Goal: Task Accomplishment & Management: Manage account settings

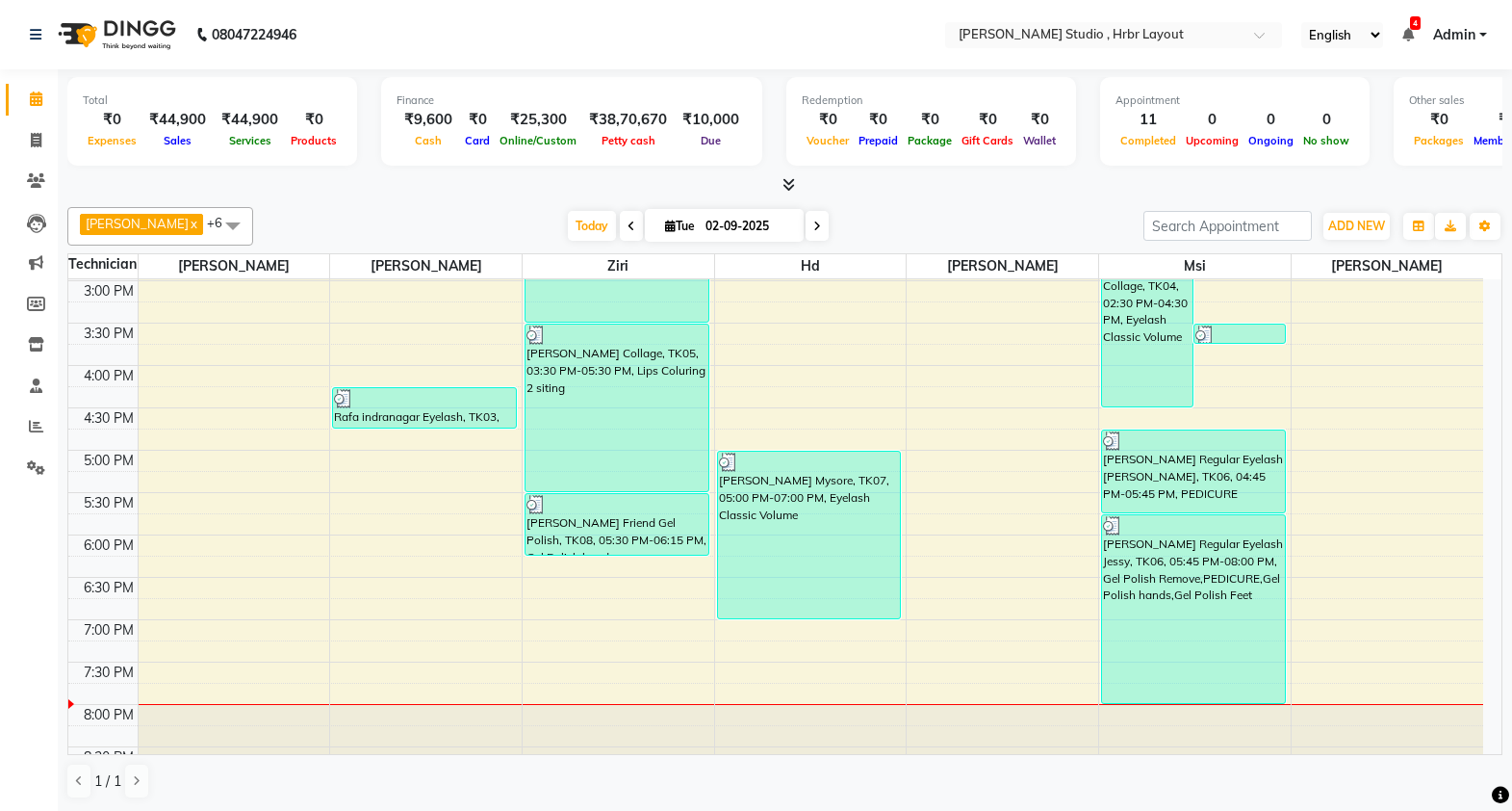
scroll to position [625, 0]
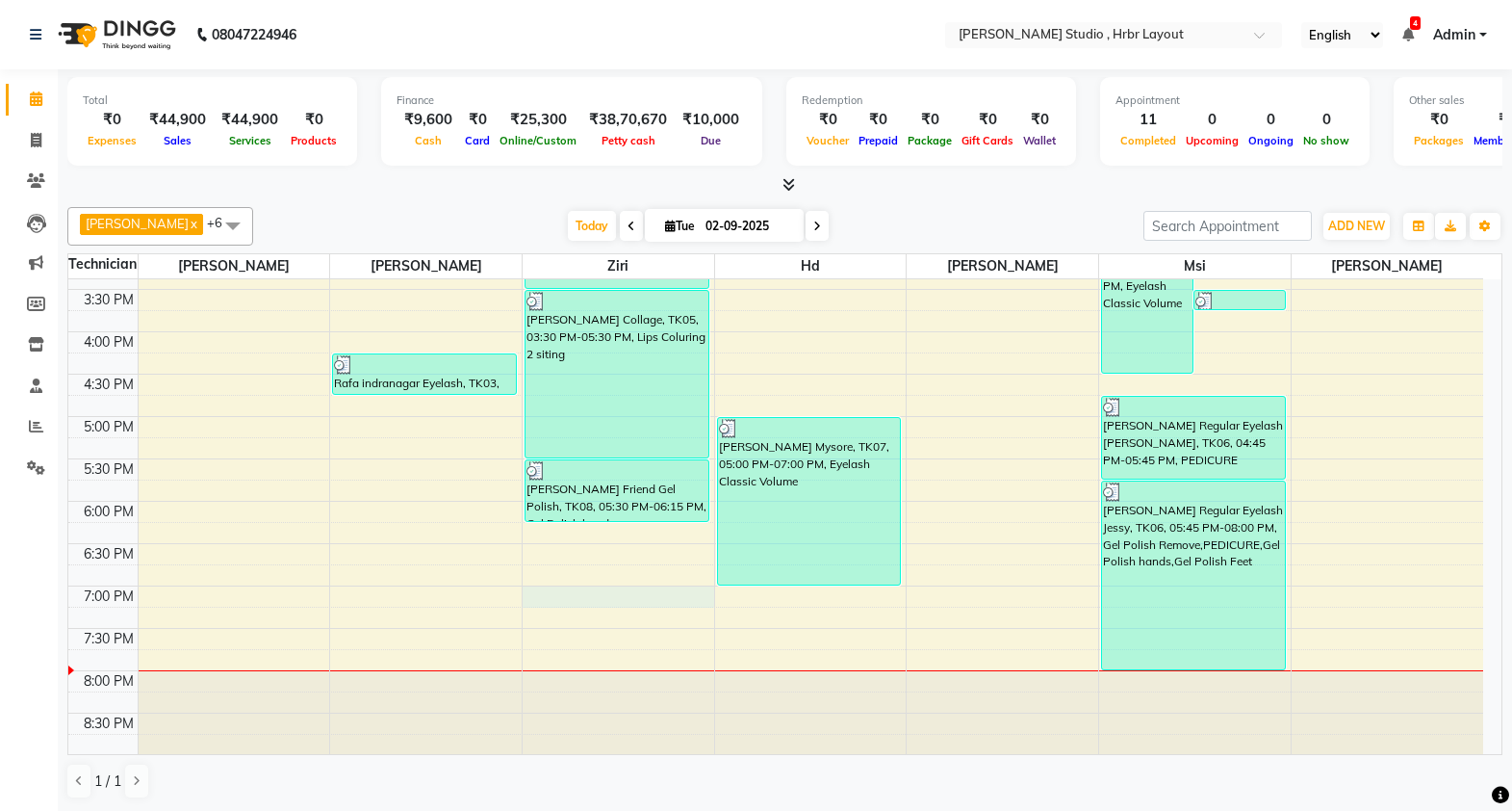
click at [584, 591] on div "8:00 AM 8:30 AM 9:00 AM 9:30 AM 10:00 AM 10:30 AM 11:00 AM 11:30 AM 12:00 PM 12…" at bounding box center [775, 205] width 1415 height 1101
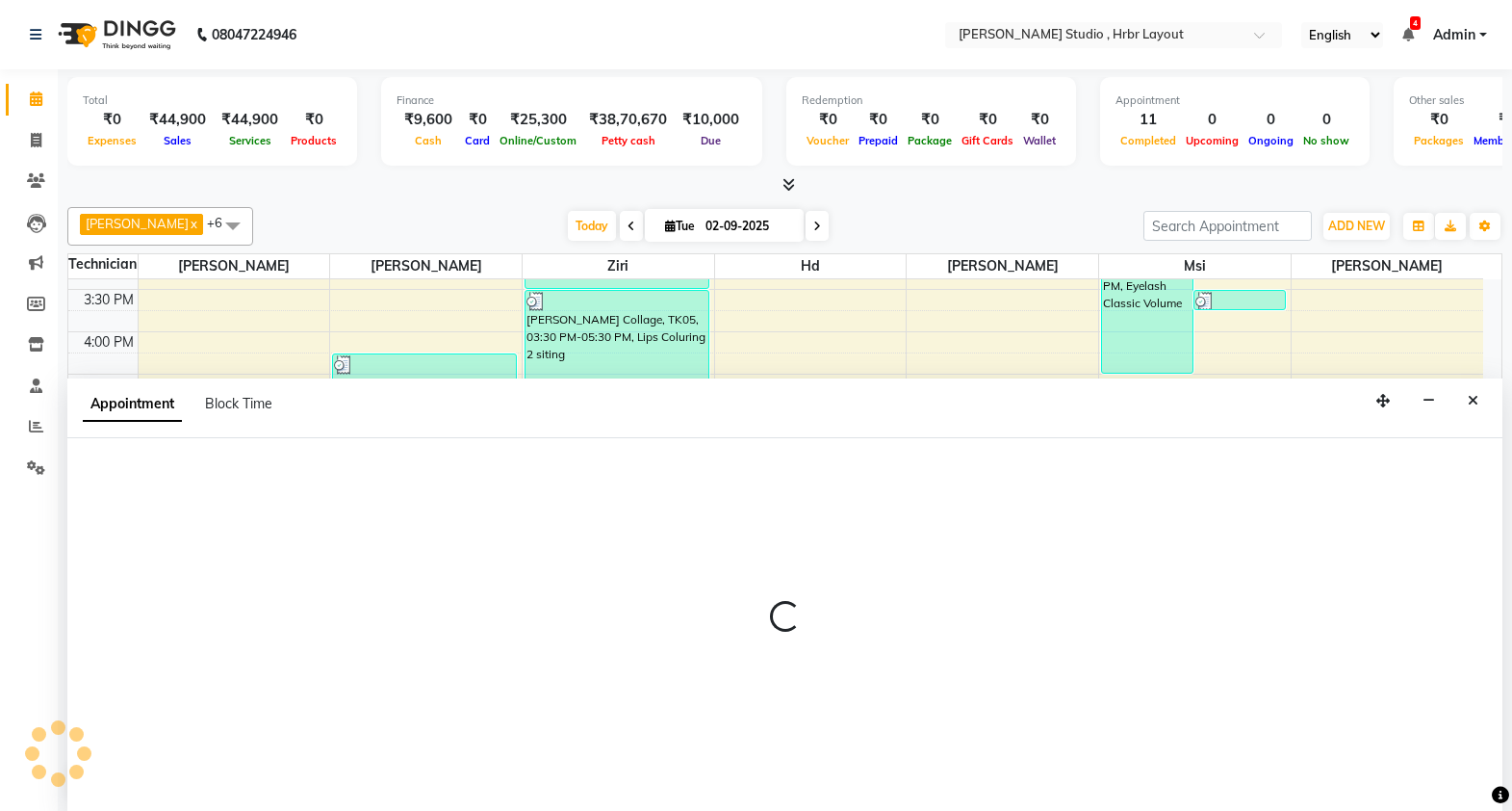
select select "32531"
select select "1140"
select select "tentative"
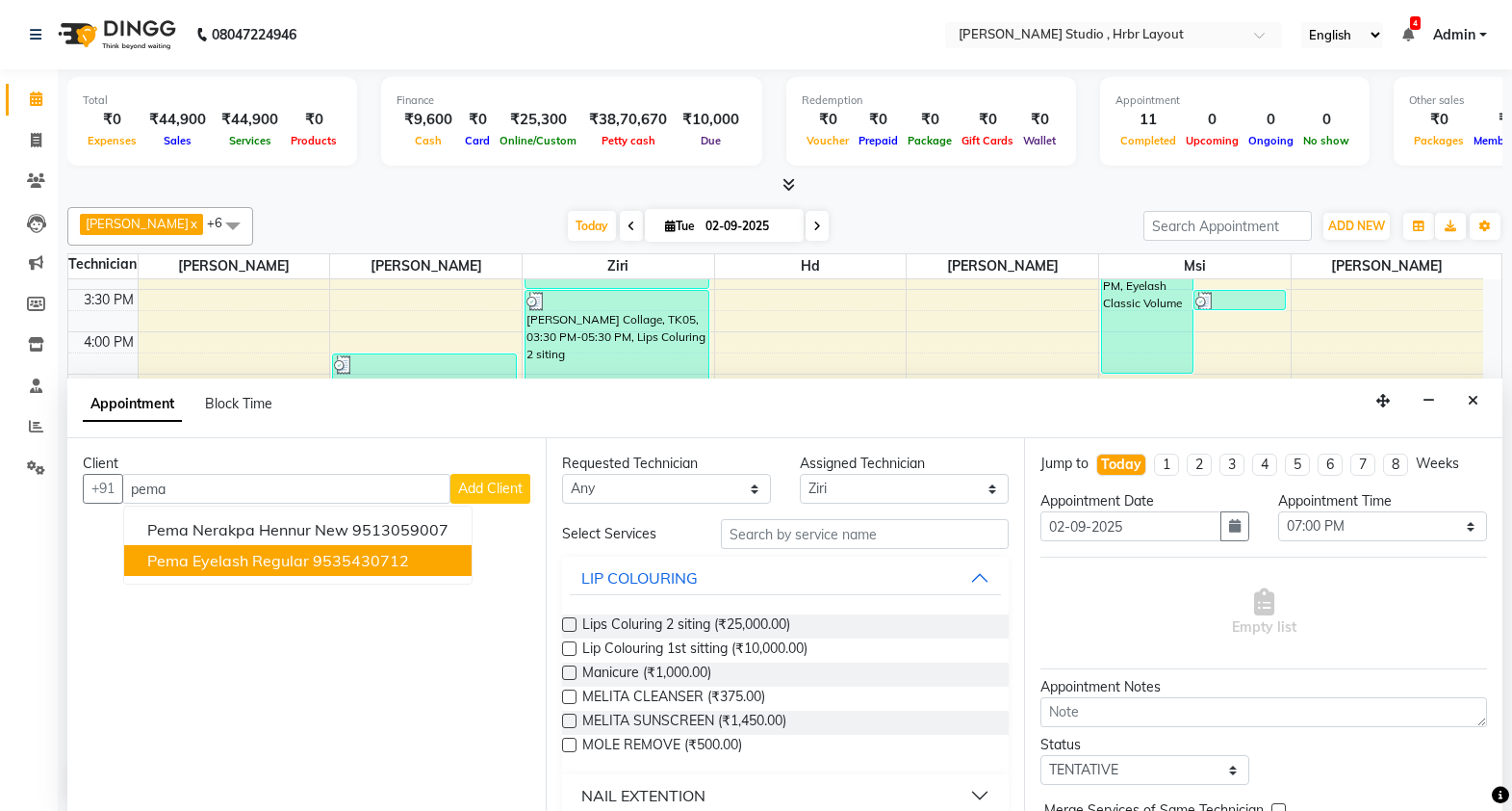
click at [305, 569] on button "Pema Eyelash Regular 9535430712" at bounding box center [298, 559] width 347 height 31
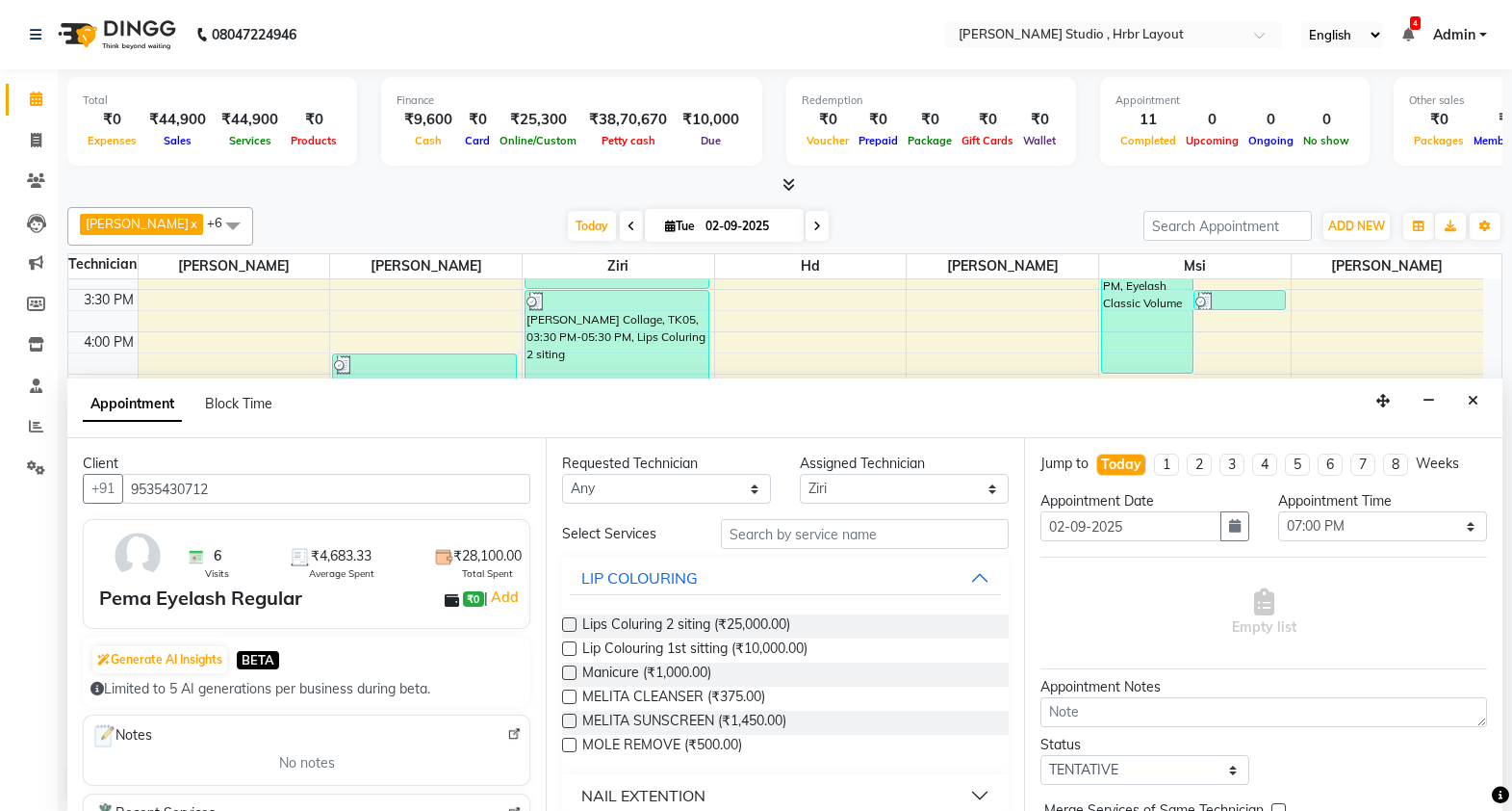
type input "9535430712"
click at [767, 539] on input "text" at bounding box center [865, 534] width 288 height 30
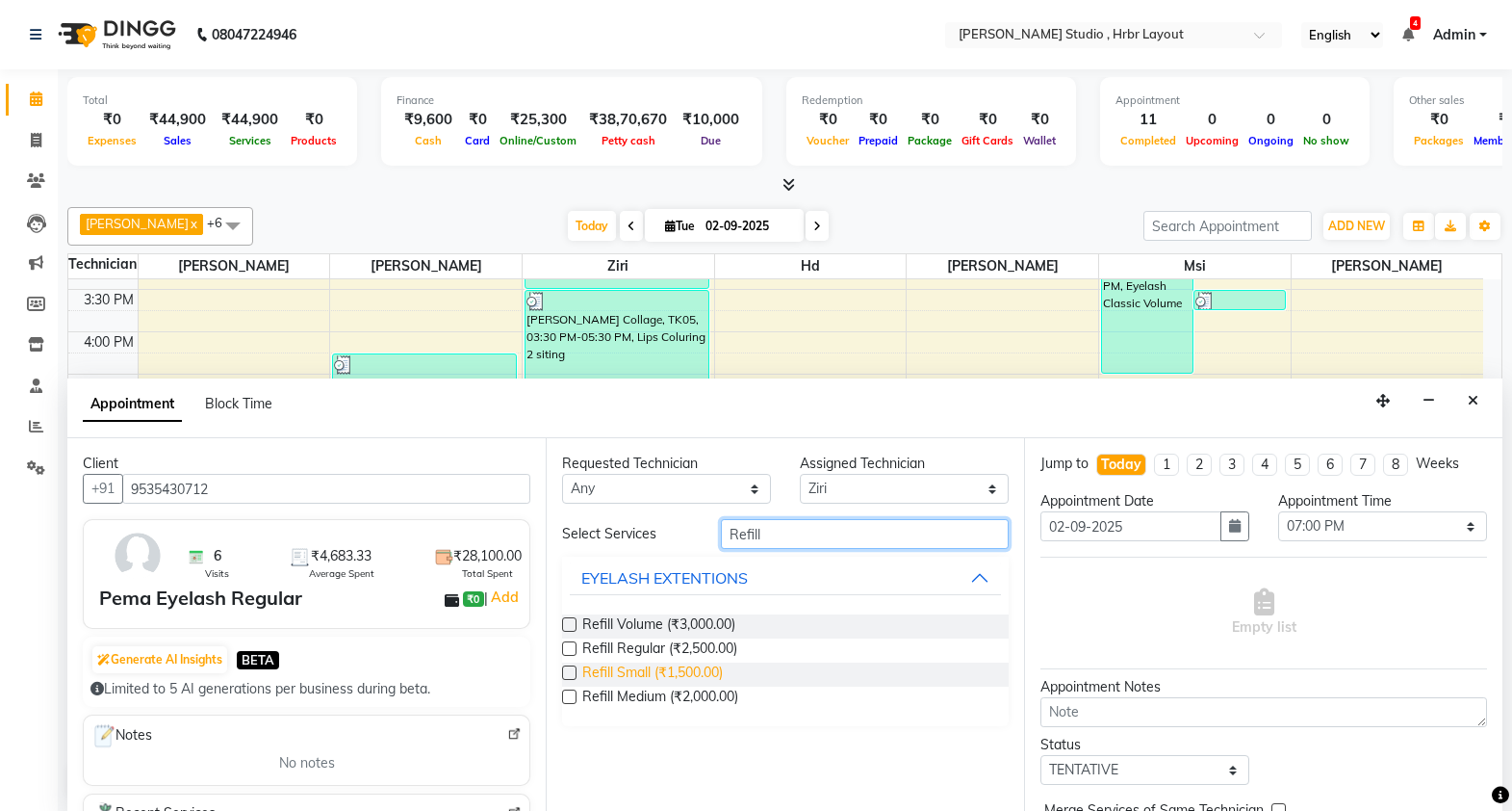
type input "Refill"
click at [615, 667] on span "Refill Small (₹1,500.00)" at bounding box center [653, 675] width 141 height 24
checkbox input "false"
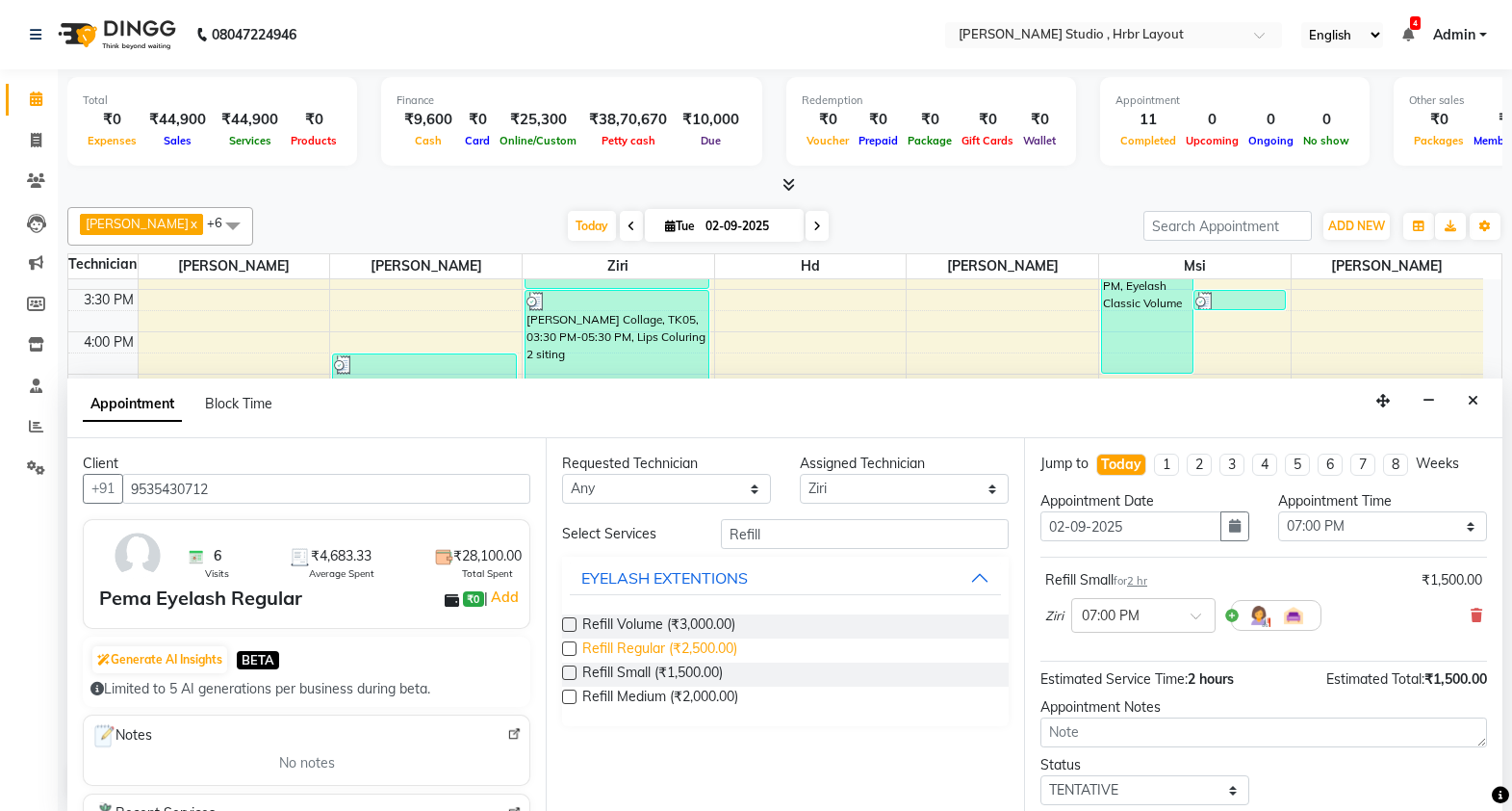
click at [610, 647] on span "Refill Regular (₹2,500.00)" at bounding box center [660, 650] width 155 height 24
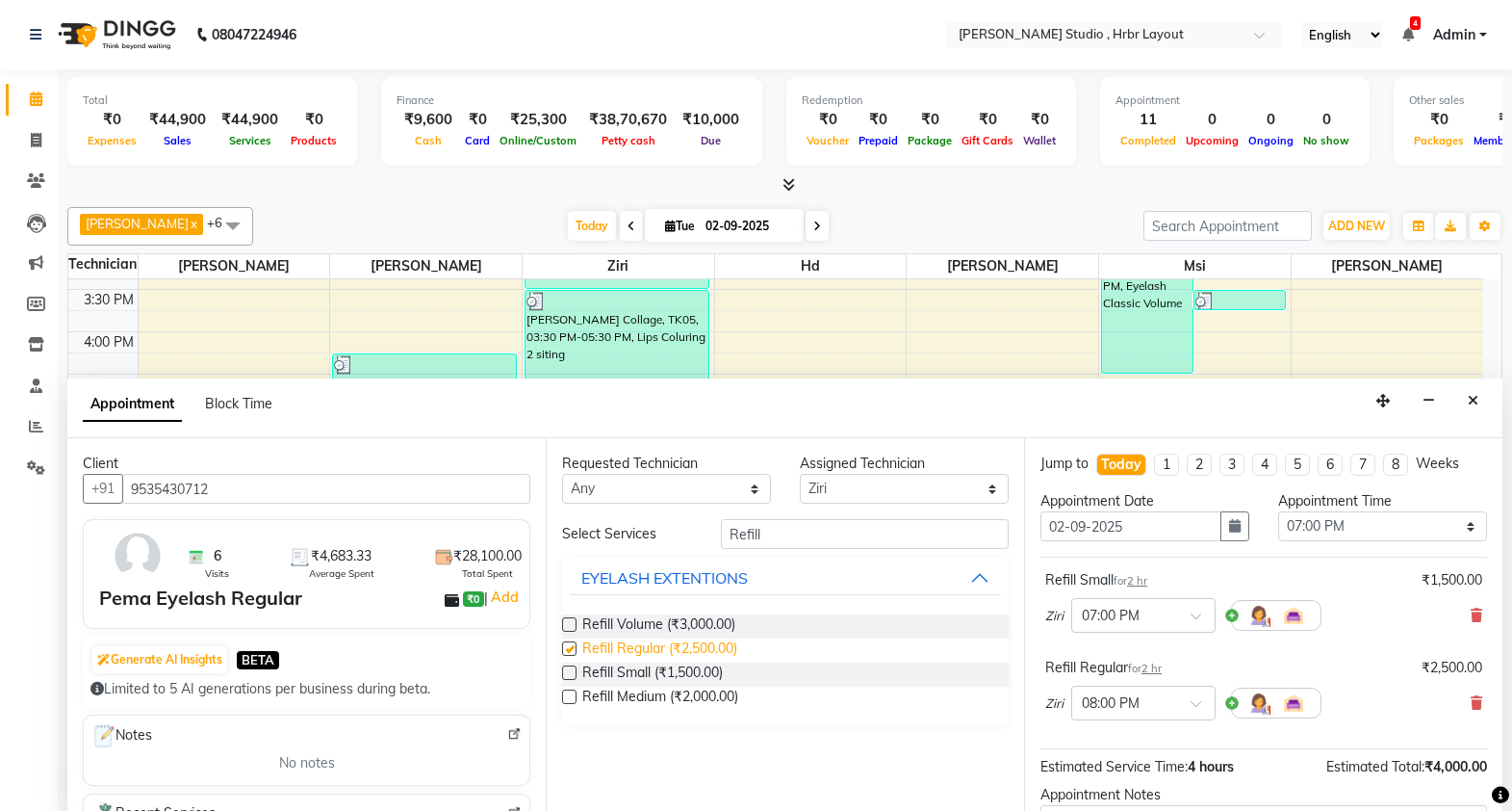
checkbox input "false"
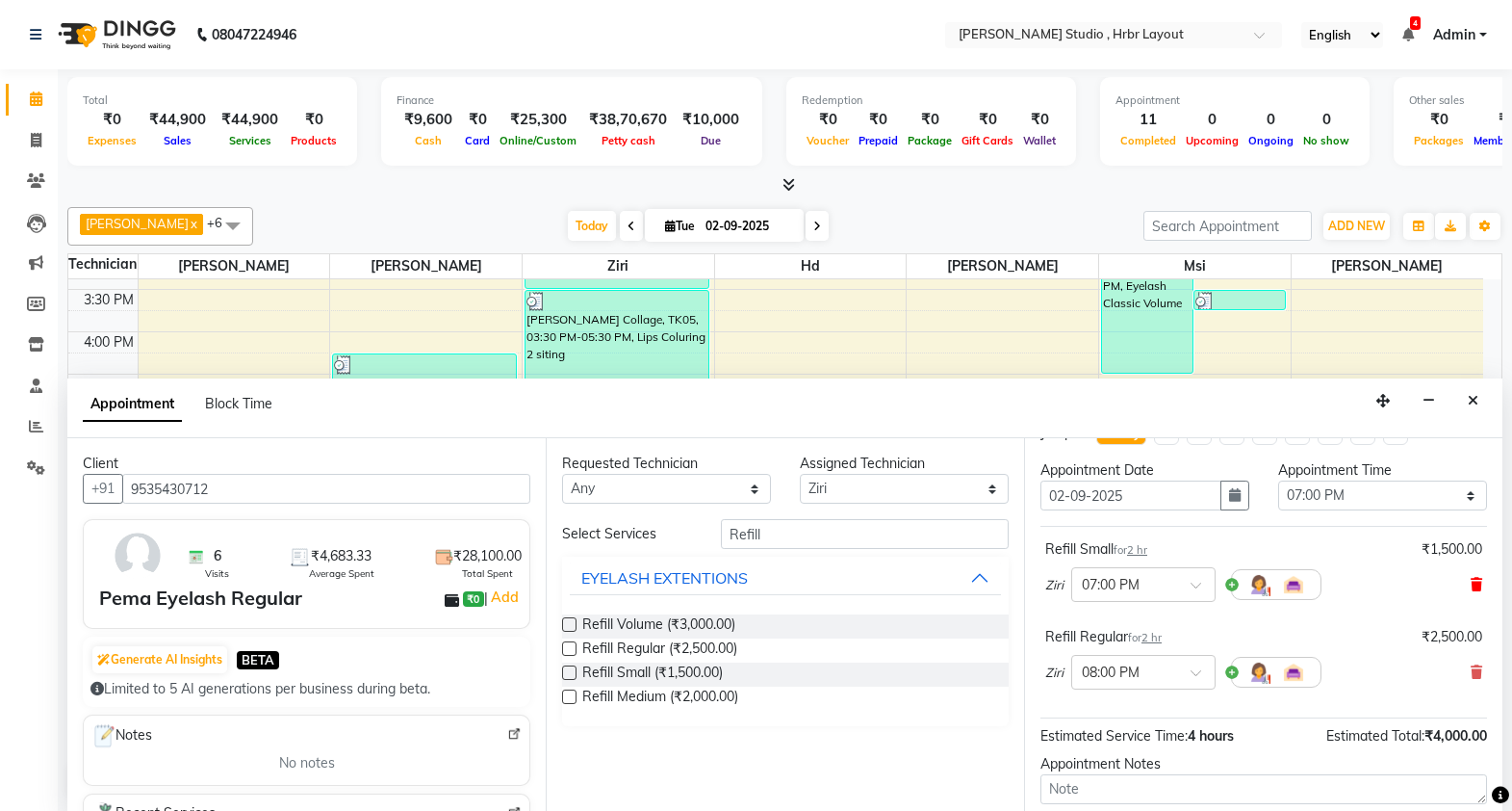
click at [1471, 582] on icon at bounding box center [1476, 585] width 12 height 14
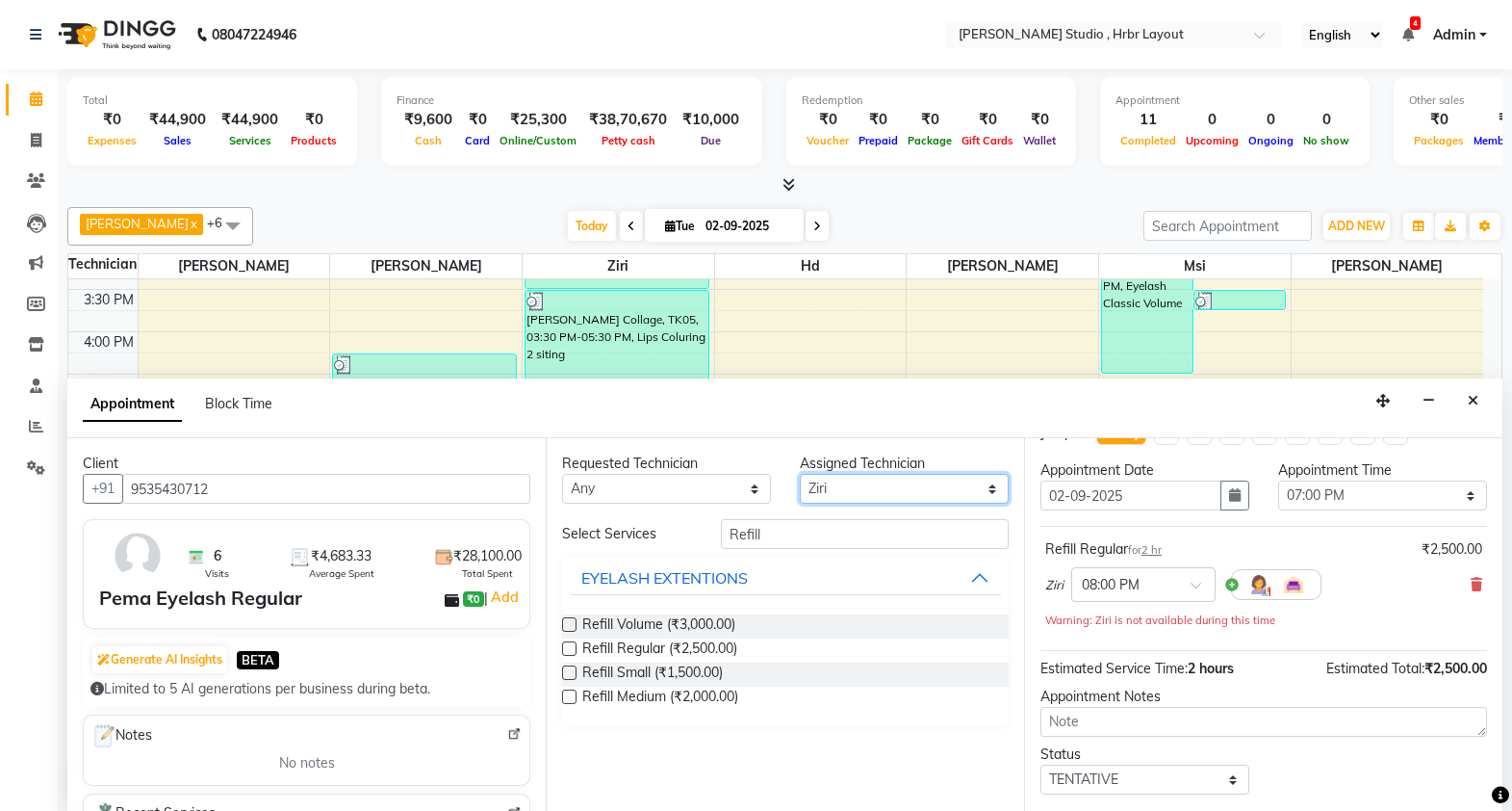
click at [940, 494] on select "Select [PERSON_NAME] Hd [PERSON_NAME] [PERSON_NAME] [PERSON_NAME] Msi [PERSON_N…" at bounding box center [904, 488] width 209 height 30
select select "69678"
click at [800, 474] on select "Select [PERSON_NAME] Hd [PERSON_NAME] [PERSON_NAME] [PERSON_NAME] Msi [PERSON_N…" at bounding box center [904, 488] width 209 height 30
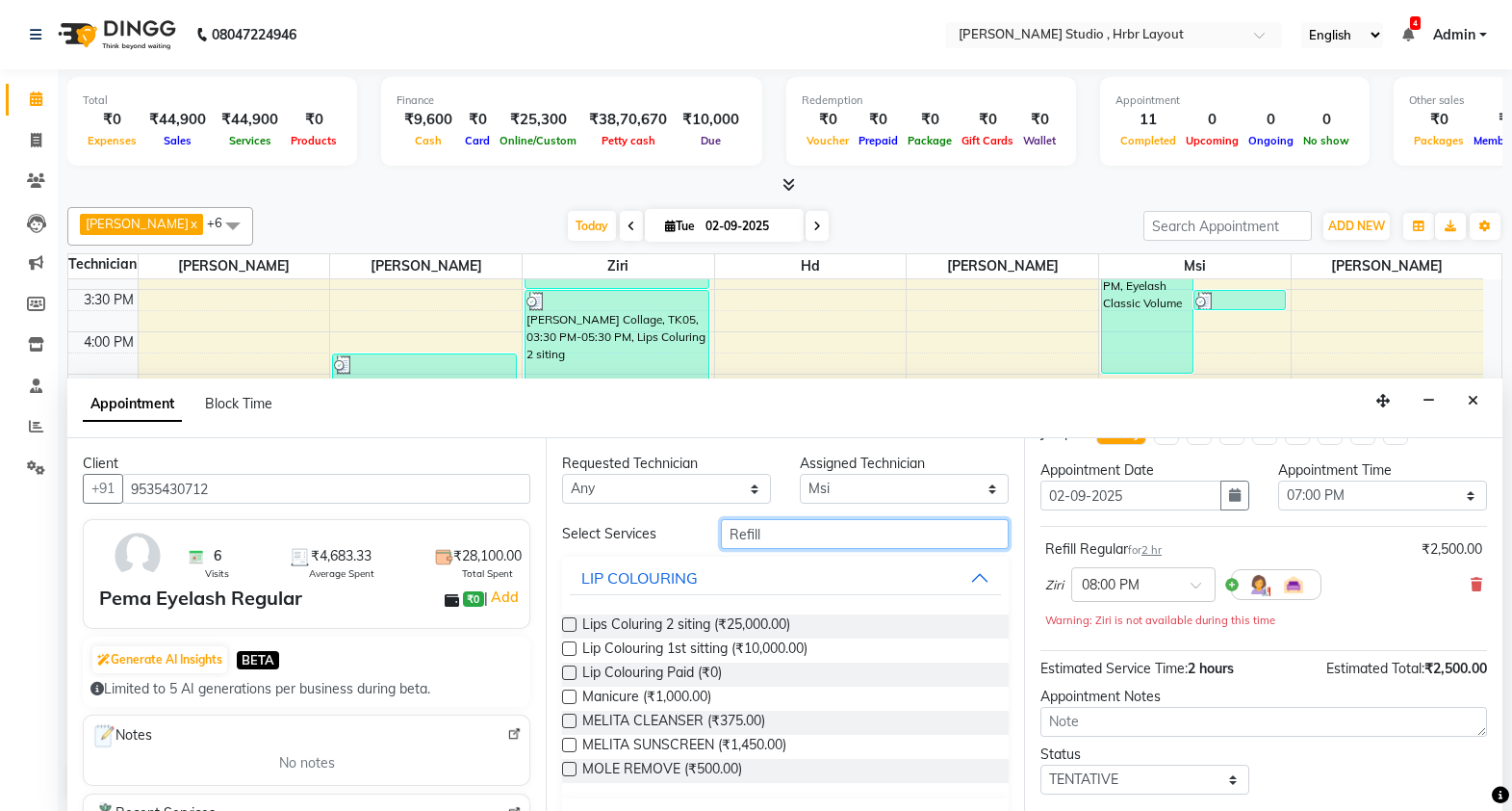
click at [810, 541] on input "Refill" at bounding box center [865, 534] width 288 height 30
type input "R"
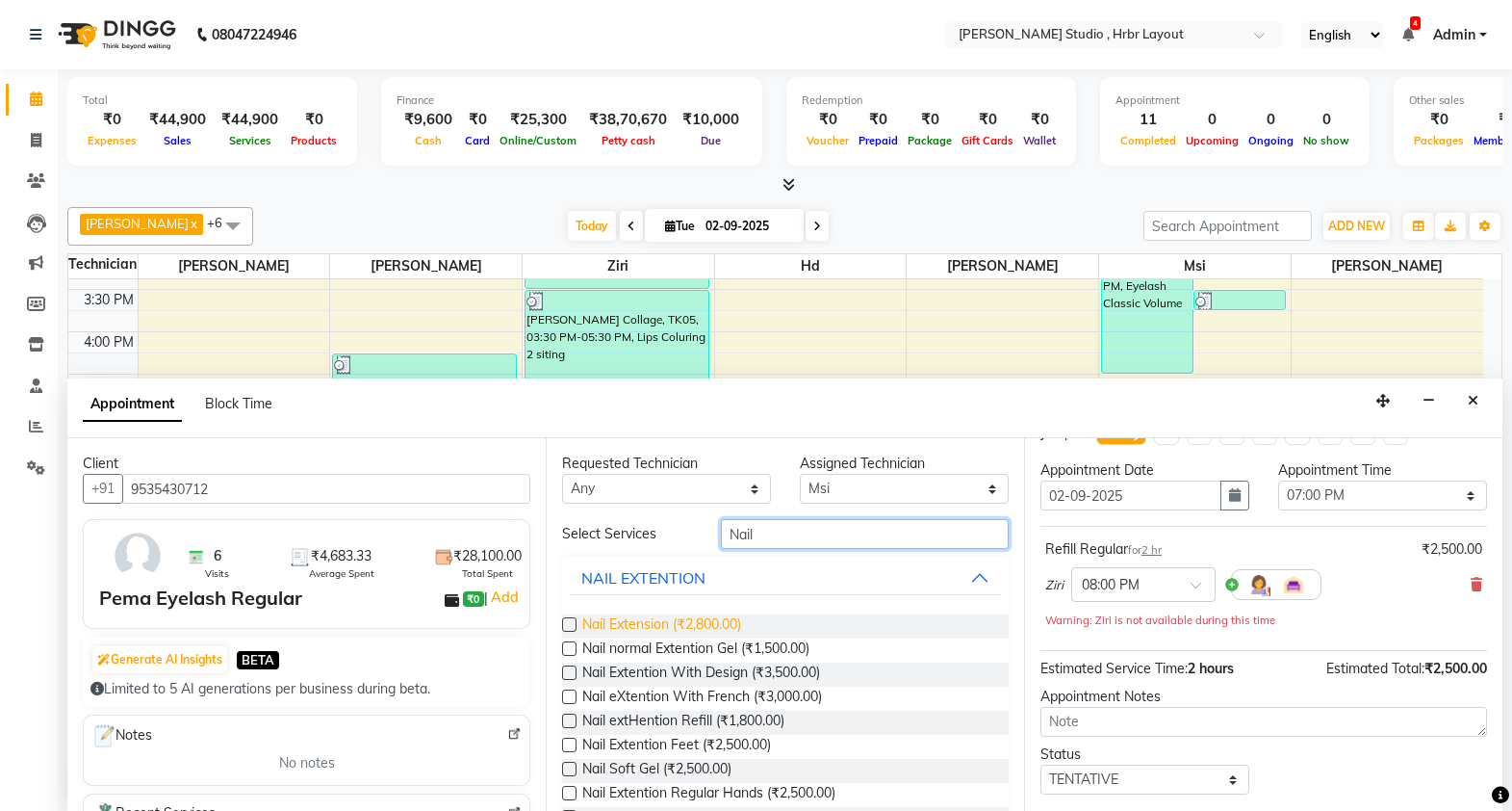
type input "Nail"
click at [614, 624] on span "Nail Extension (₹2,800.00)" at bounding box center [662, 627] width 159 height 24
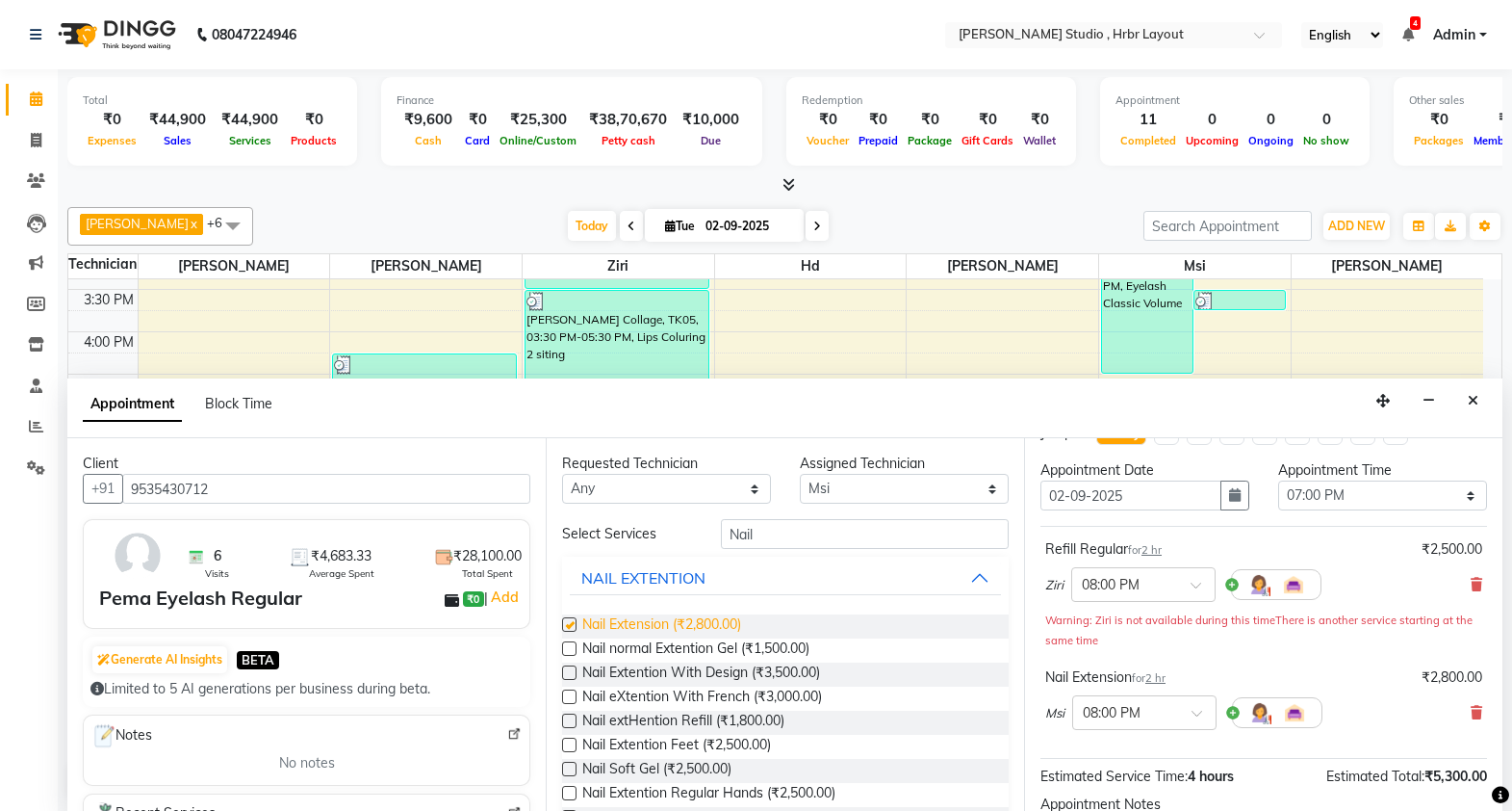
checkbox input "false"
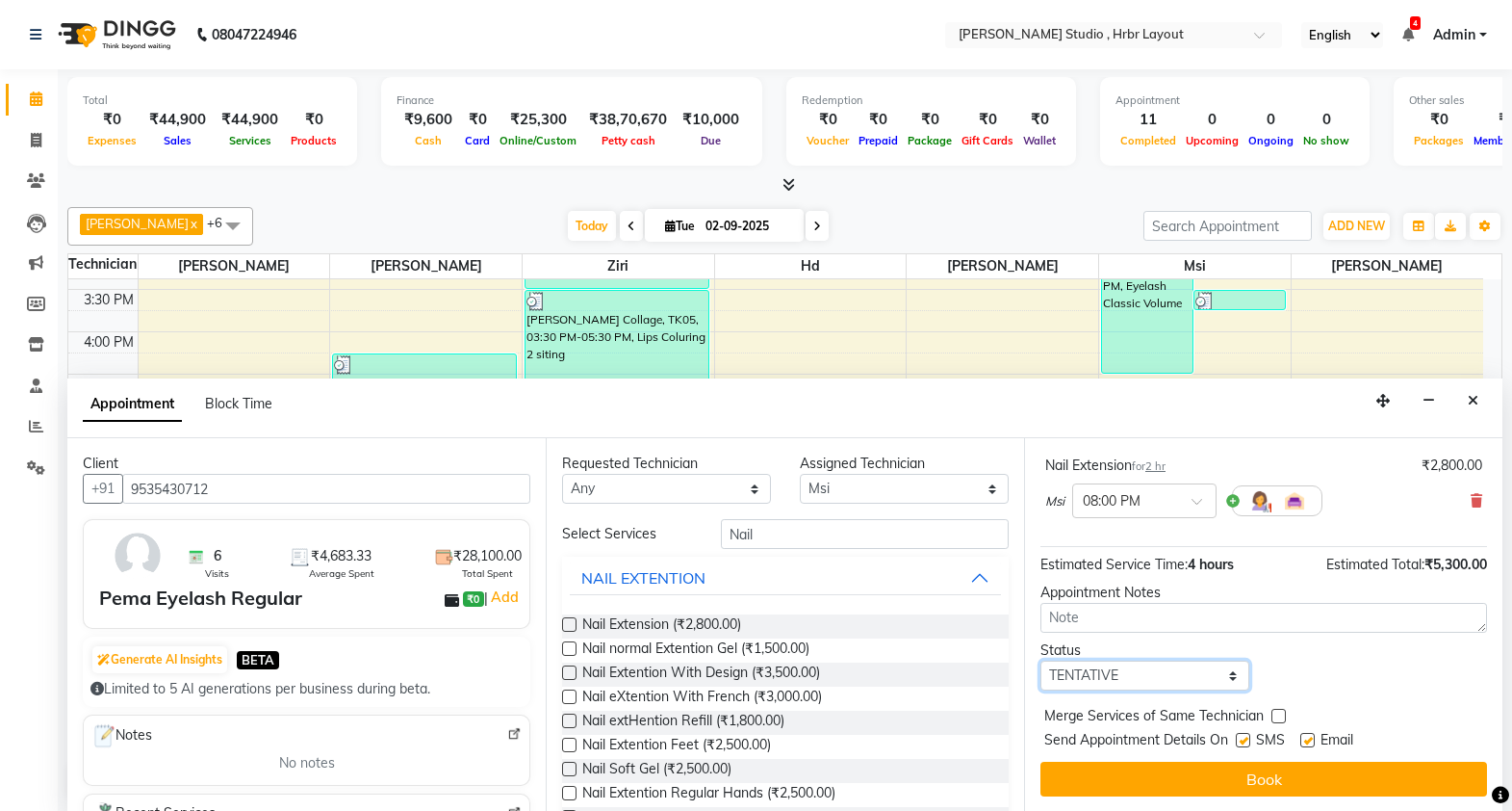
click at [1195, 676] on select "Select TENTATIVE CONFIRM CHECK-IN UPCOMING" at bounding box center [1145, 676] width 209 height 30
select select "check-in"
click at [1041, 661] on select "Select TENTATIVE CONFIRM CHECK-IN UPCOMING" at bounding box center [1145, 676] width 209 height 30
click at [1209, 760] on div "Jump to [DATE] 1 2 3 4 5 6 7 8 Weeks Appointment Date [DATE] Appointment Time S…" at bounding box center [1263, 625] width 478 height 374
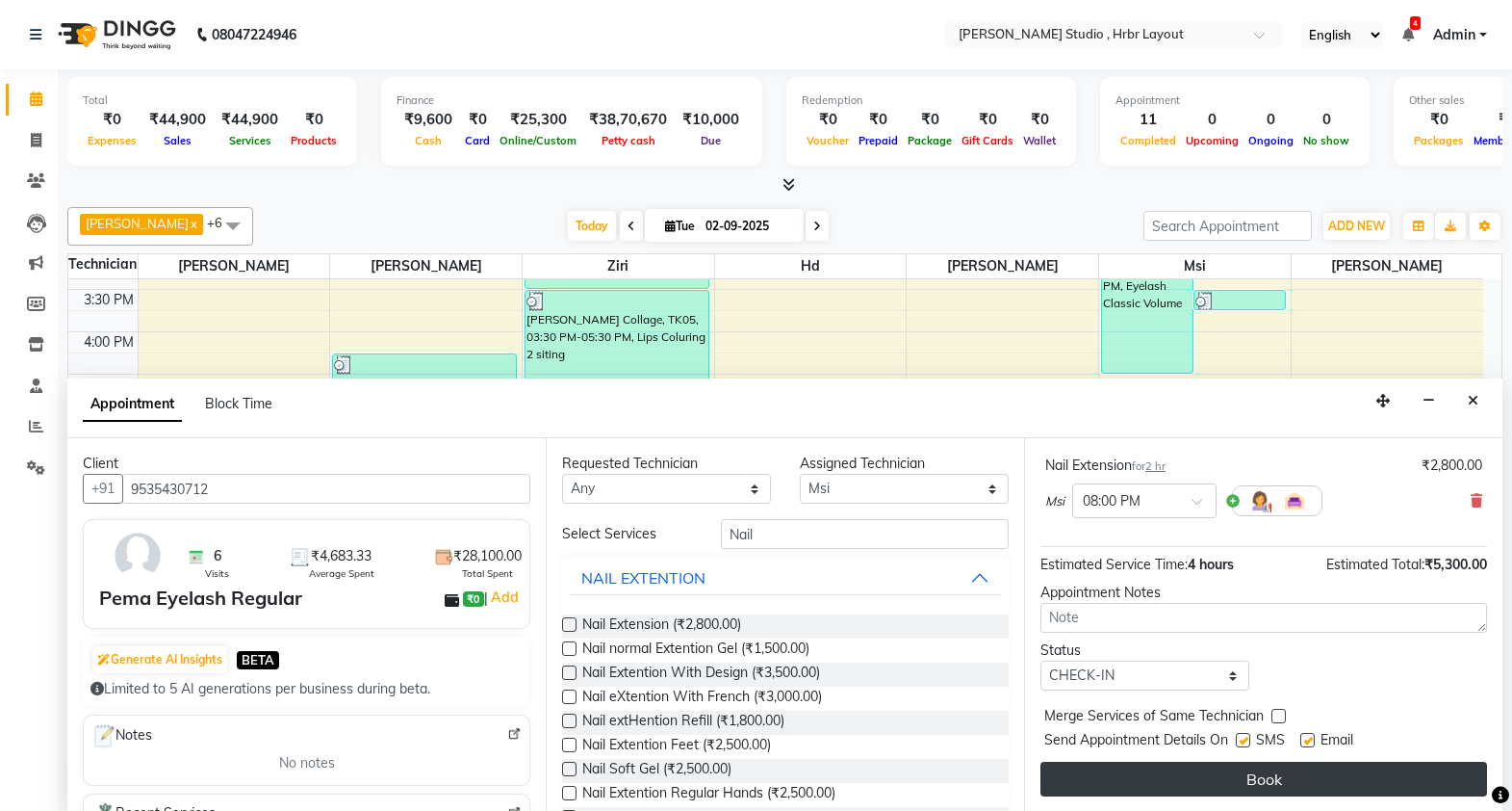
click at [1217, 774] on button "Book" at bounding box center [1263, 778] width 447 height 35
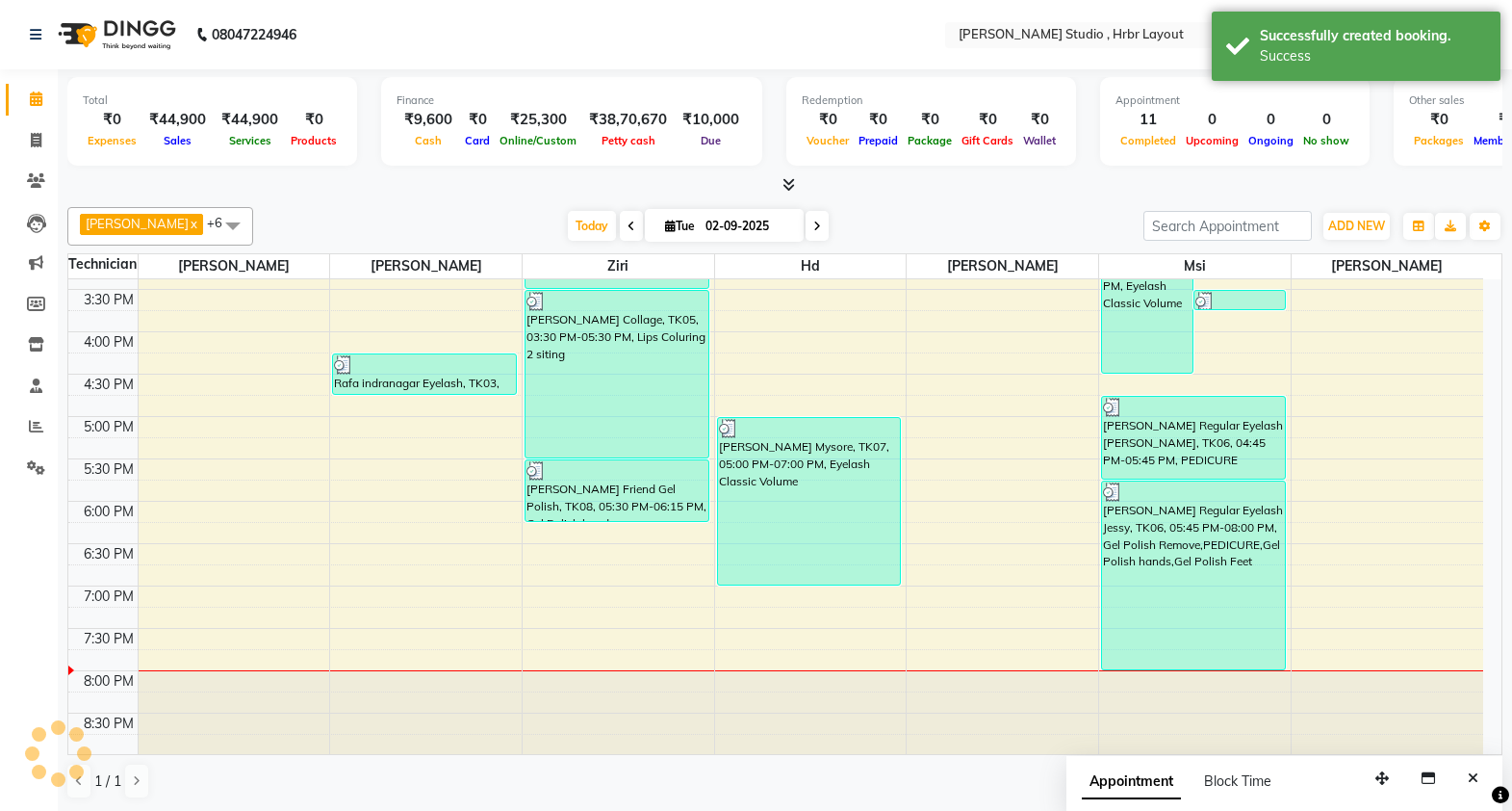
scroll to position [0, 0]
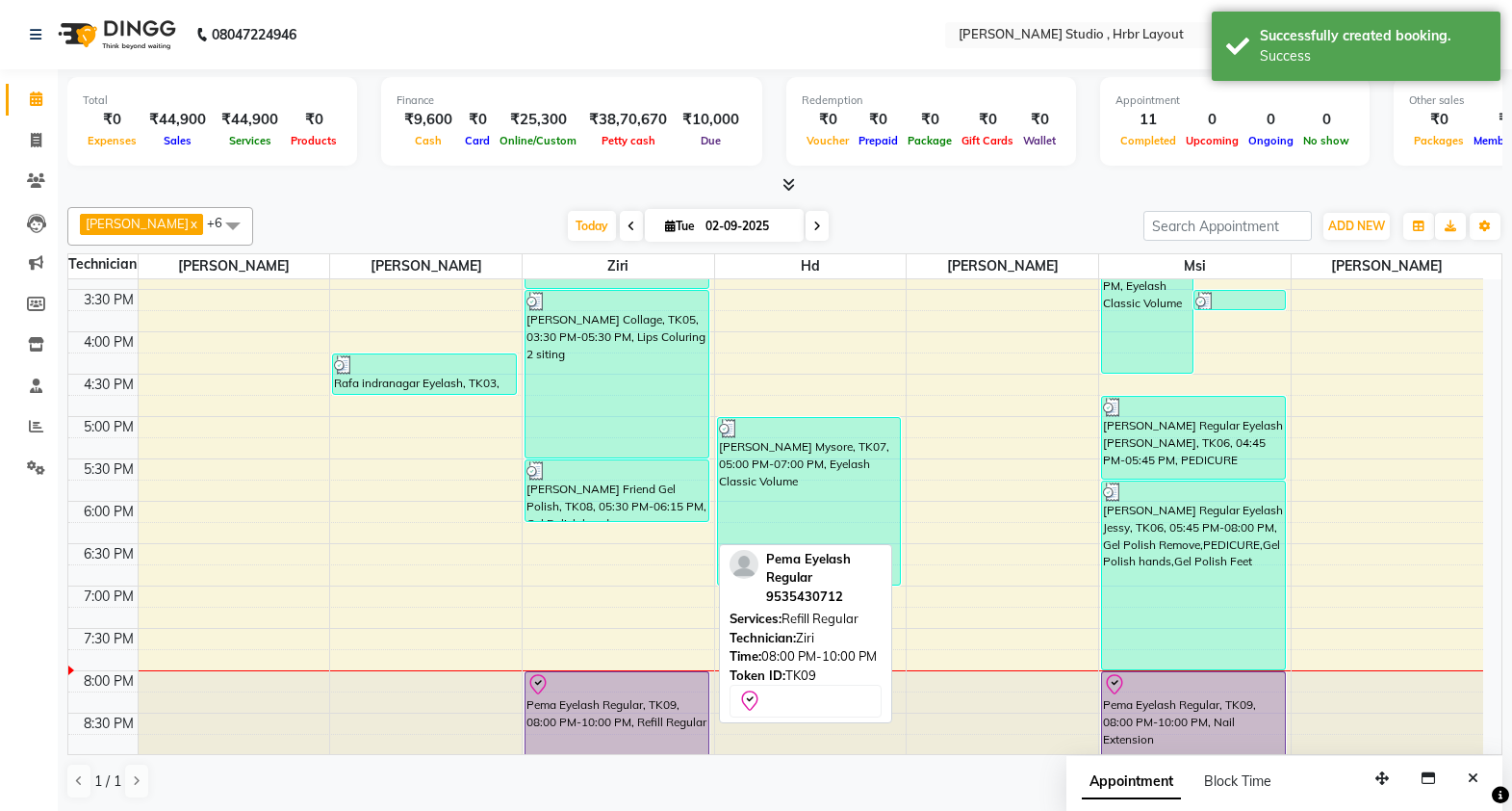
click at [594, 721] on div "Pema Eyelash Regular, TK09, 08:00 PM-10:00 PM, Refill Regular" at bounding box center [616, 712] width 182 height 82
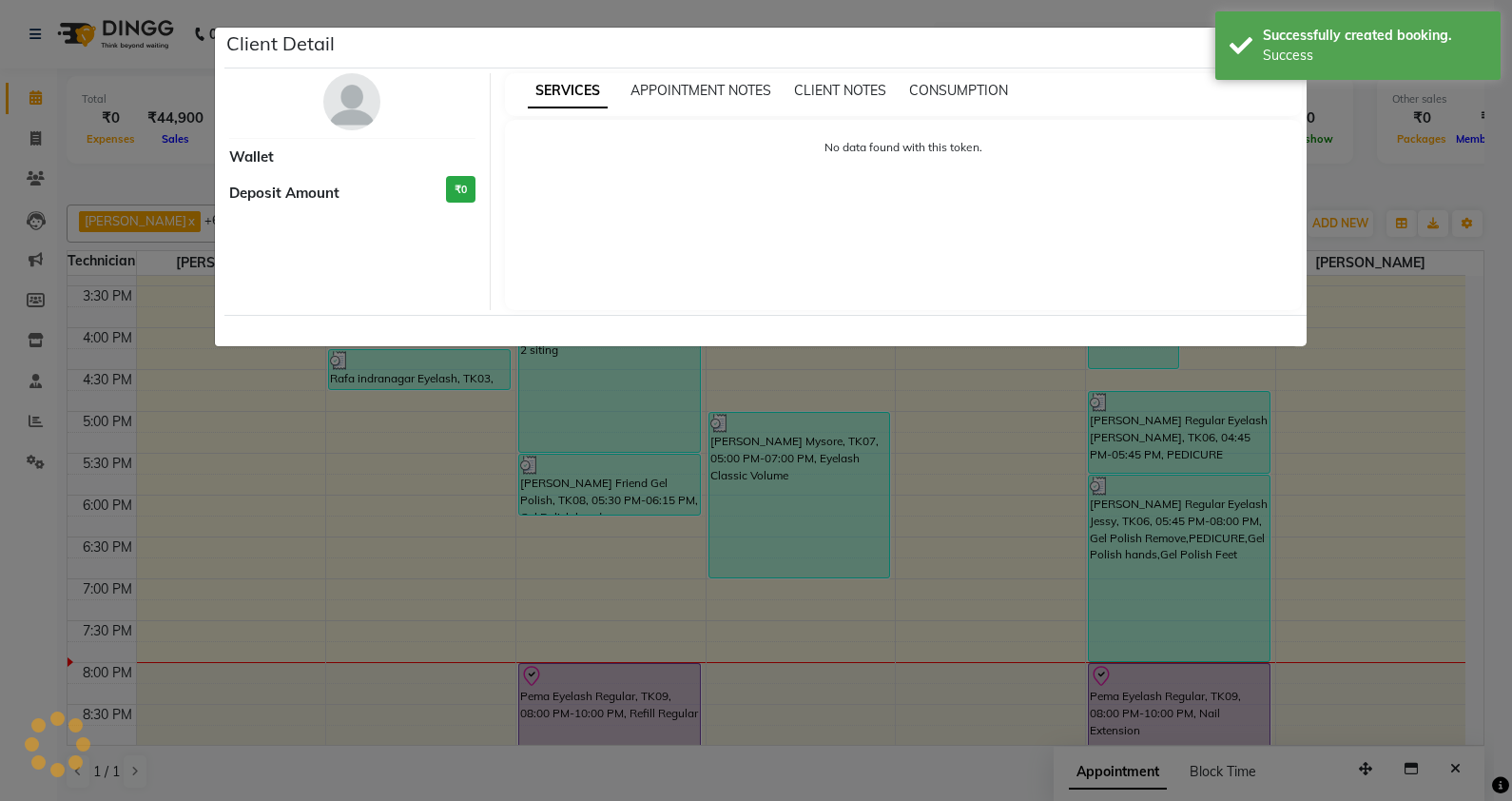
select select "8"
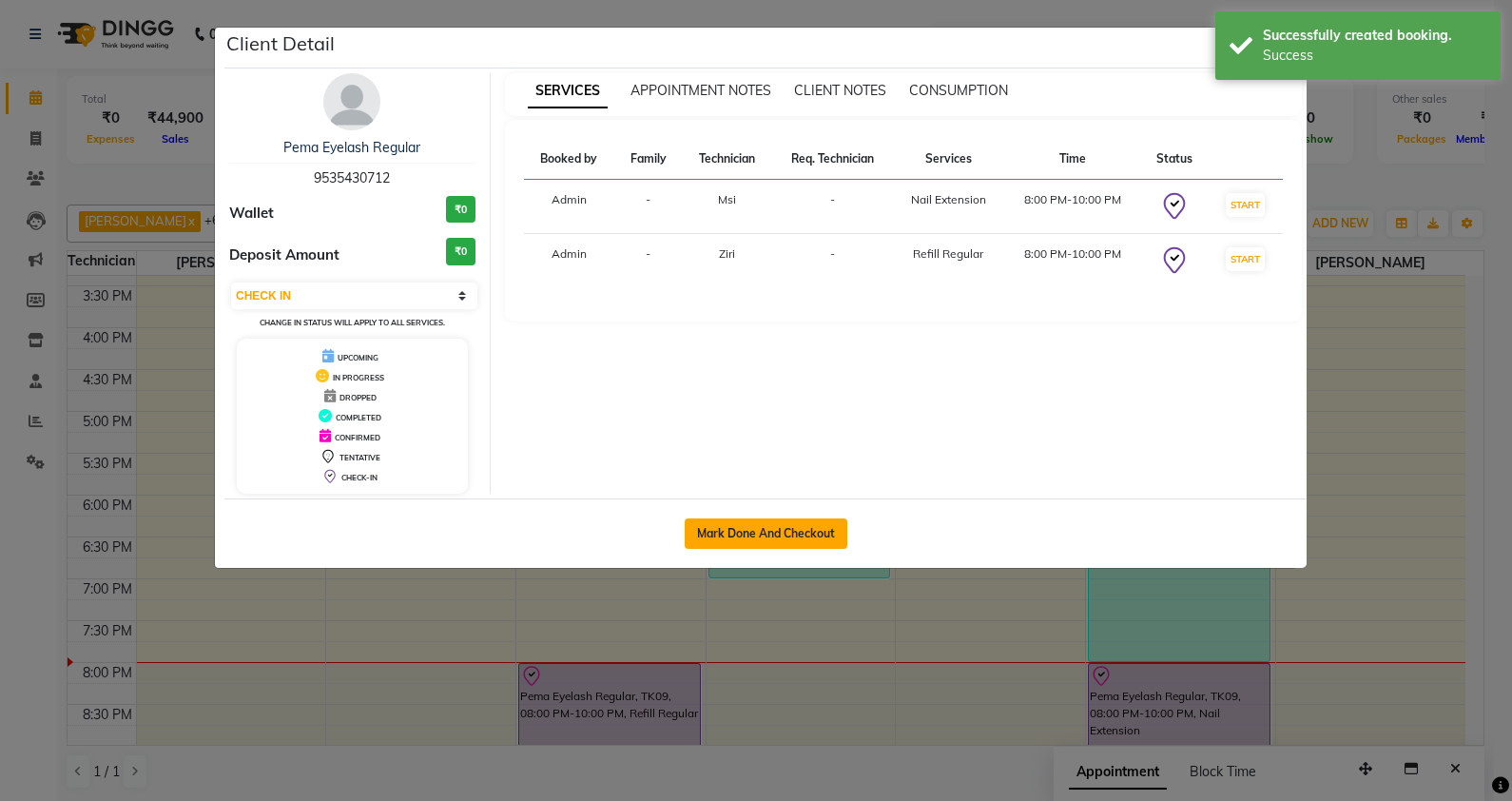
click at [802, 522] on button "Mark Done And Checkout" at bounding box center [766, 533] width 163 height 30
select select "5084"
select select "service"
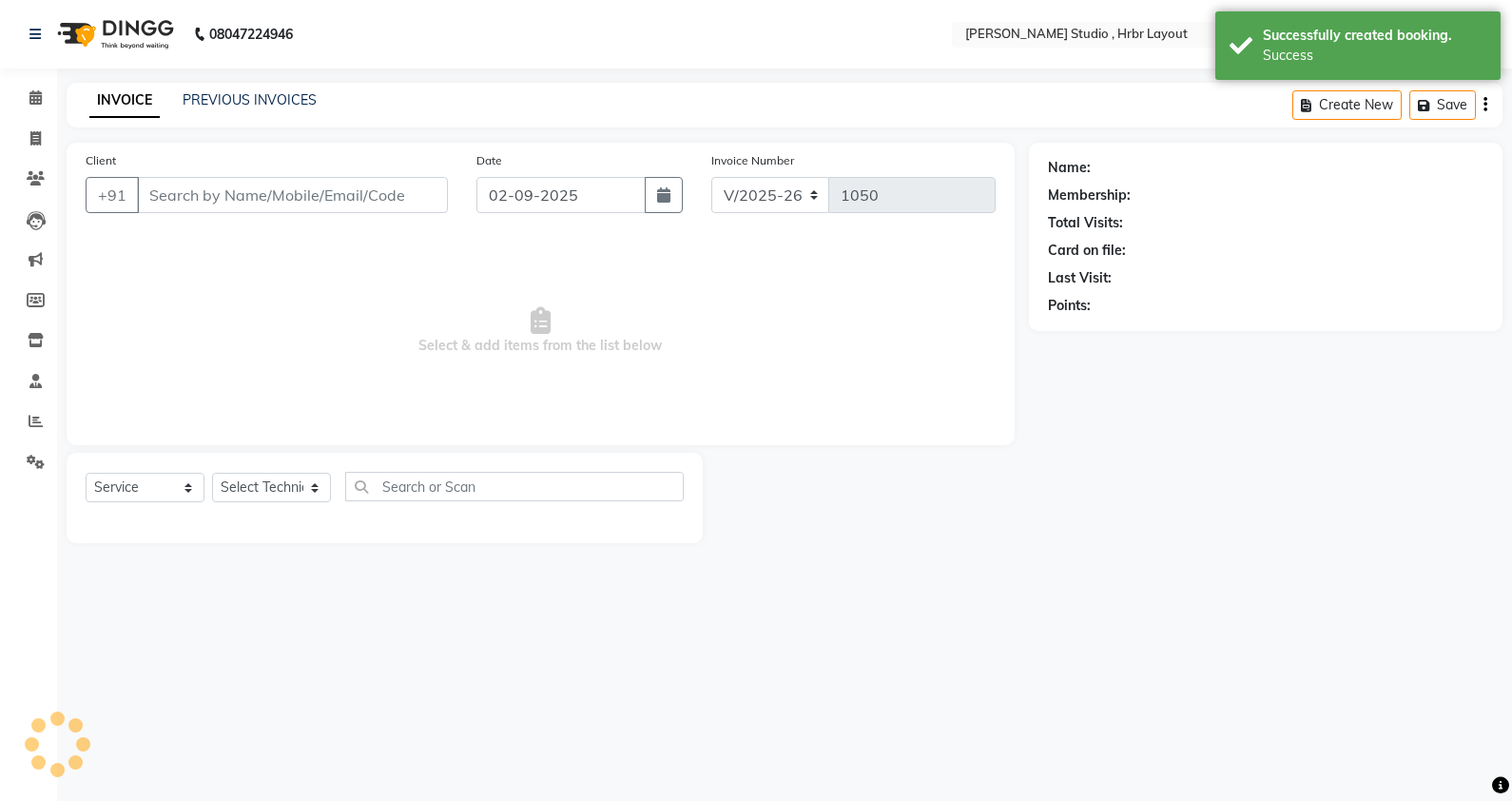
type input "9535430712"
select select "69678"
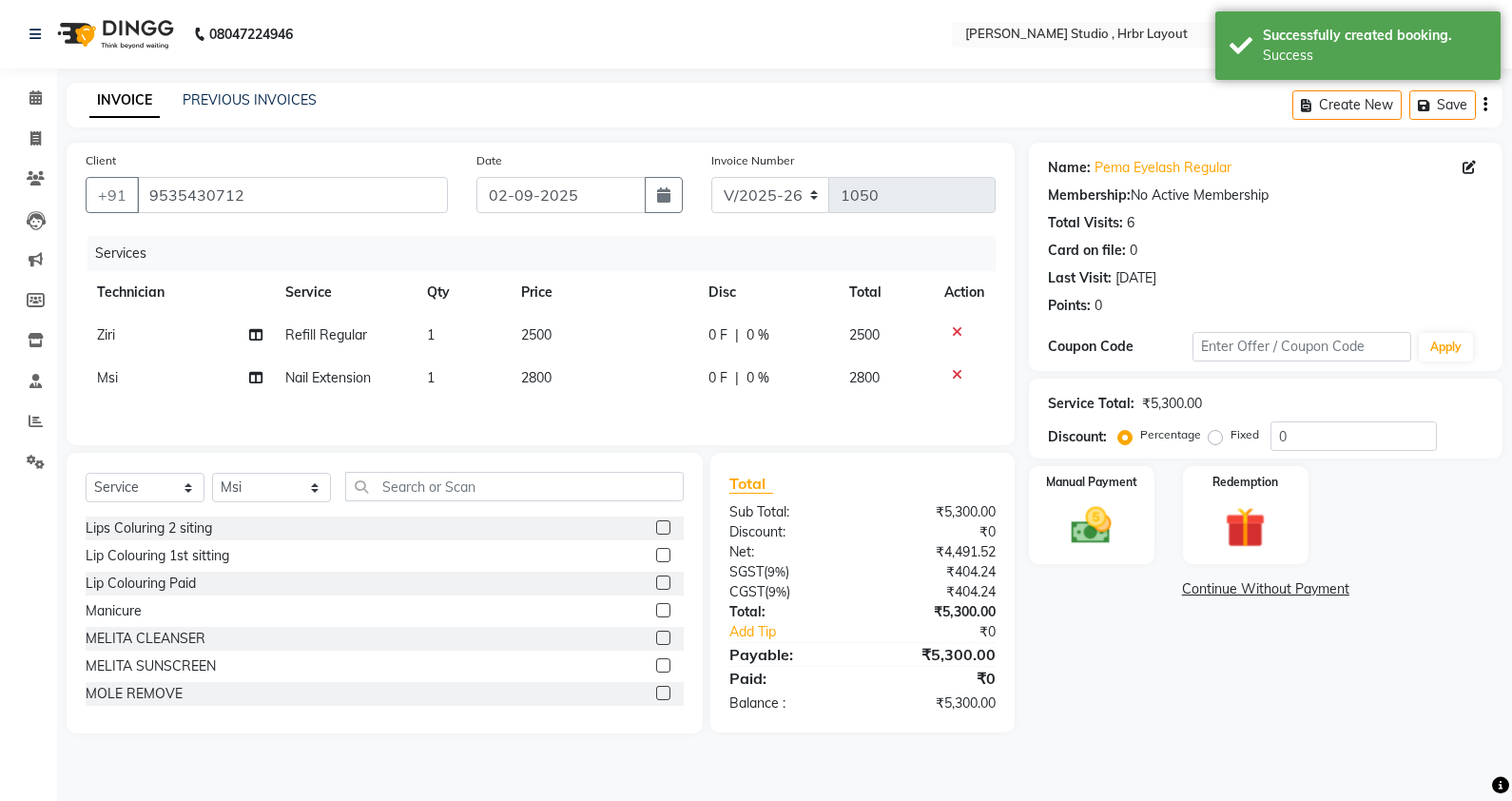
click at [719, 338] on span "0 F" at bounding box center [718, 335] width 19 height 19
select select "32531"
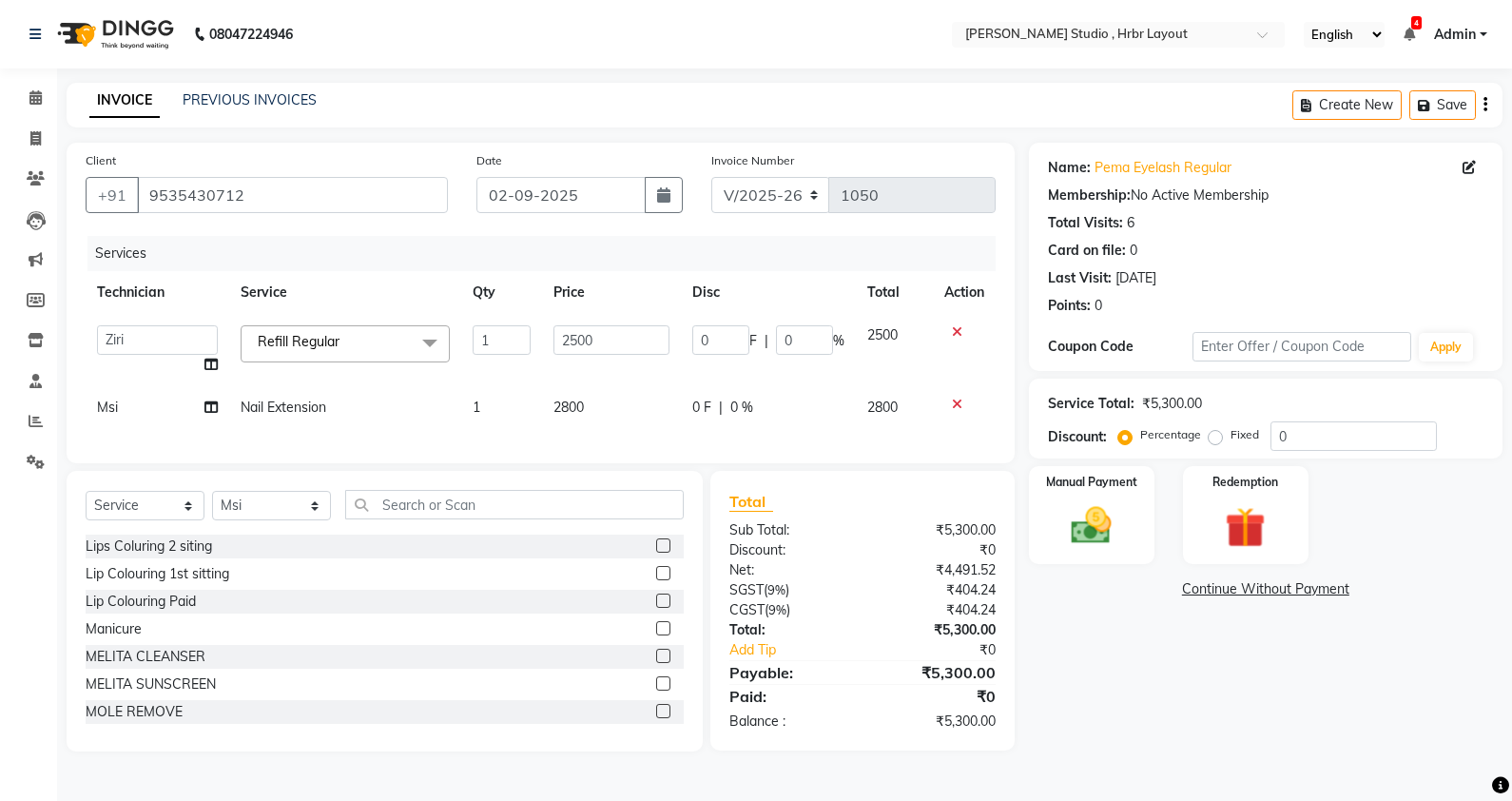
click at [719, 338] on input "0" at bounding box center [721, 340] width 57 height 29
type input "500"
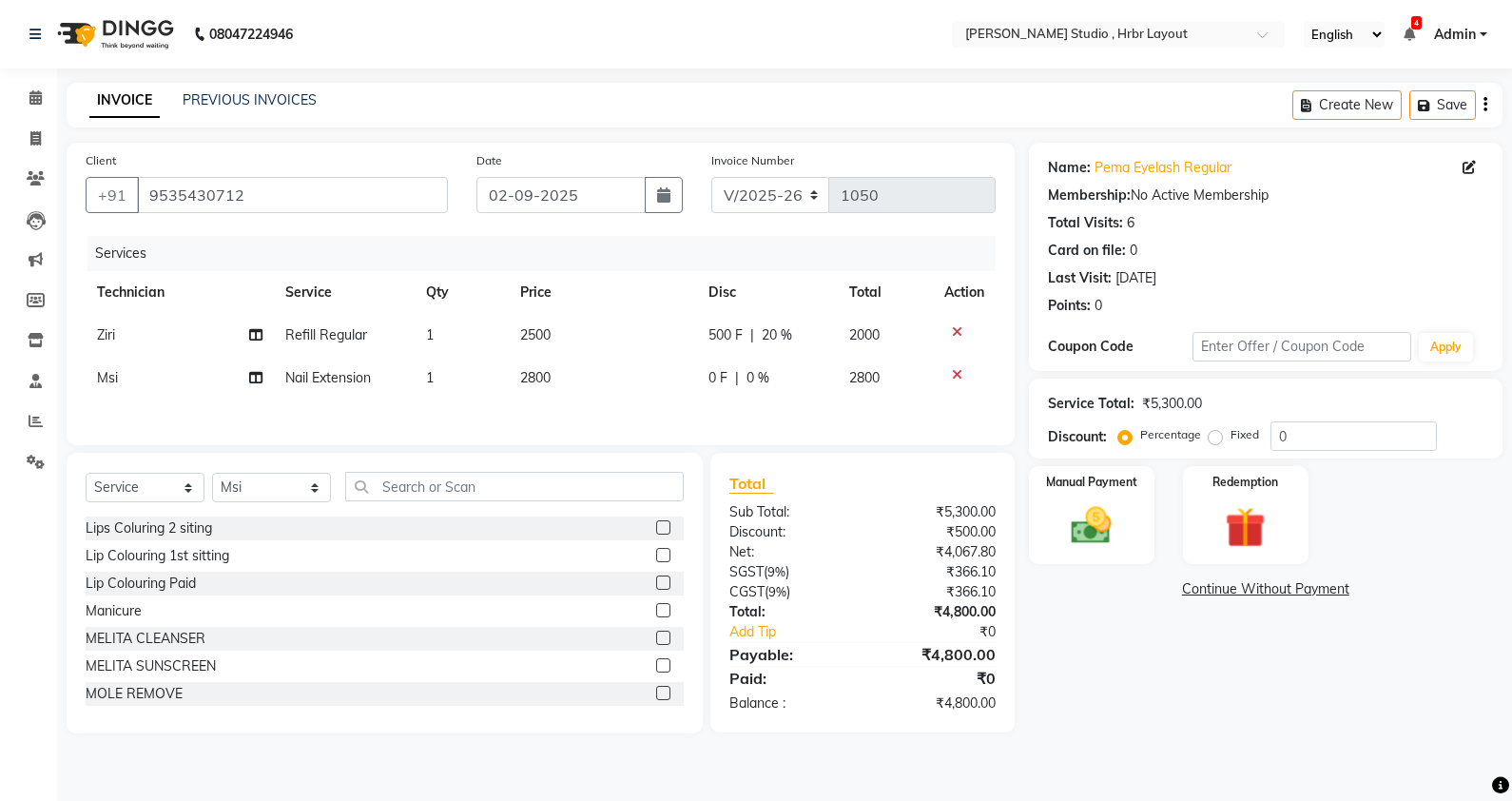
click at [732, 376] on tbody "Ziri Refill Regular 1 2500 500 F | 20 % 2000 Msi Nail Extension 1 2800 0 F | 0 …" at bounding box center [541, 357] width 910 height 86
click at [718, 379] on span "0 F" at bounding box center [718, 378] width 19 height 19
select select "69678"
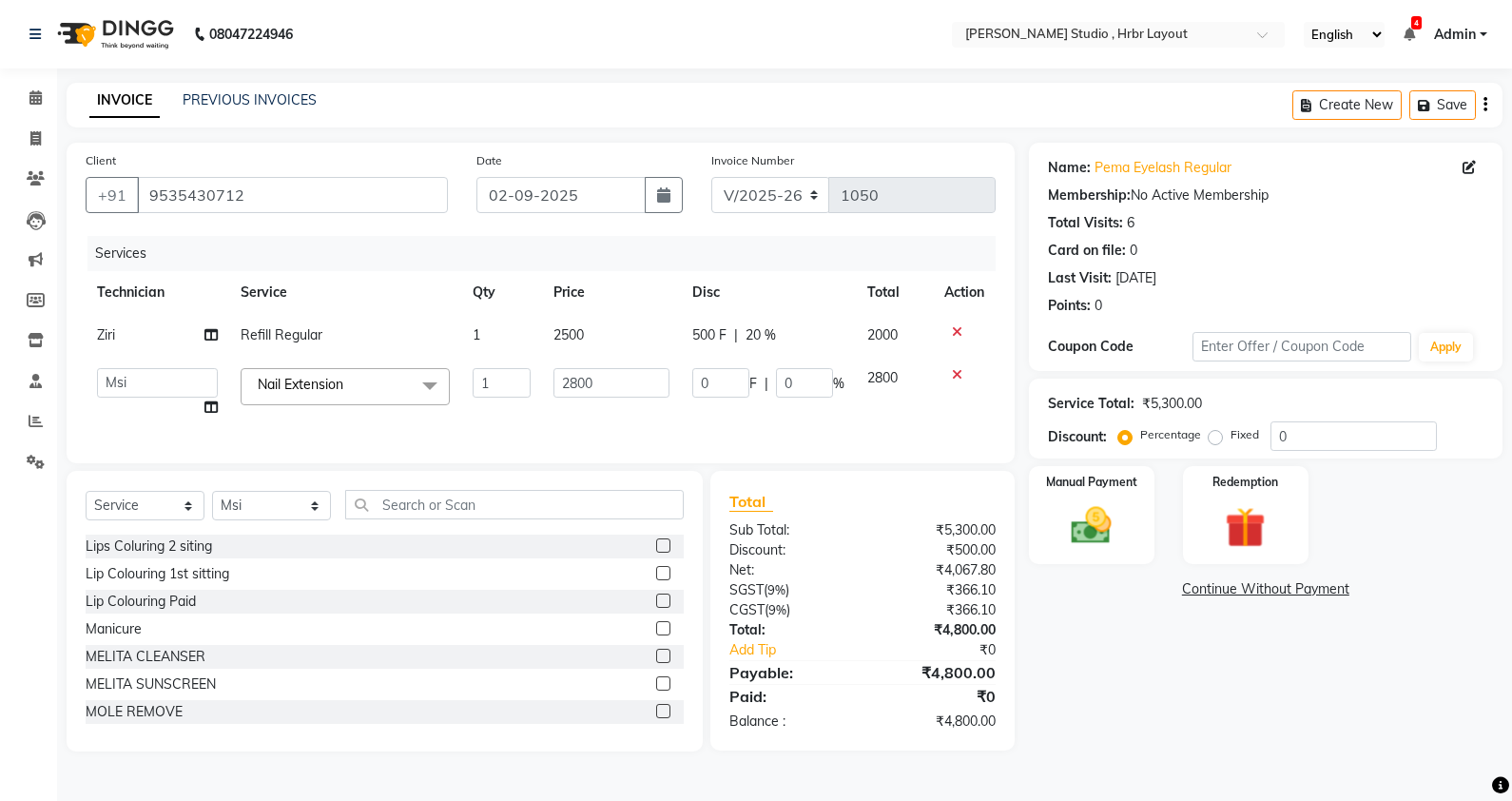
click at [718, 379] on input "0" at bounding box center [721, 383] width 57 height 29
type input "300"
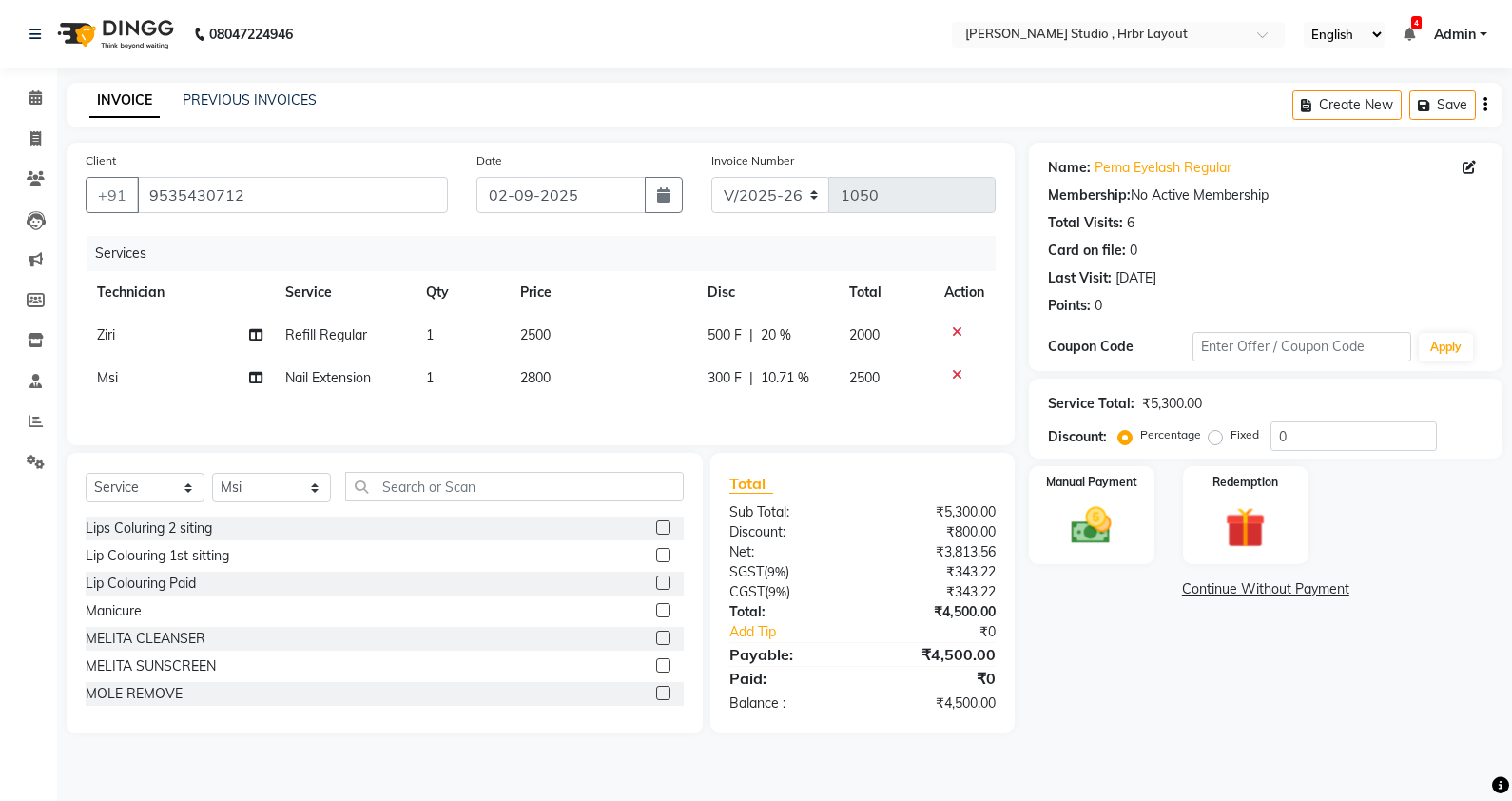
click at [737, 414] on div "Services Technician Service Qty Price Disc Total Action Ziri Refill Regular 1 2…" at bounding box center [541, 330] width 910 height 190
click at [1098, 526] on img at bounding box center [1091, 525] width 68 height 49
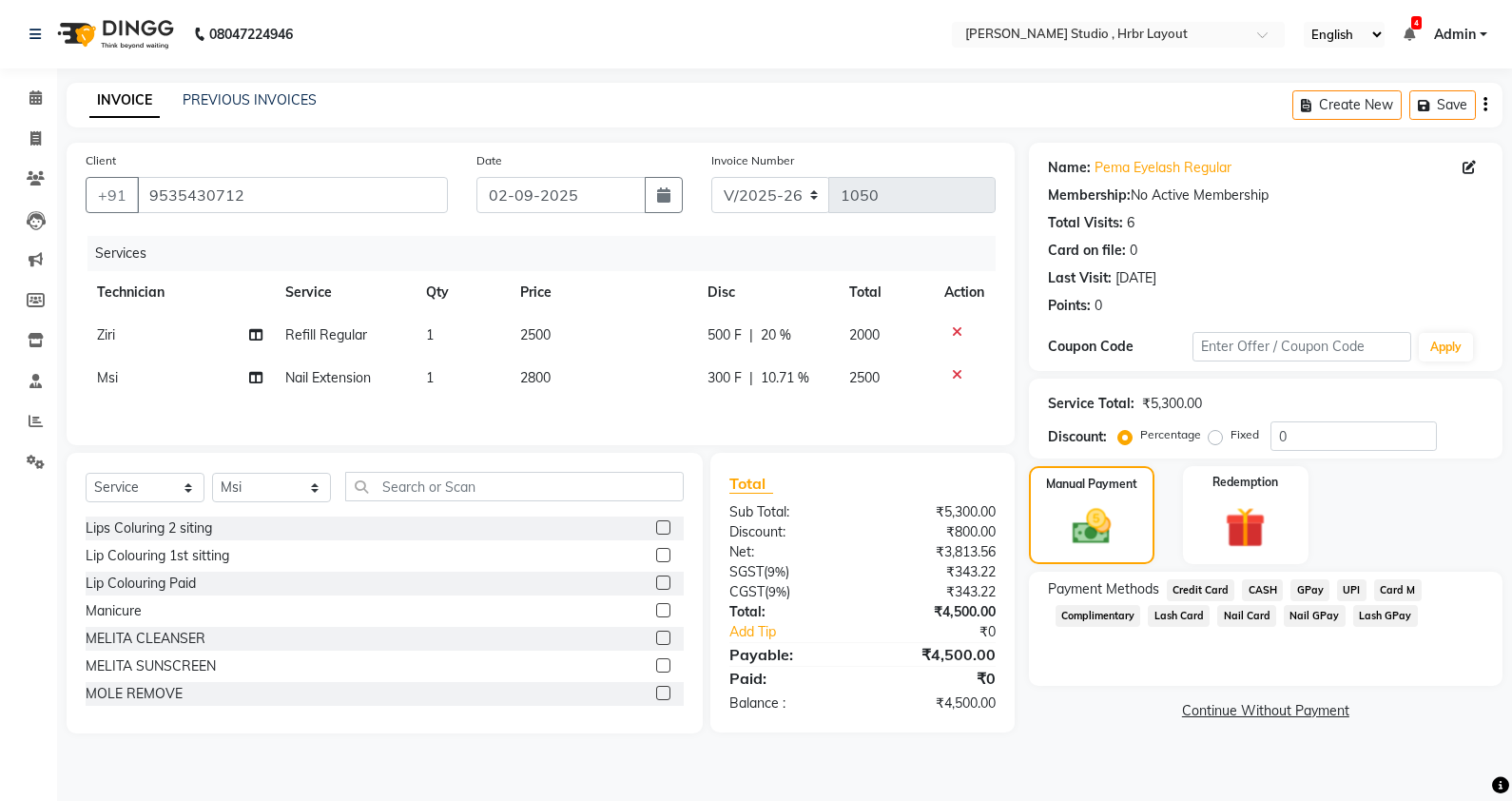
click at [1367, 616] on span "Lash GPay" at bounding box center [1385, 616] width 64 height 21
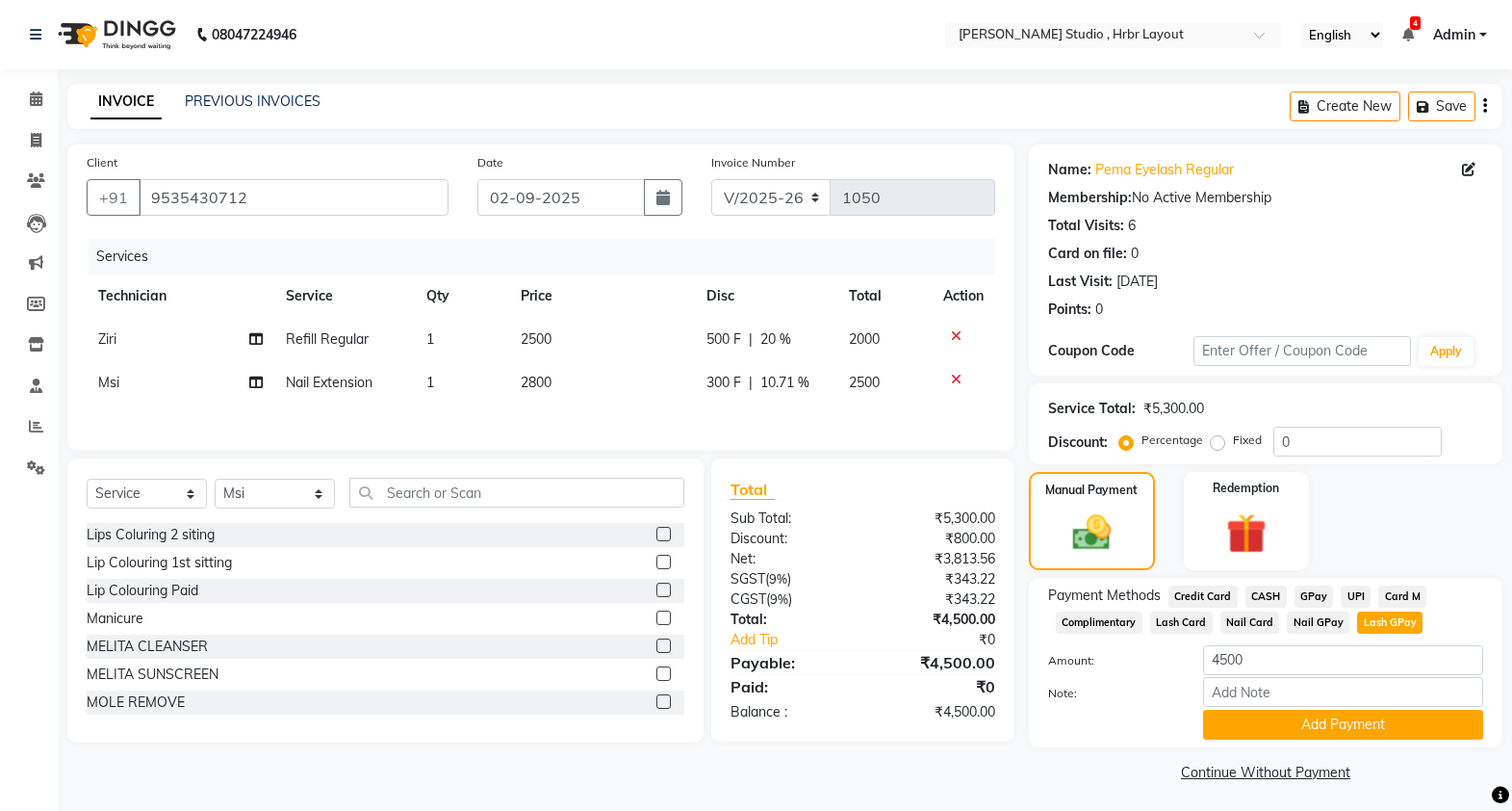
click at [1384, 624] on span "Lash GPay" at bounding box center [1390, 623] width 65 height 22
drag, startPoint x: 1384, startPoint y: 624, endPoint x: 1266, endPoint y: 653, distance: 121.5
click at [1266, 653] on input "4500" at bounding box center [1343, 660] width 280 height 30
type input "4"
type input "2000"
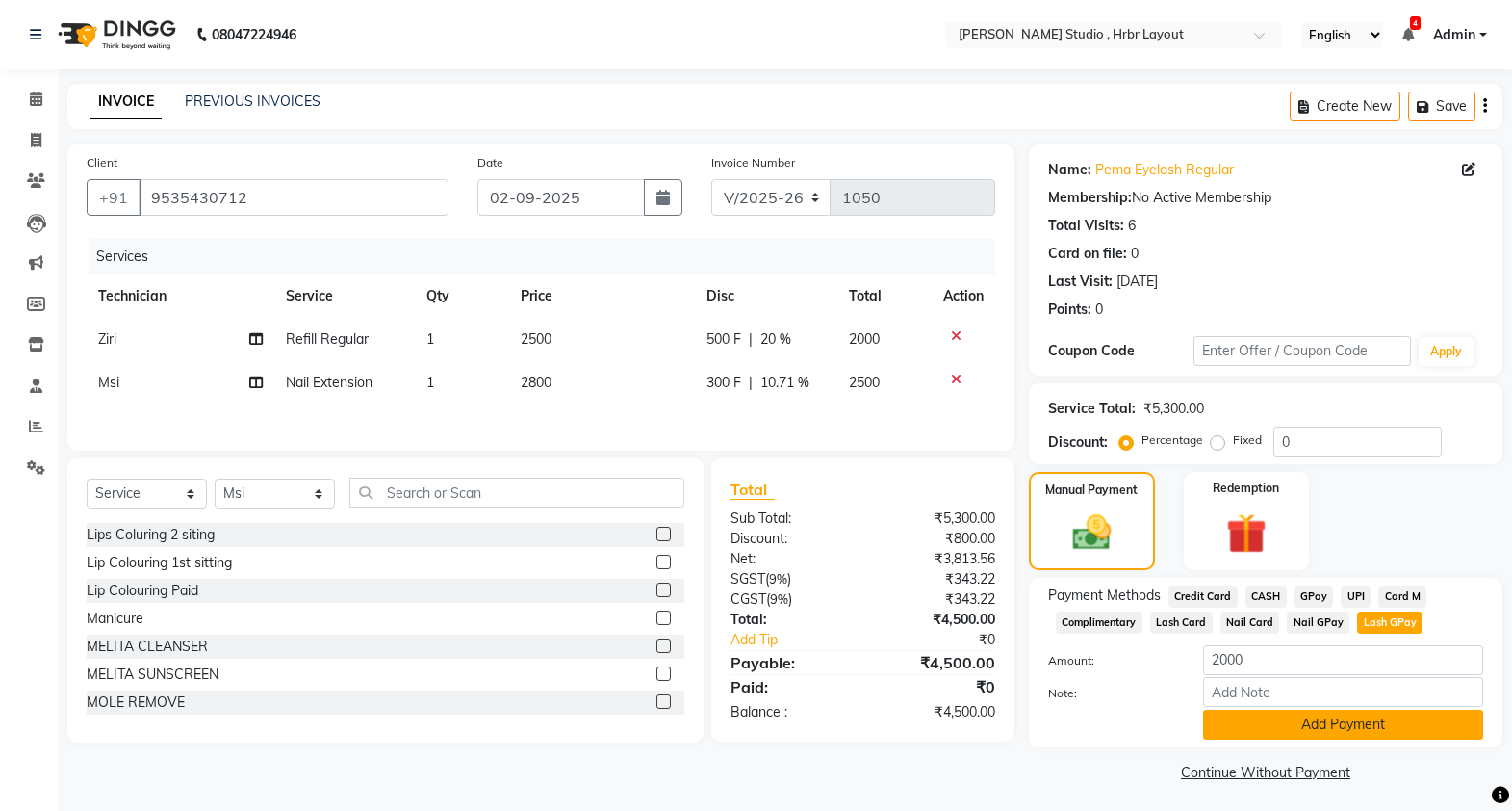
click at [1284, 718] on button "Add Payment" at bounding box center [1343, 724] width 280 height 30
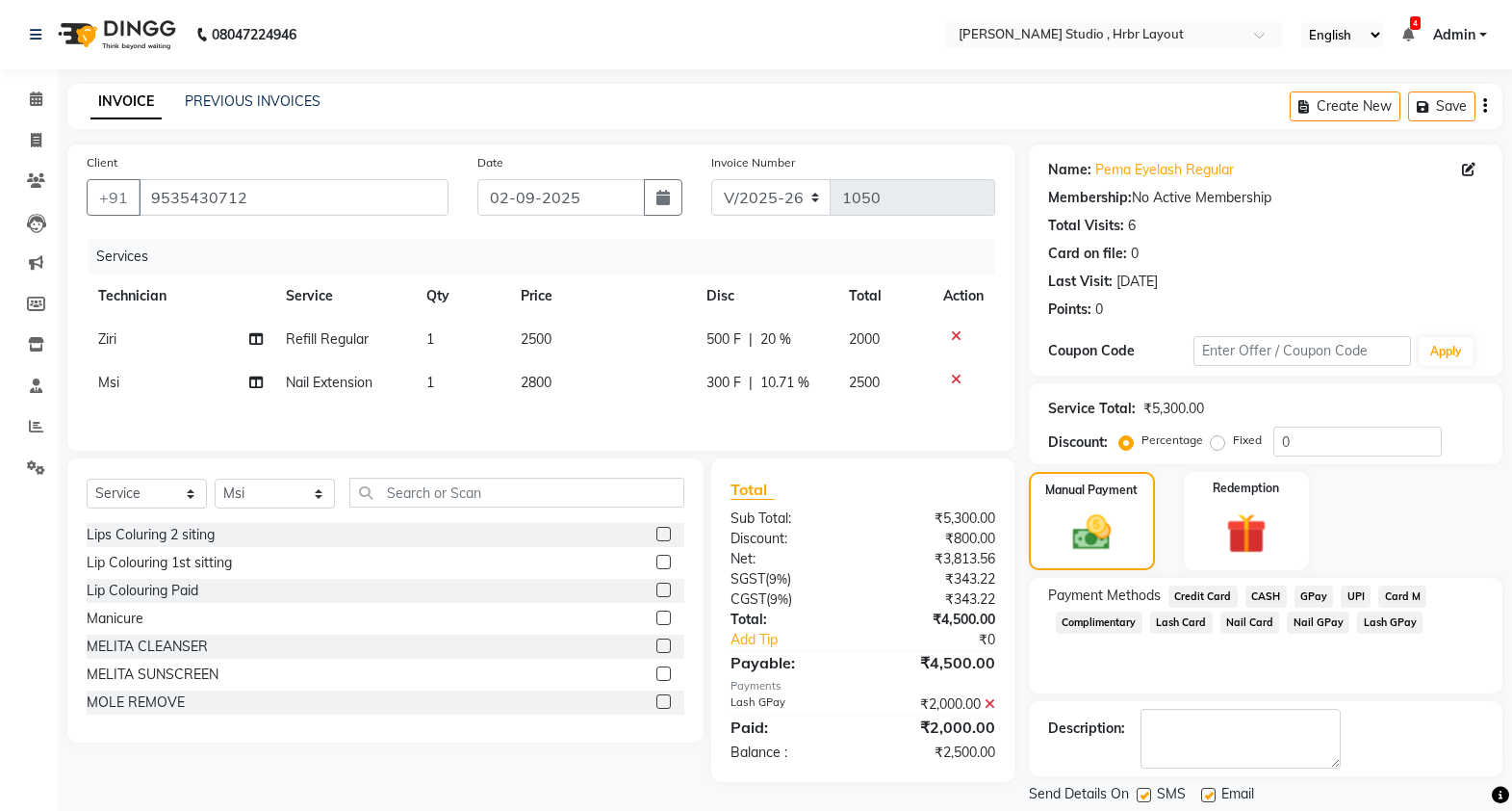
click at [1324, 624] on span "Nail GPay" at bounding box center [1318, 623] width 62 height 22
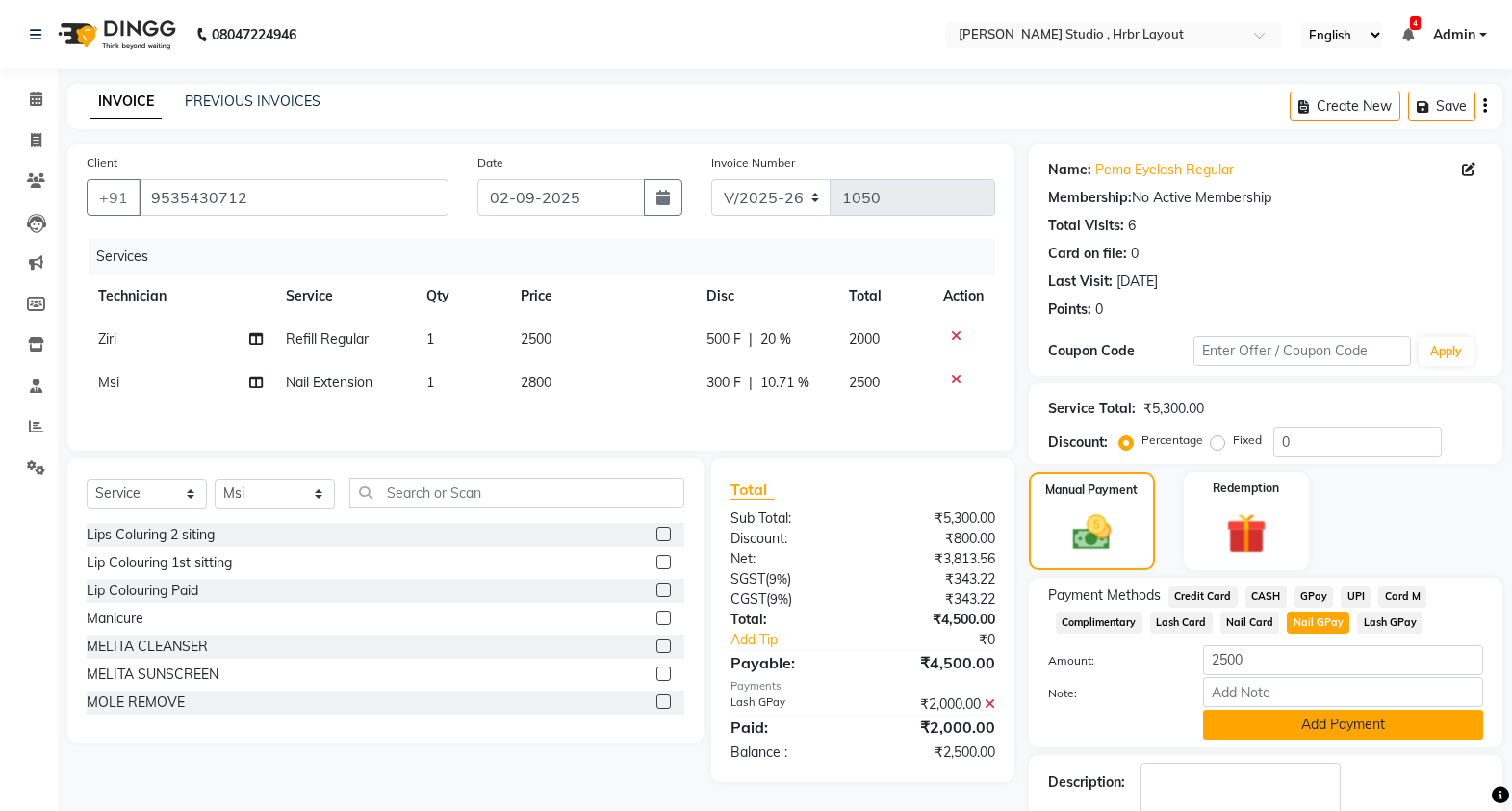
click at [1293, 725] on button "Add Payment" at bounding box center [1343, 724] width 280 height 30
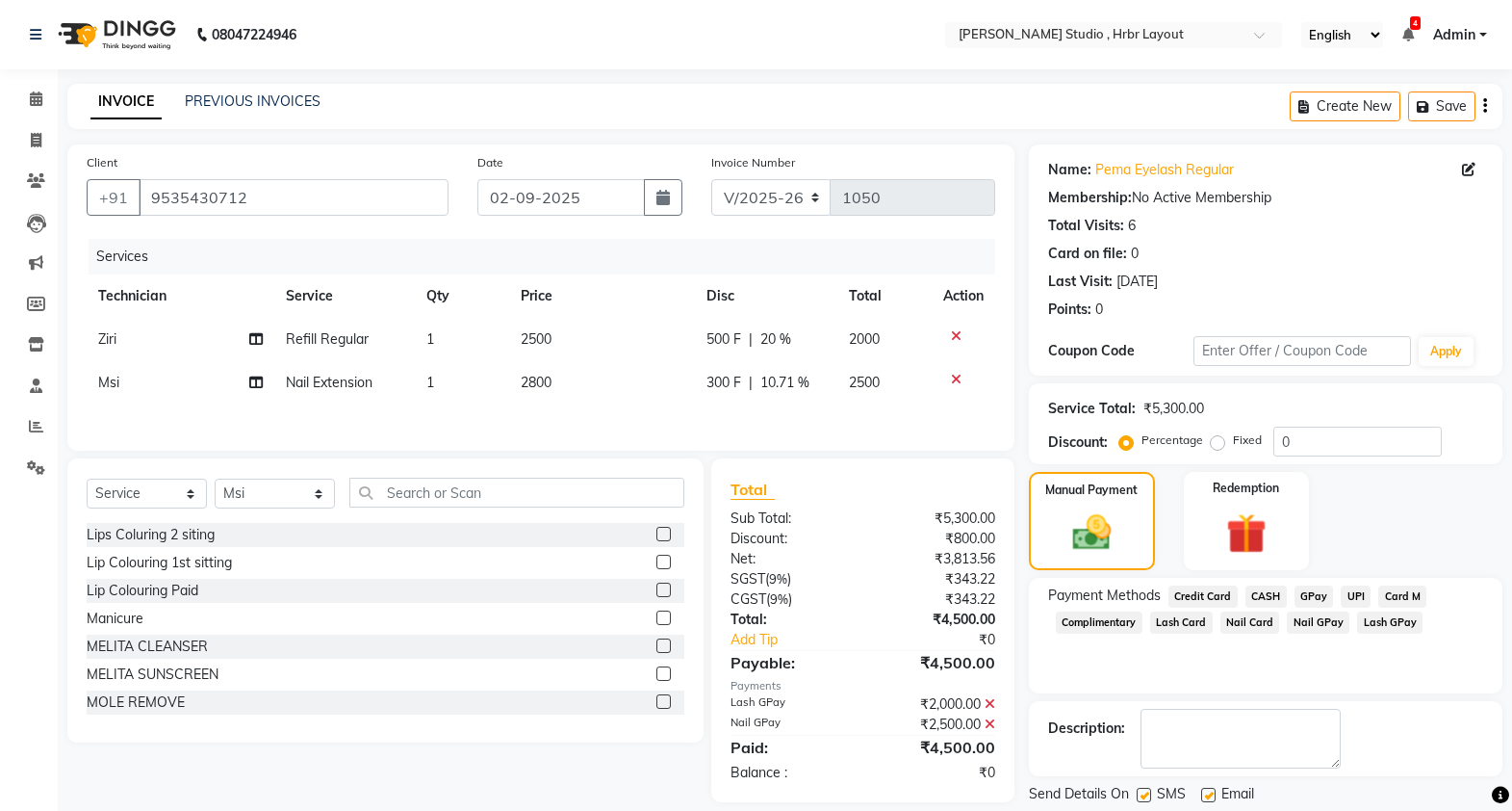
scroll to position [59, 0]
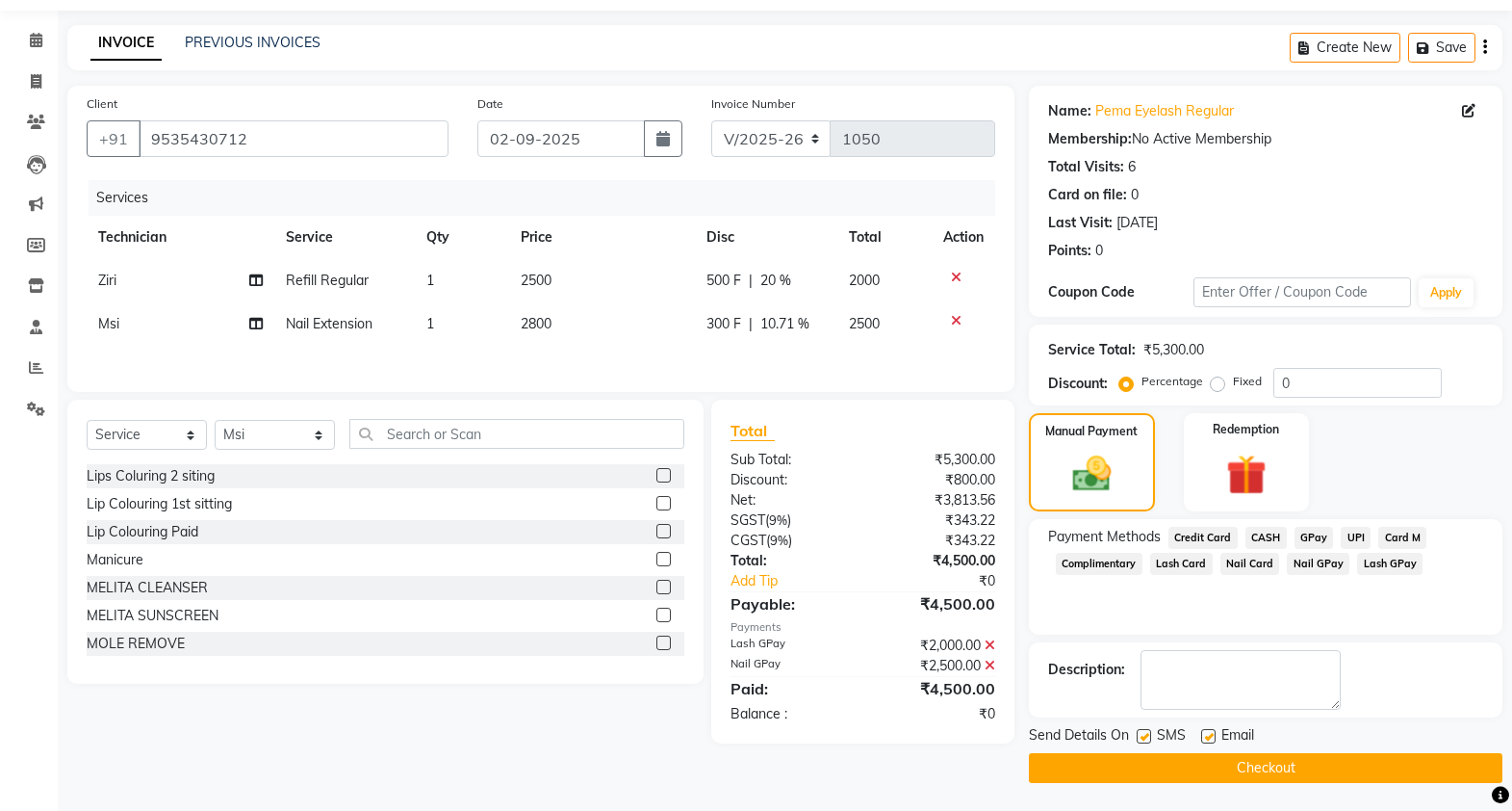
click at [1284, 772] on button "Checkout" at bounding box center [1265, 768] width 473 height 30
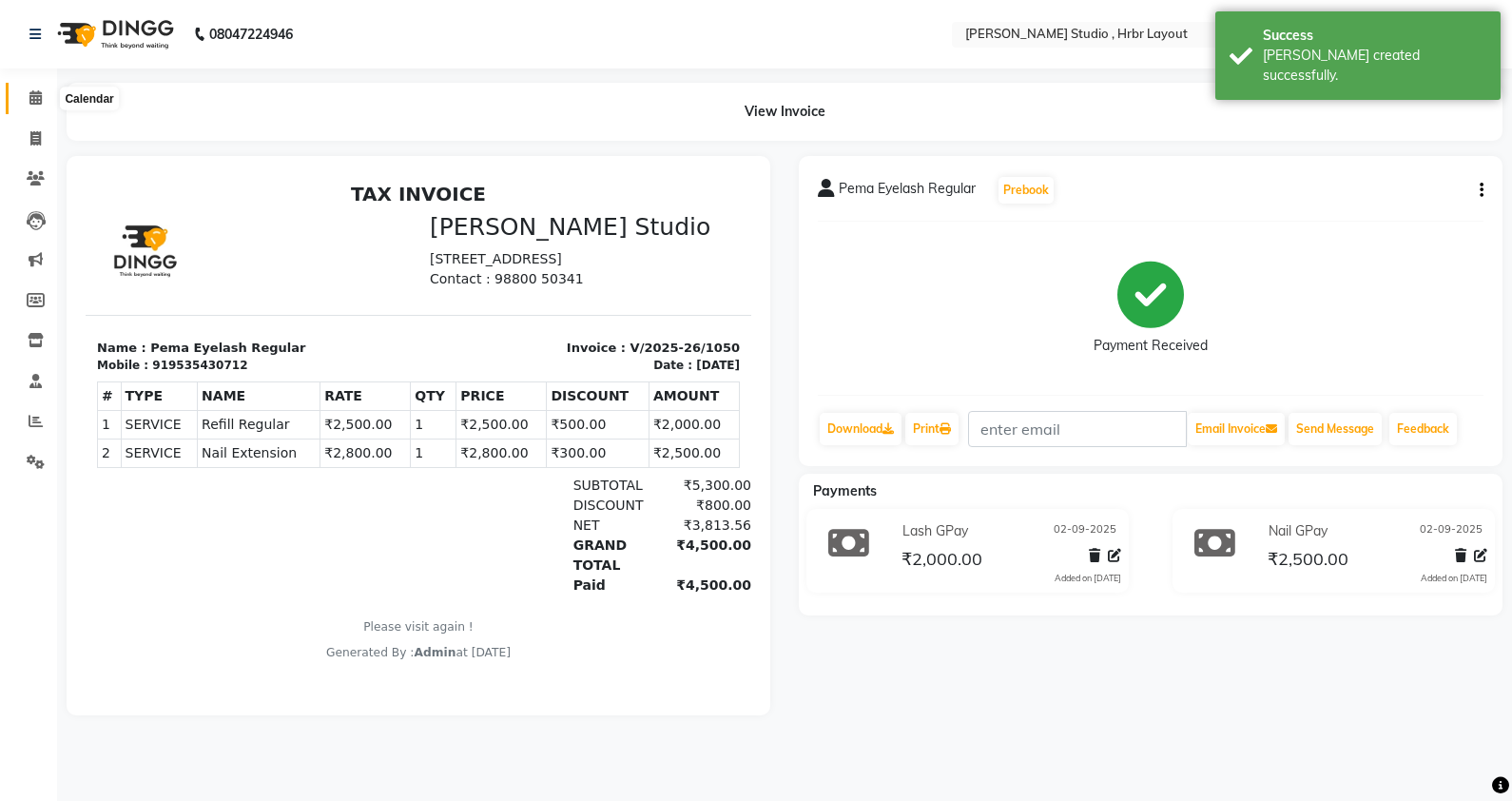
click at [19, 93] on span at bounding box center [36, 98] width 33 height 21
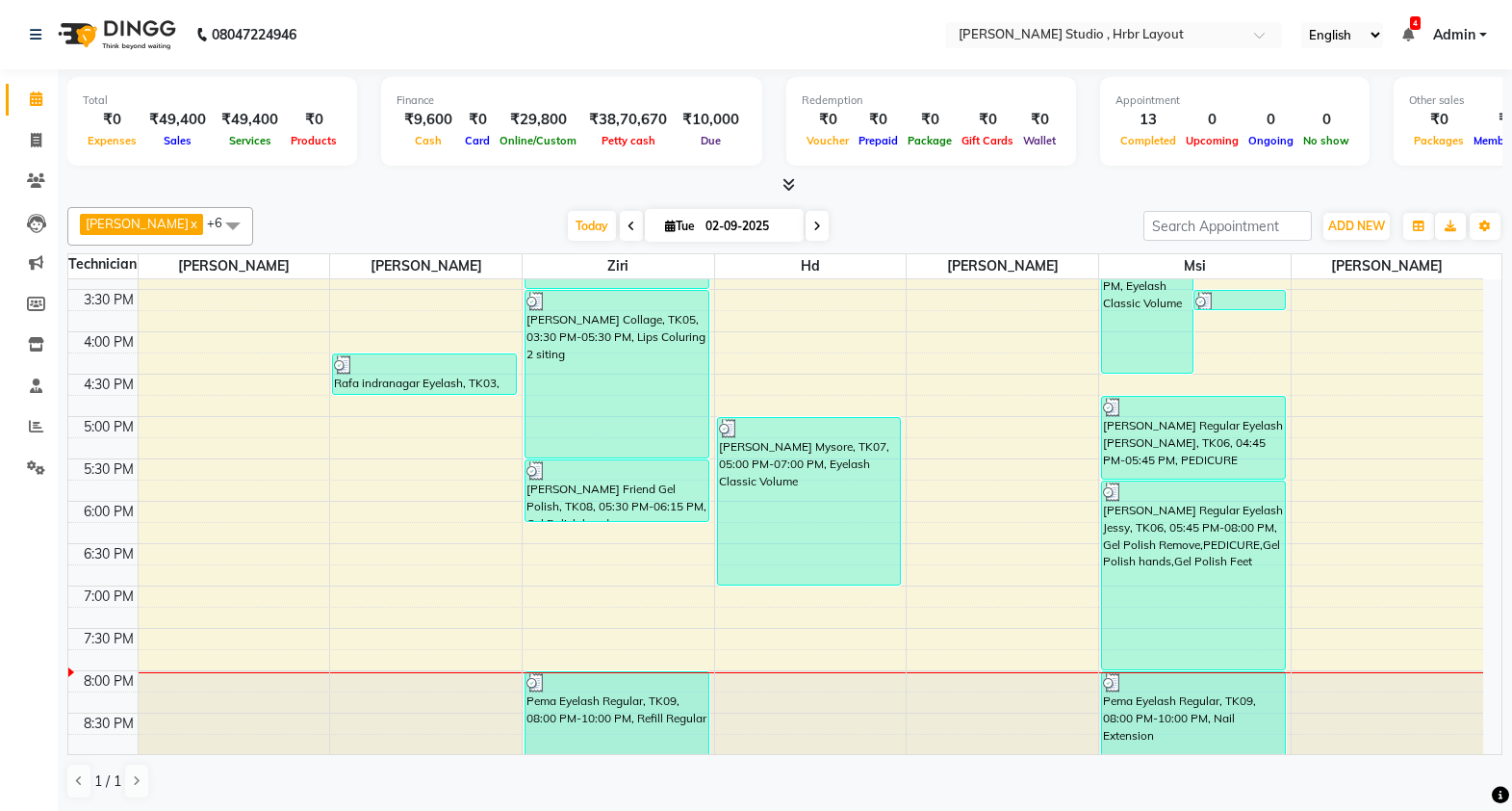
drag, startPoint x: 615, startPoint y: 686, endPoint x: 363, endPoint y: 507, distance: 309.1
click at [363, 507] on div "8:00 AM 8:30 AM 9:00 AM 9:30 AM 10:00 AM 10:30 AM 11:00 AM 11:30 AM 12:00 PM 12…" at bounding box center [775, 205] width 1415 height 1101
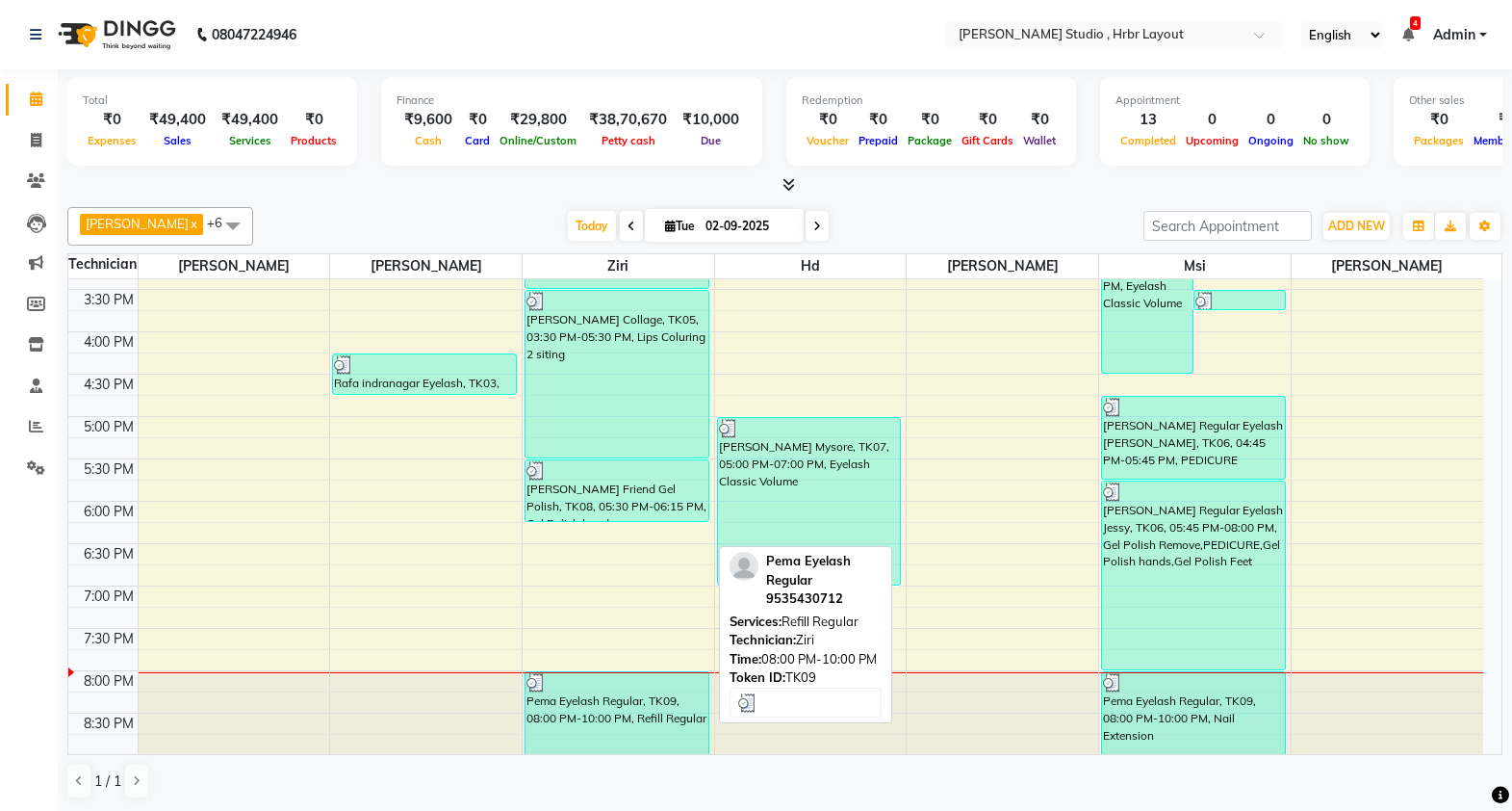
click at [597, 725] on div "Pema Eyelash Regular, TK09, 08:00 PM-10:00 PM, Refill Regular" at bounding box center [616, 712] width 182 height 82
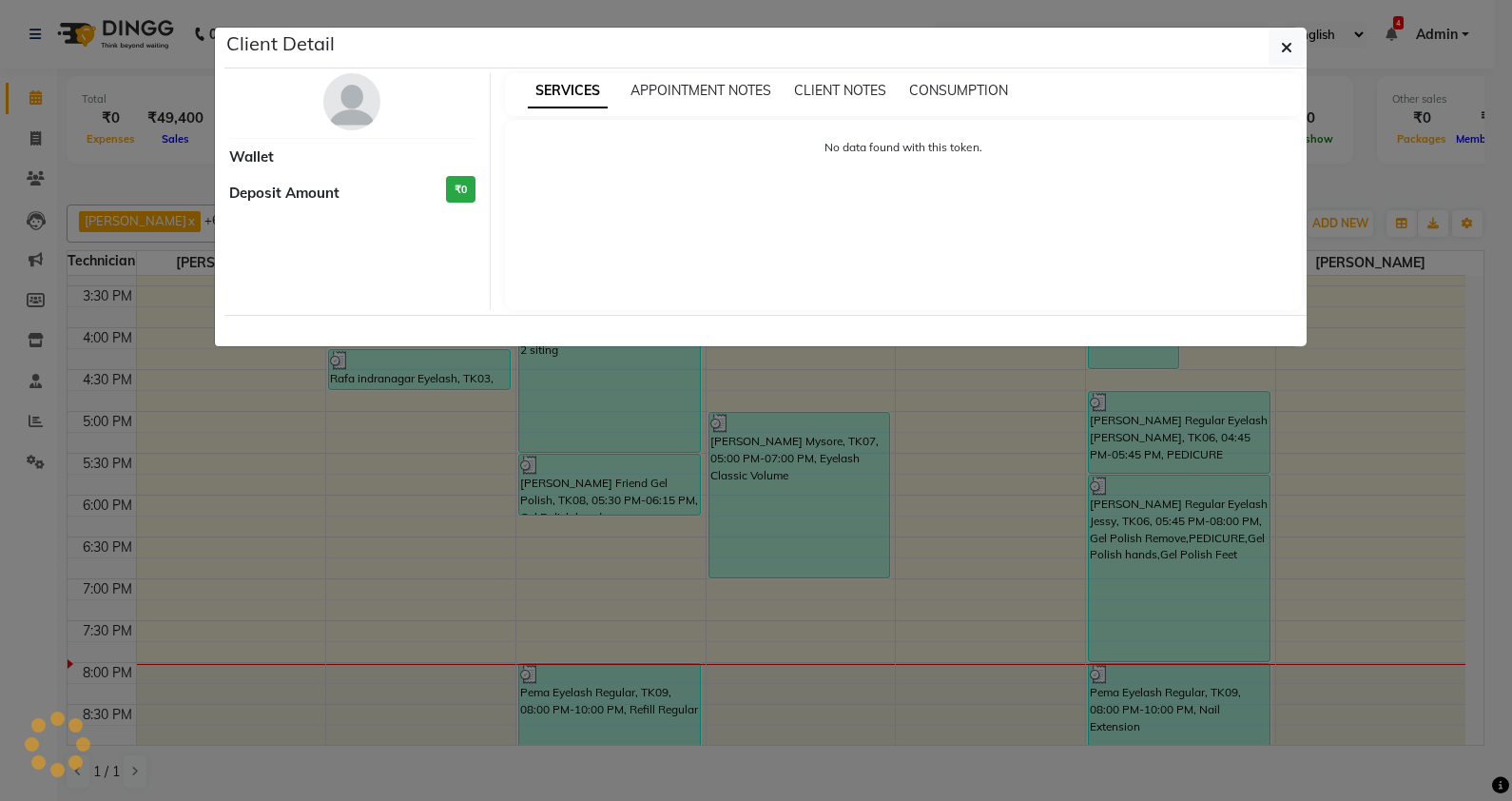
select select "3"
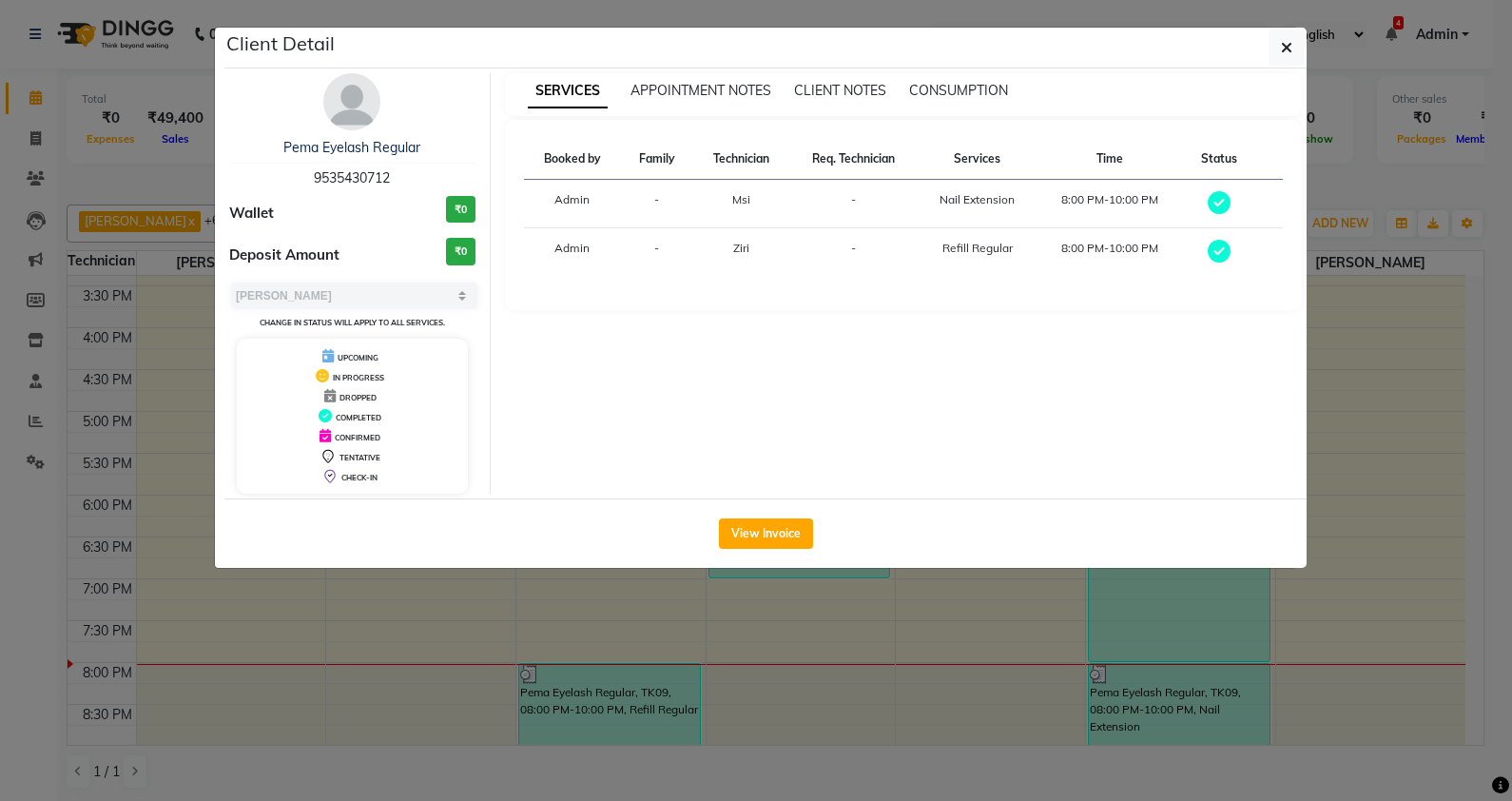
click at [848, 383] on div "SERVICES APPOINTMENT NOTES CLIENT NOTES CONSUMPTION Booked by Family Technician…" at bounding box center [904, 283] width 826 height 420
click at [783, 595] on ngb-modal-window "Client Detail Pema Eyelash Regular 9535430712 Wallet ₹0 Deposit Amount ₹0 Selec…" at bounding box center [756, 400] width 1512 height 801
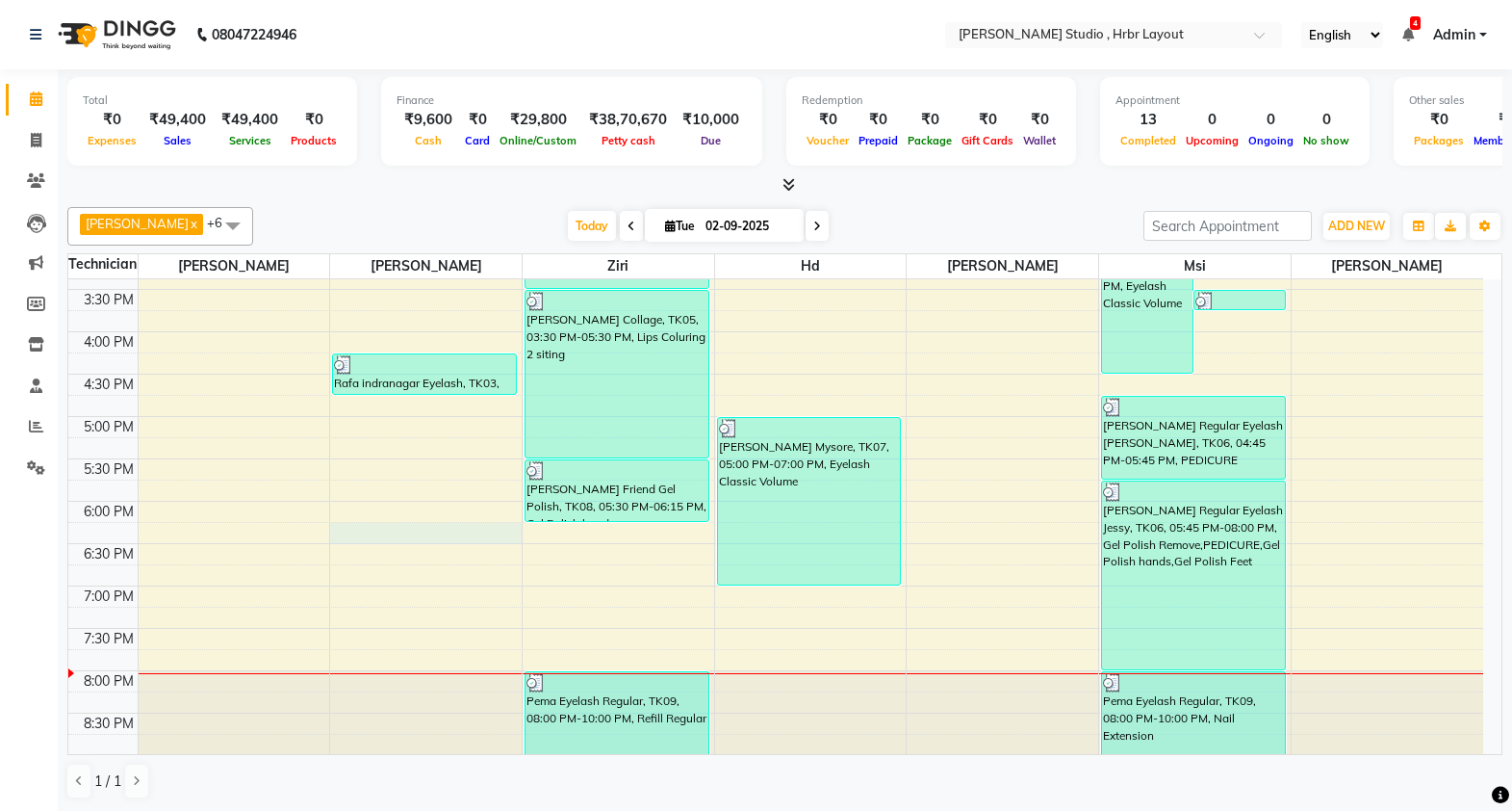
click at [450, 535] on div "8:00 AM 8:30 AM 9:00 AM 9:30 AM 10:00 AM 10:30 AM 11:00 AM 11:30 AM 12:00 PM 12…" at bounding box center [775, 205] width 1415 height 1101
select select "32241"
select select "1095"
select select "tentative"
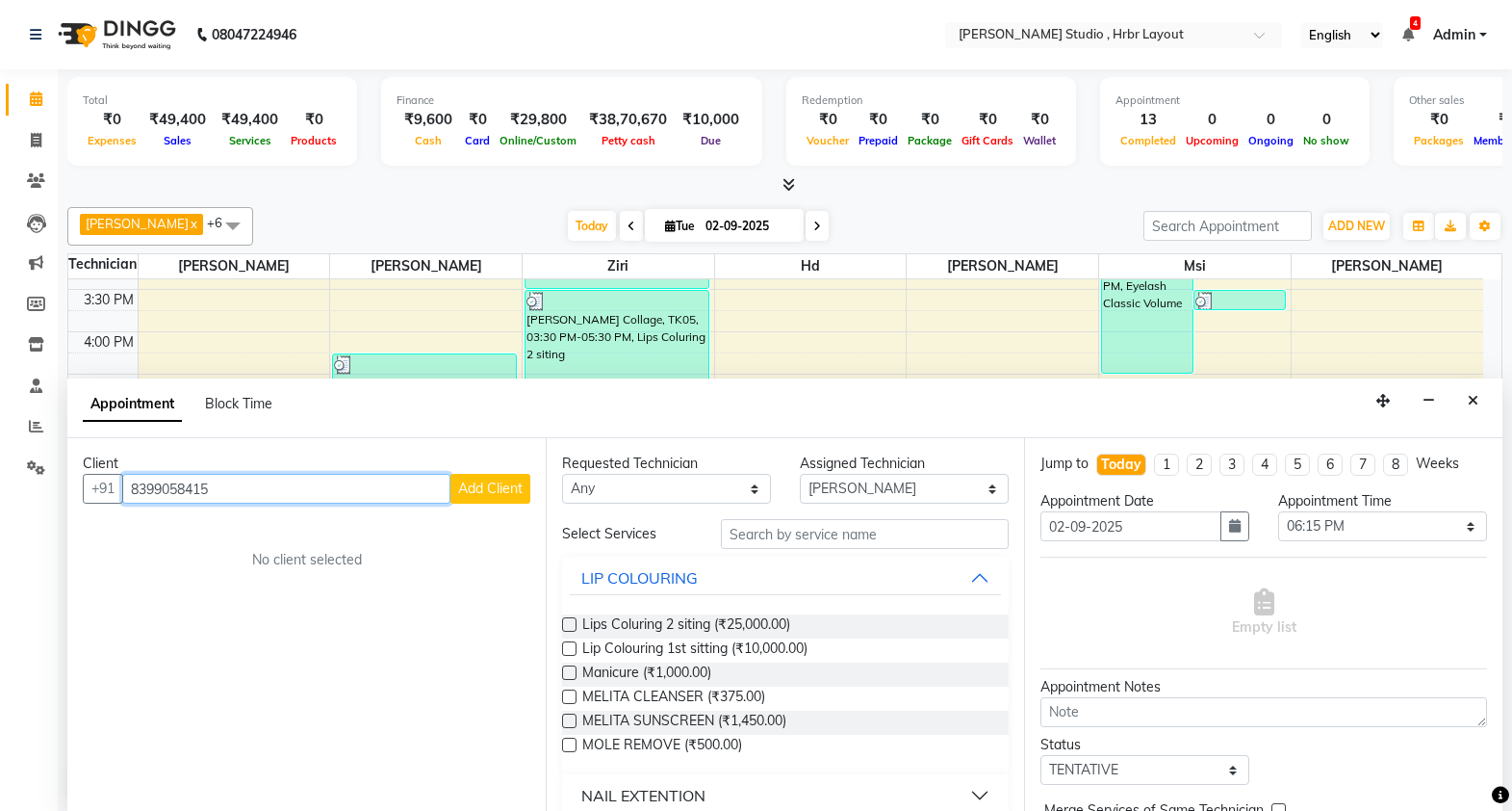
type input "8399058415"
click at [510, 484] on span "Add Client" at bounding box center [490, 488] width 64 height 18
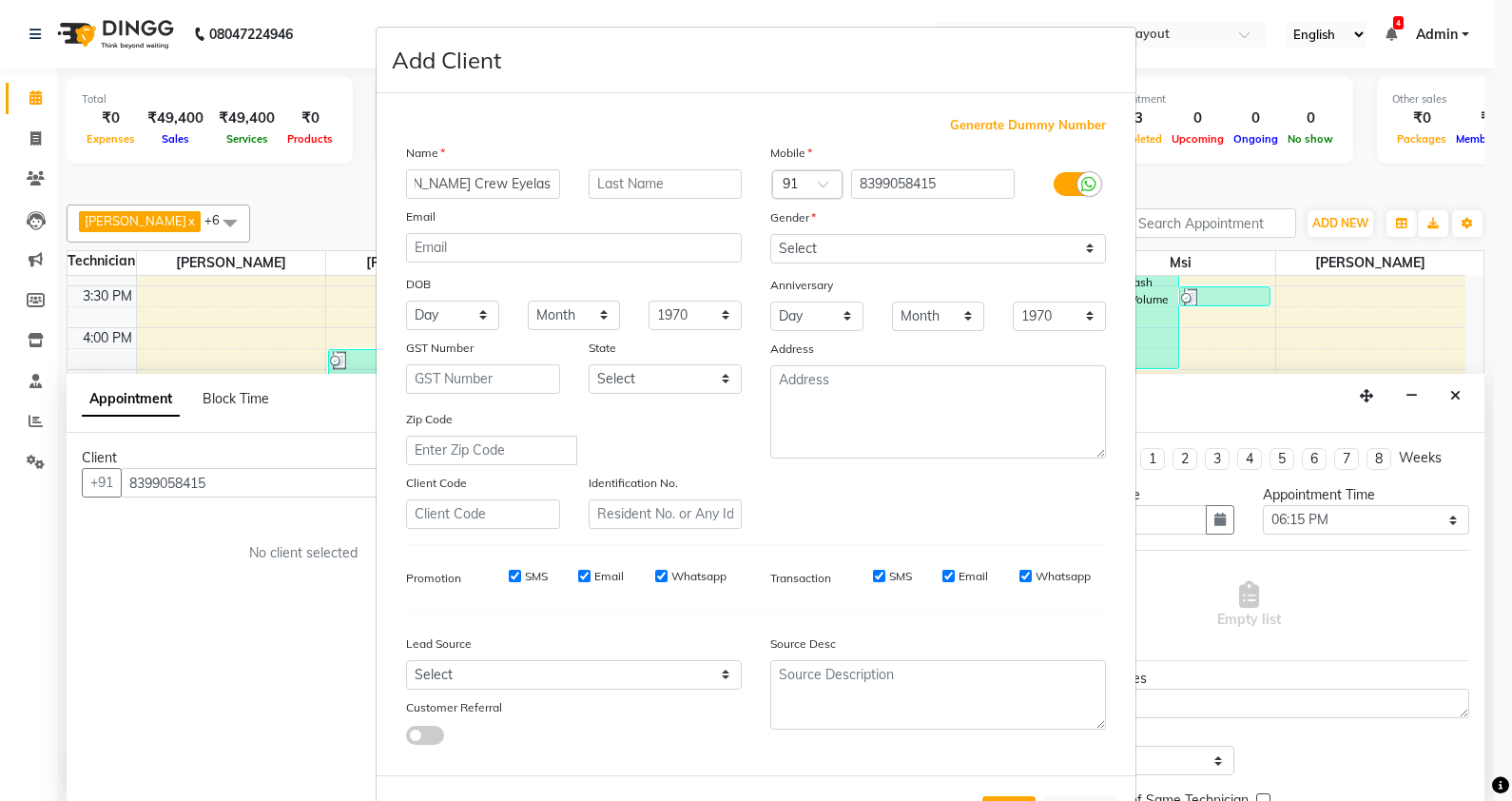
scroll to position [0, 57]
type input "[PERSON_NAME] Crew Eyelash ANd Nail,"
click at [887, 243] on select "Select [DEMOGRAPHIC_DATA] [DEMOGRAPHIC_DATA] Other Prefer Not To Say" at bounding box center [938, 248] width 336 height 29
click at [771, 234] on select "Select [DEMOGRAPHIC_DATA] [DEMOGRAPHIC_DATA] Other Prefer Not To Say" at bounding box center [938, 248] width 336 height 29
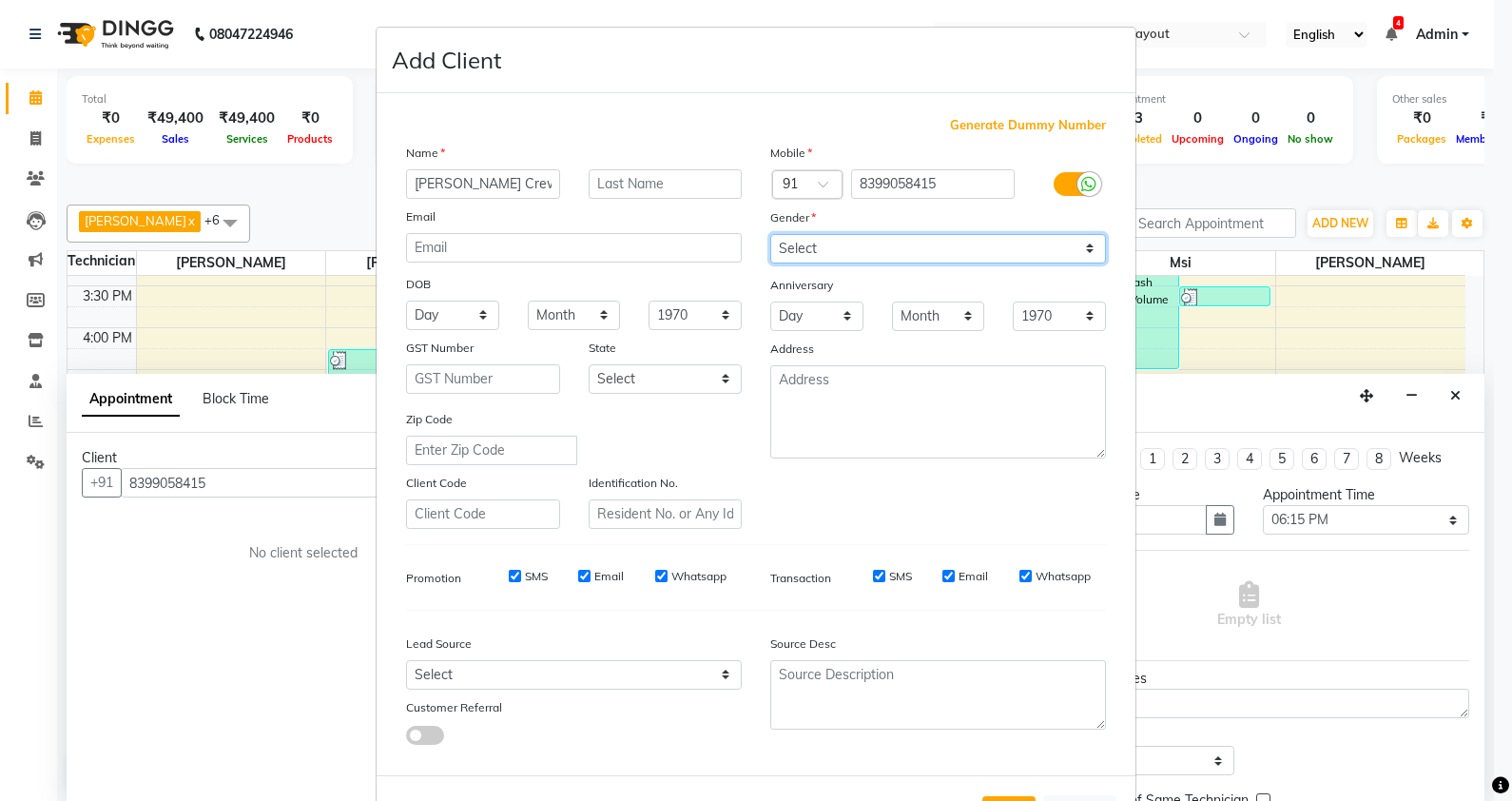
click at [895, 250] on select "Select [DEMOGRAPHIC_DATA] [DEMOGRAPHIC_DATA] Other Prefer Not To Say" at bounding box center [938, 248] width 336 height 29
select select "[DEMOGRAPHIC_DATA]"
click at [771, 234] on select "Select [DEMOGRAPHIC_DATA] [DEMOGRAPHIC_DATA] Other Prefer Not To Say" at bounding box center [938, 248] width 336 height 29
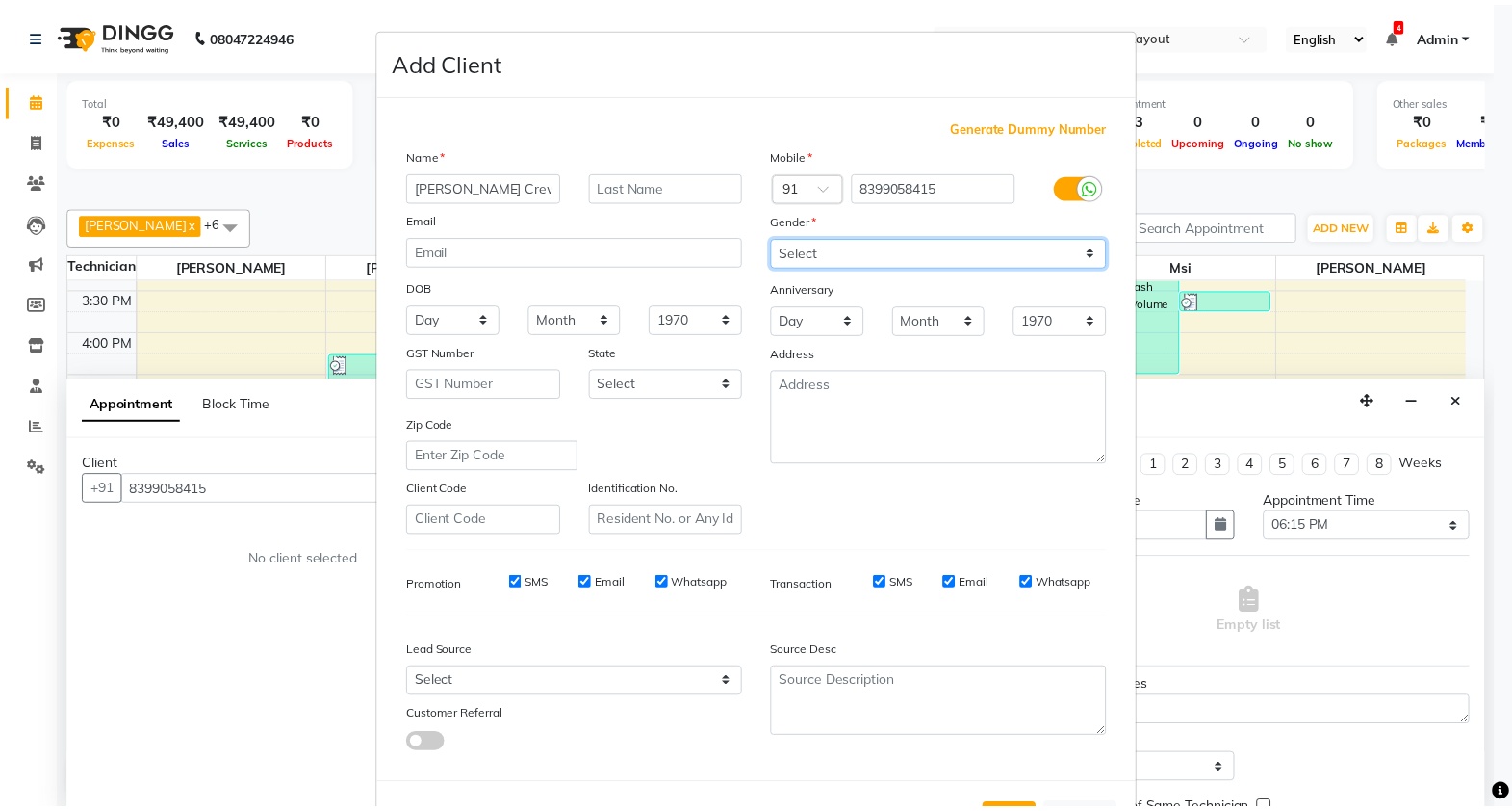
scroll to position [77, 0]
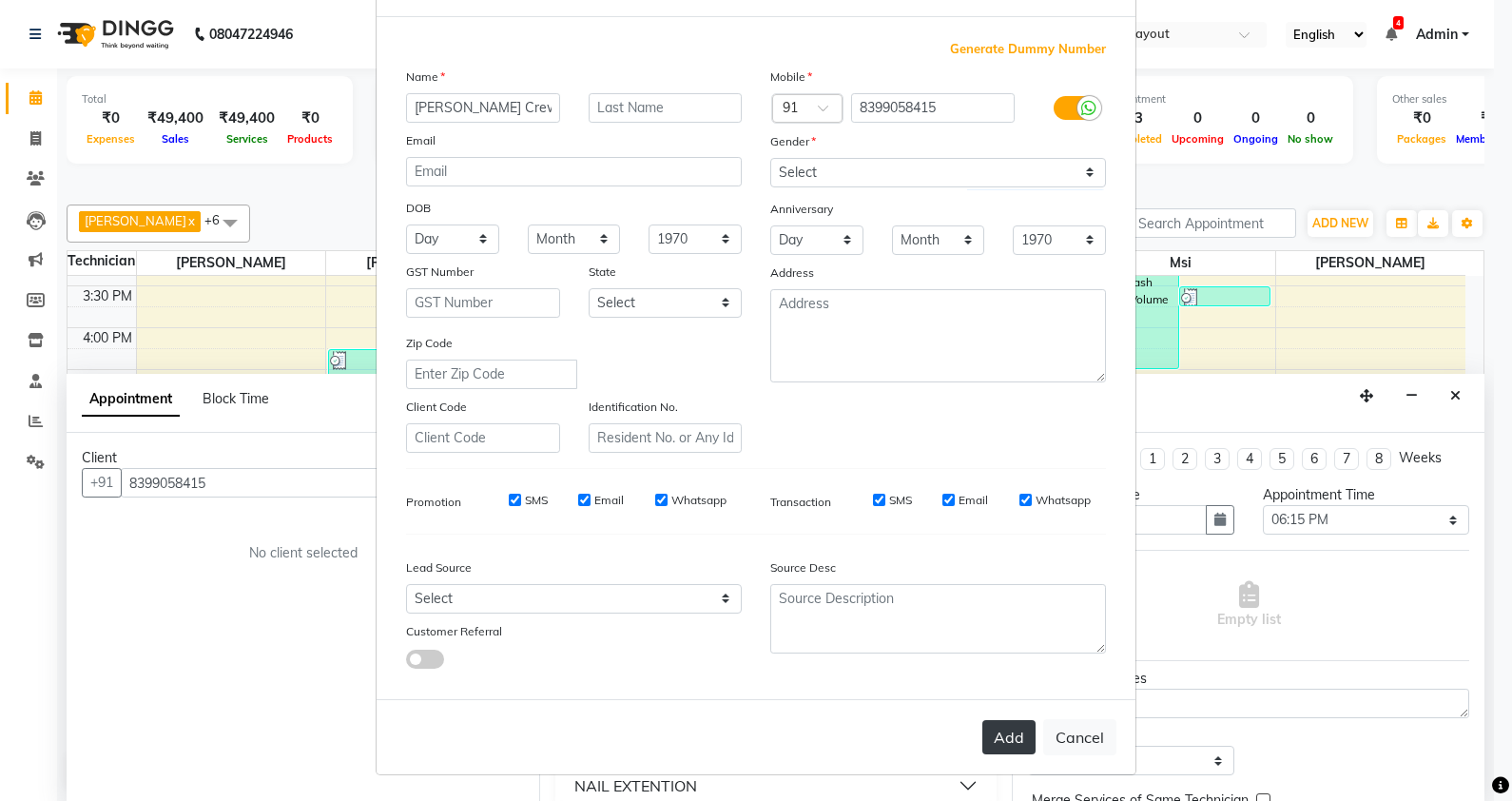
click at [993, 735] on button "Add" at bounding box center [1008, 737] width 54 height 34
select select
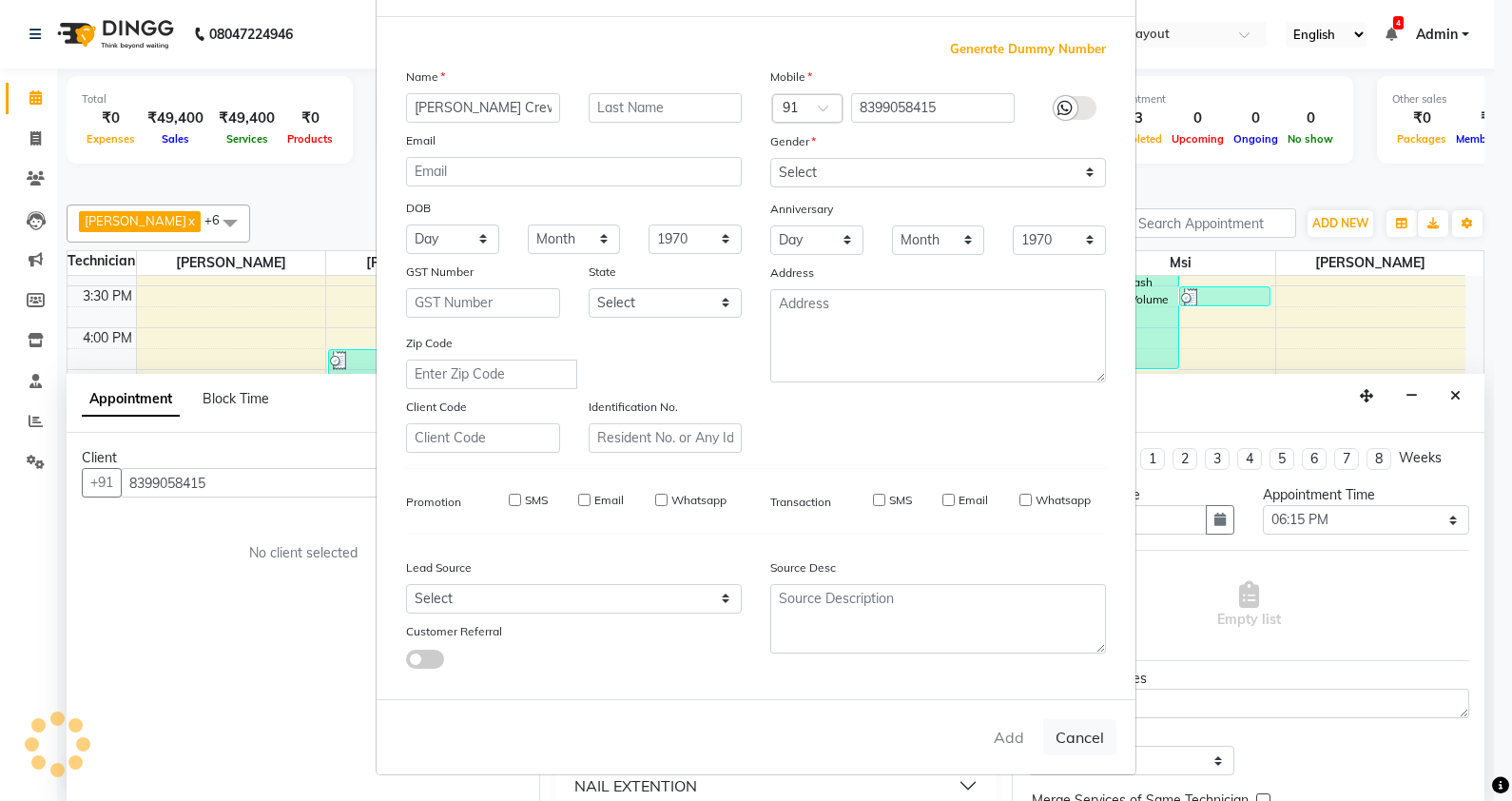
select select
checkbox input "false"
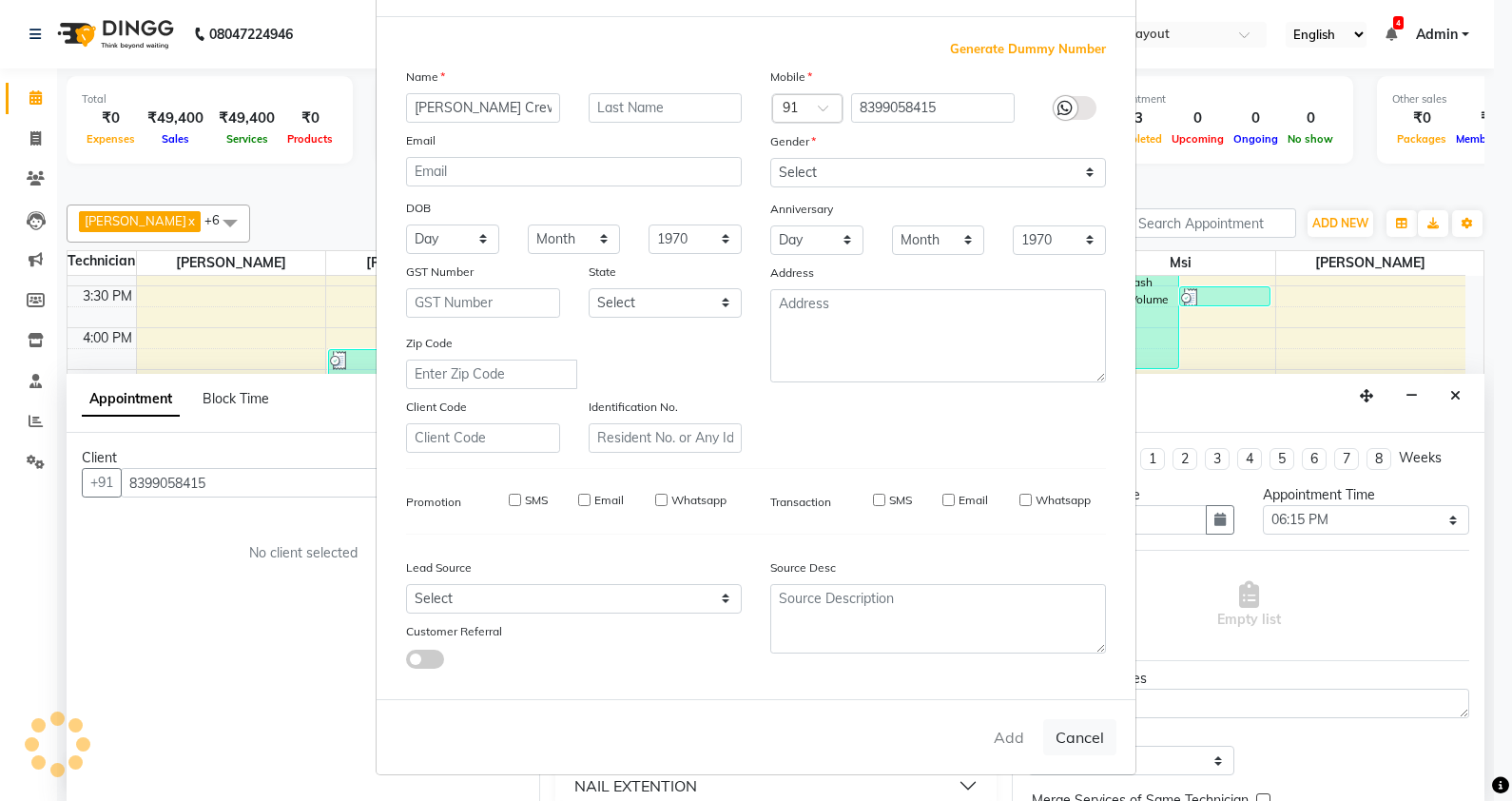
checkbox input "false"
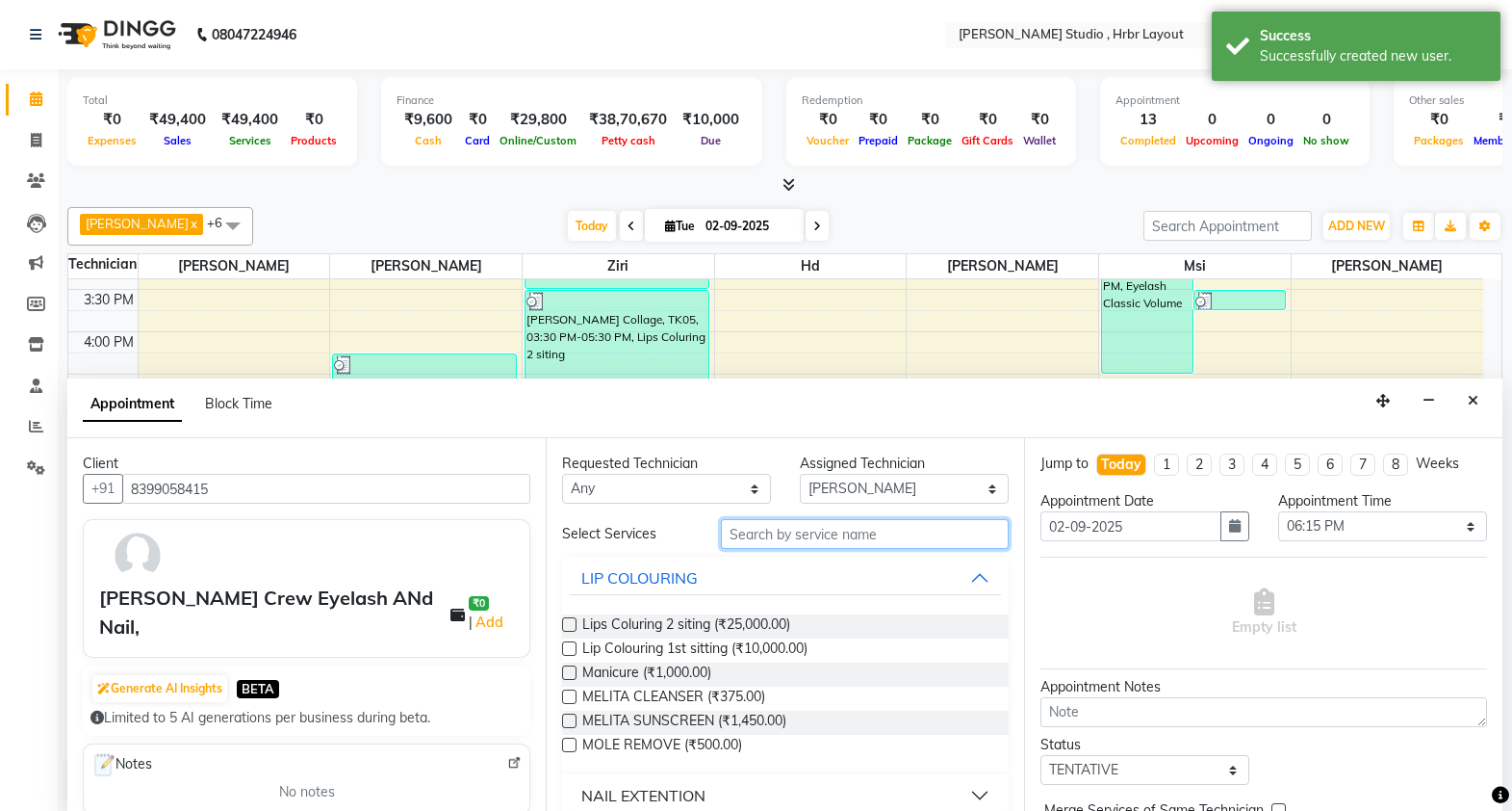
click at [816, 519] on input "text" at bounding box center [865, 534] width 288 height 30
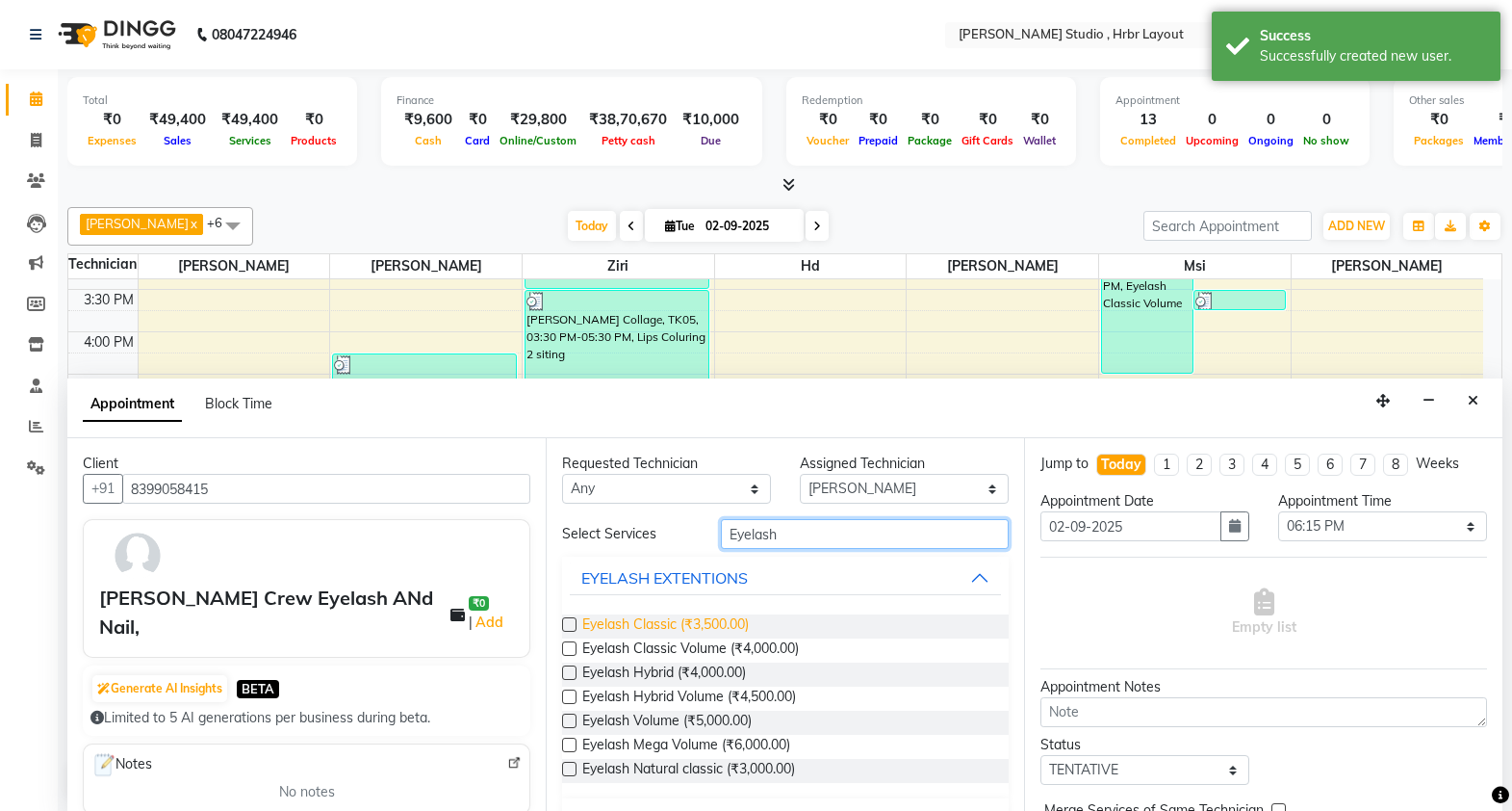
scroll to position [44, 0]
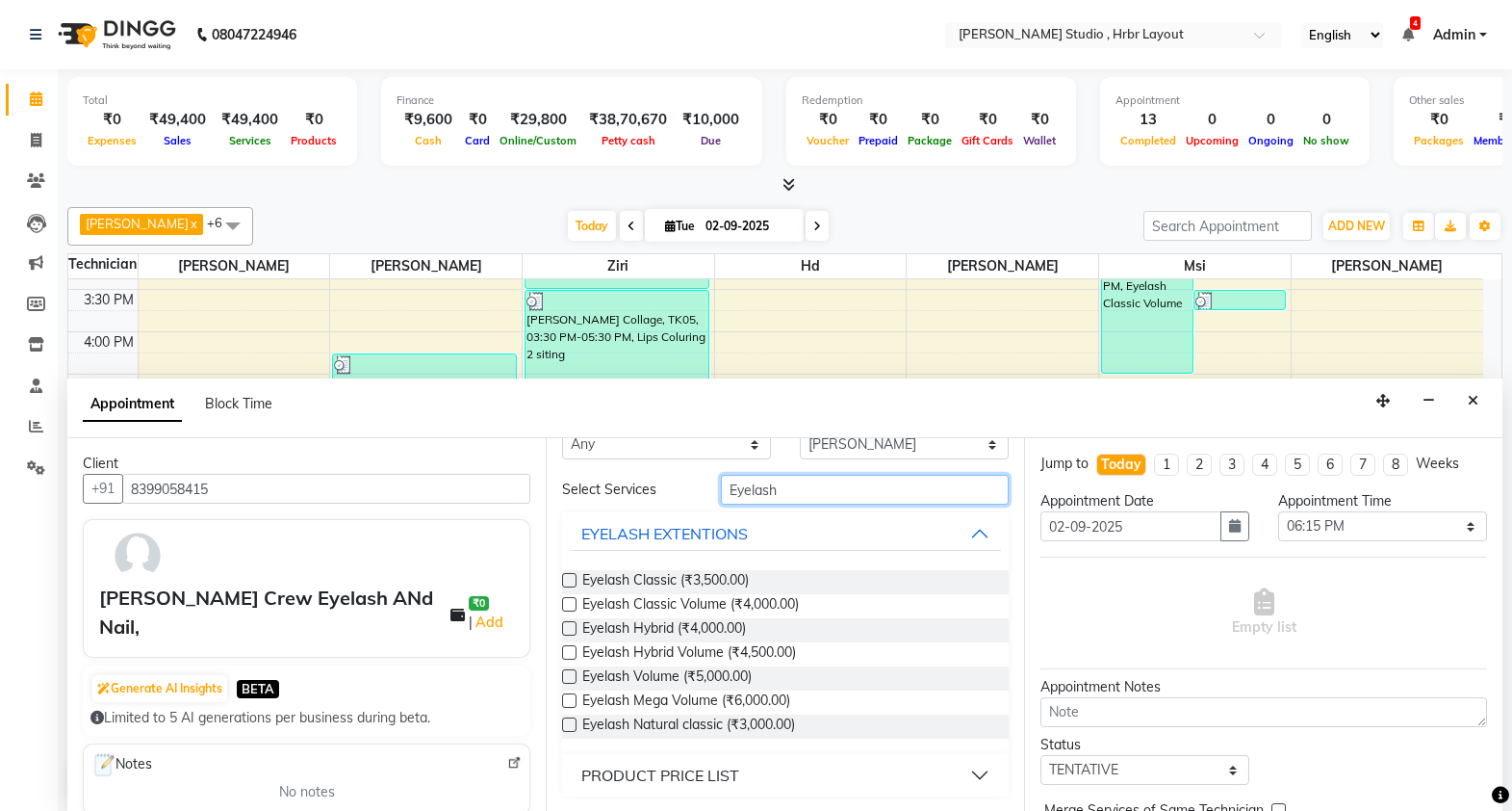
type input "Eyelash"
click at [572, 600] on label at bounding box center [569, 604] width 15 height 15
click at [572, 600] on input "checkbox" at bounding box center [568, 606] width 13 height 13
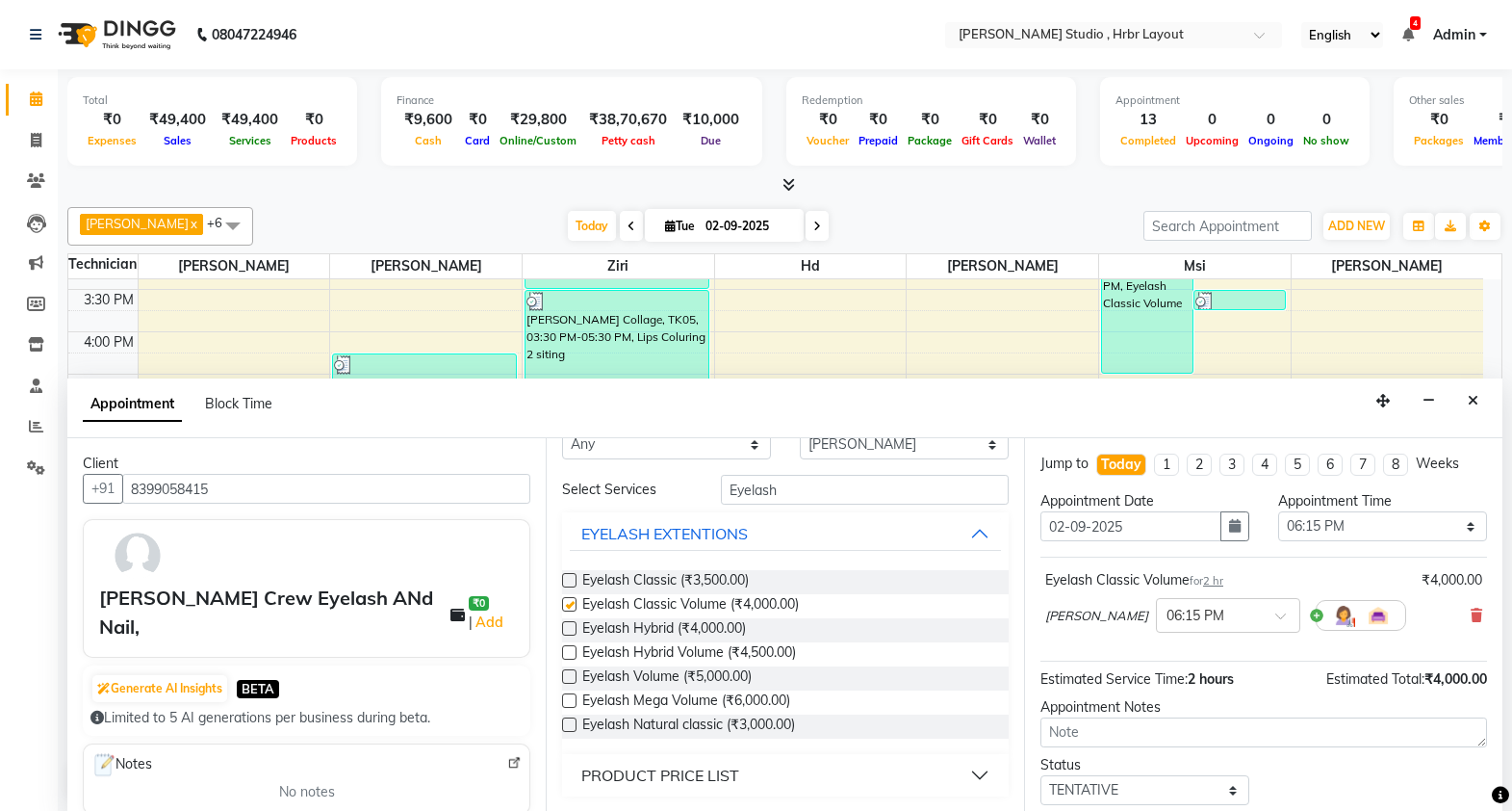
checkbox input "false"
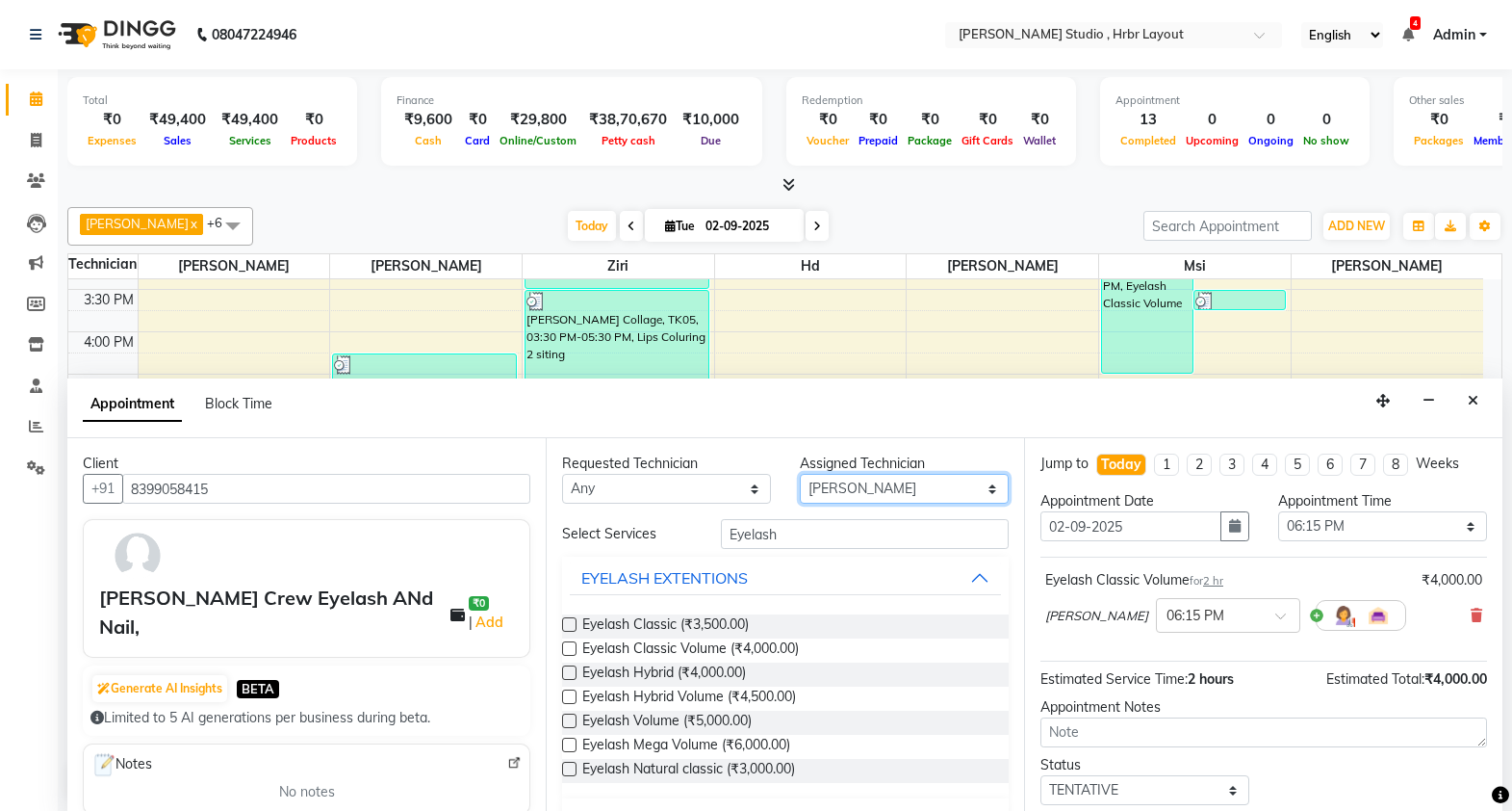
click at [927, 477] on select "Select [PERSON_NAME] Hd [PERSON_NAME] [PERSON_NAME] [PERSON_NAME] Msi [PERSON_N…" at bounding box center [904, 488] width 209 height 30
select select "69678"
click at [800, 474] on select "Select [PERSON_NAME] Hd [PERSON_NAME] [PERSON_NAME] [PERSON_NAME] Msi [PERSON_N…" at bounding box center [904, 488] width 209 height 30
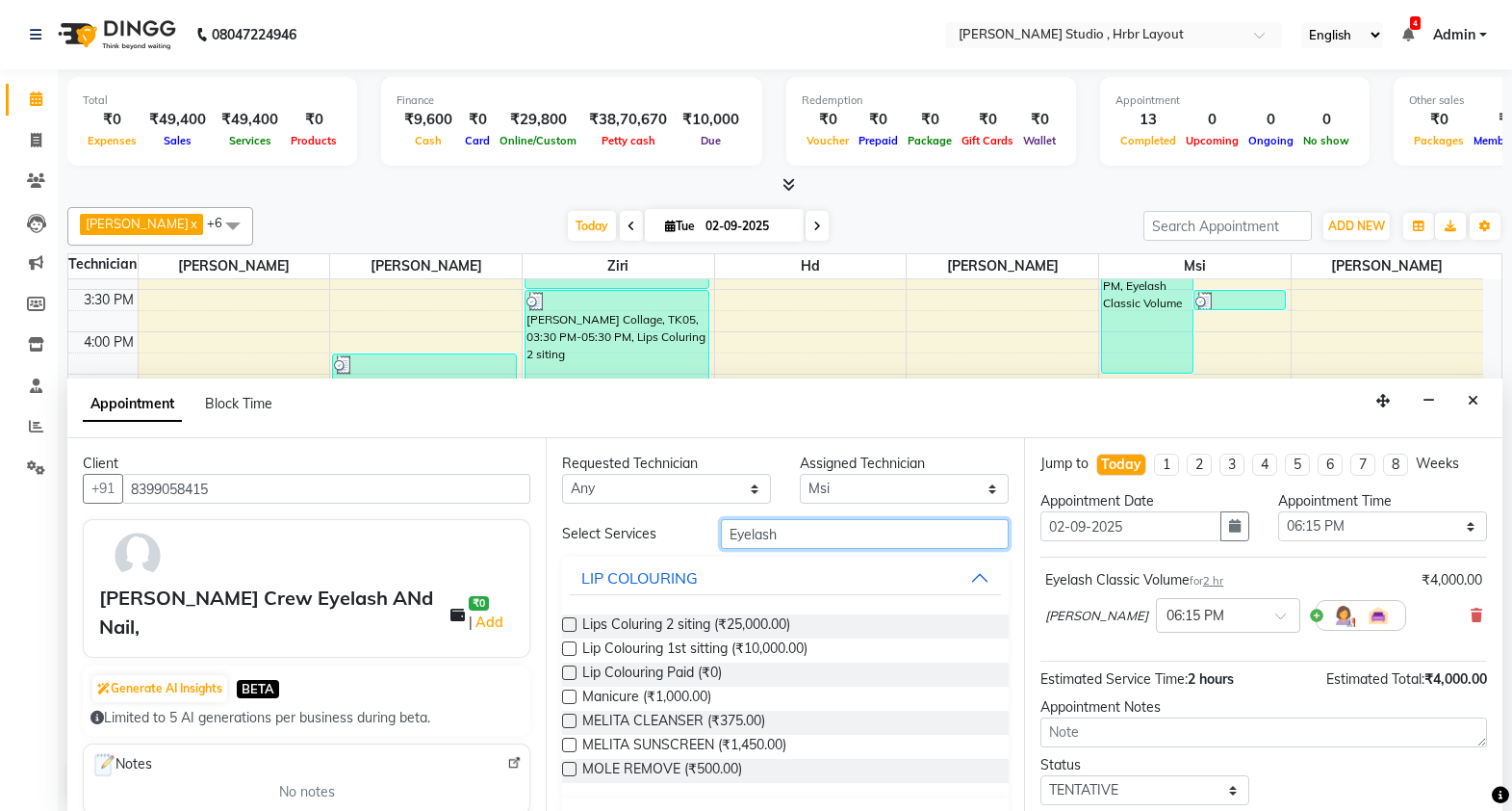
click at [798, 538] on input "Eyelash" at bounding box center [865, 534] width 288 height 30
type input "E"
type input "N"
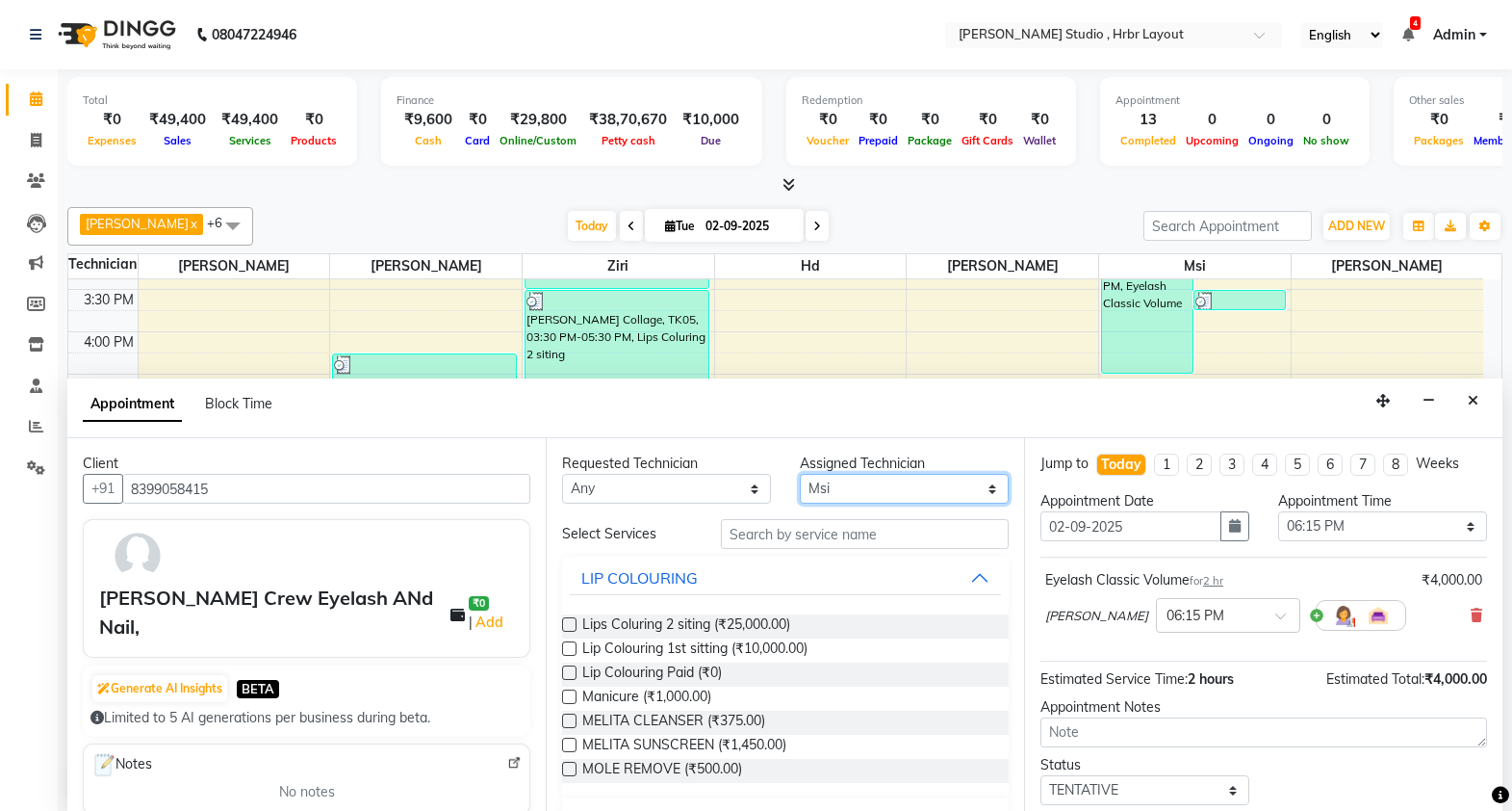
click at [886, 481] on select "Select [PERSON_NAME] Hd [PERSON_NAME] [PERSON_NAME] [PERSON_NAME] Msi [PERSON_N…" at bounding box center [904, 488] width 209 height 30
select select "32531"
click at [800, 474] on select "Select [PERSON_NAME] Hd [PERSON_NAME] [PERSON_NAME] [PERSON_NAME] Msi [PERSON_N…" at bounding box center [904, 488] width 209 height 30
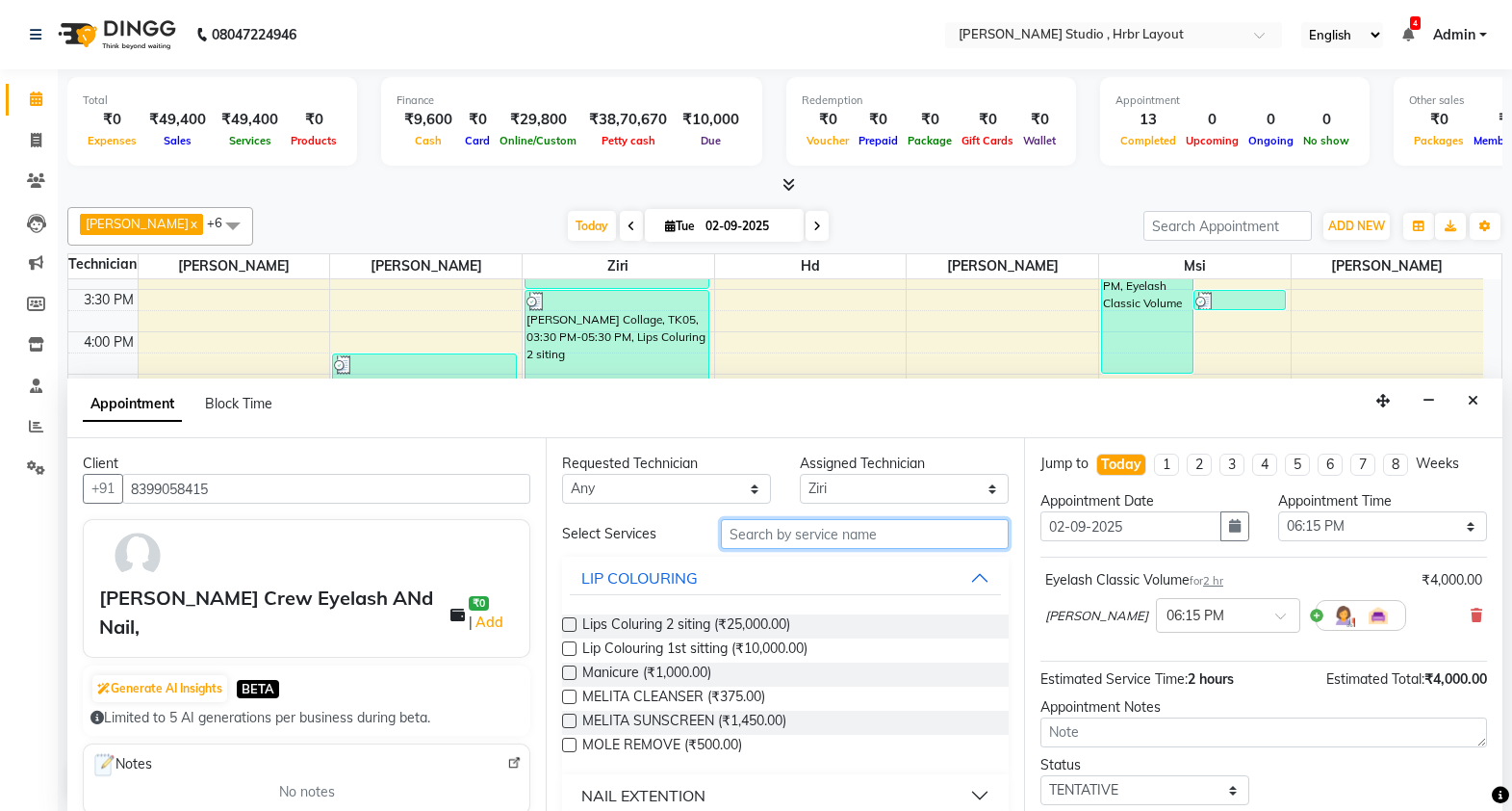
click at [795, 522] on input "text" at bounding box center [865, 534] width 288 height 30
type input "Gel"
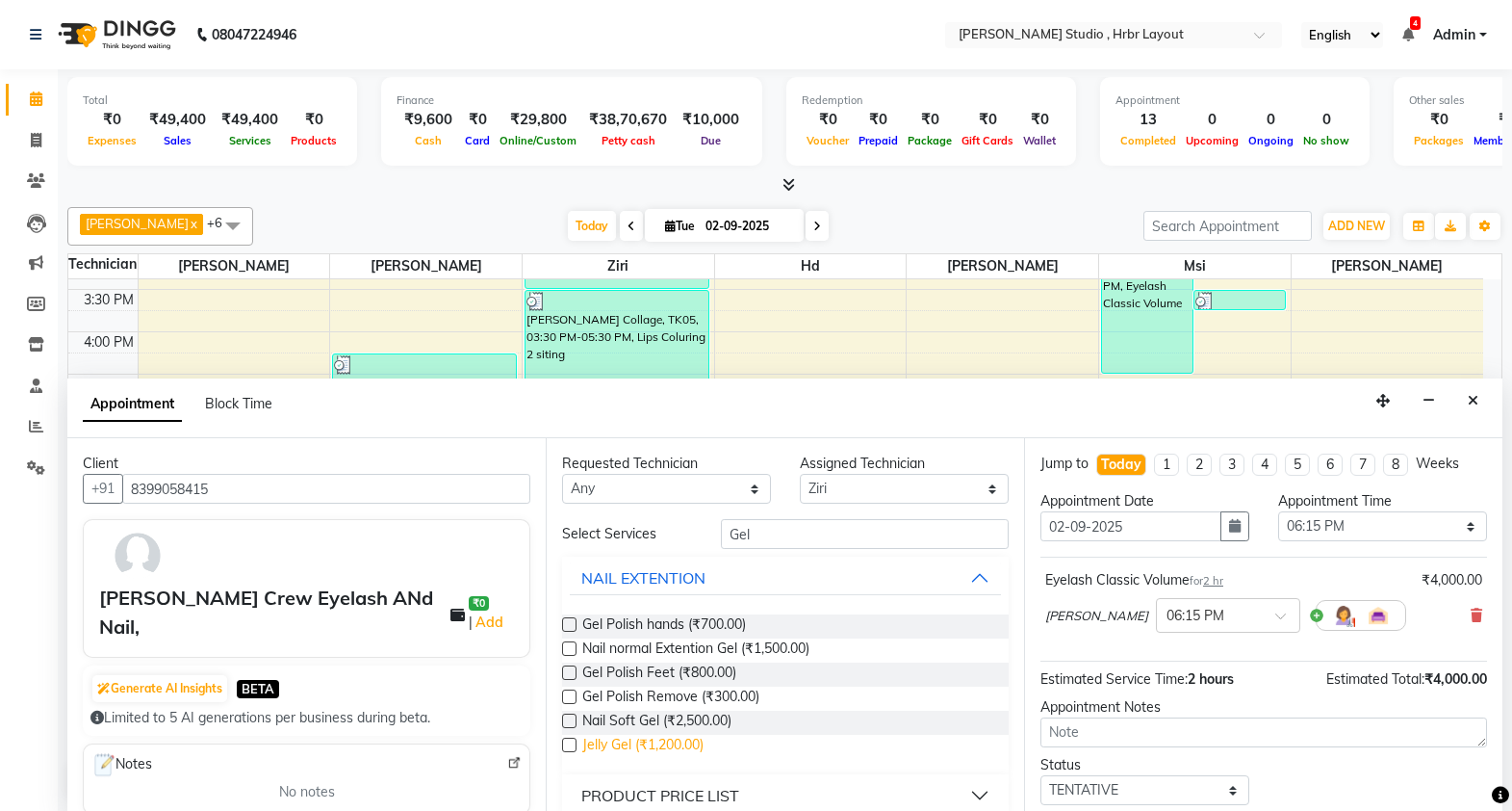
click at [599, 744] on span "Jelly Gel (₹1,200.00)" at bounding box center [643, 747] width 121 height 24
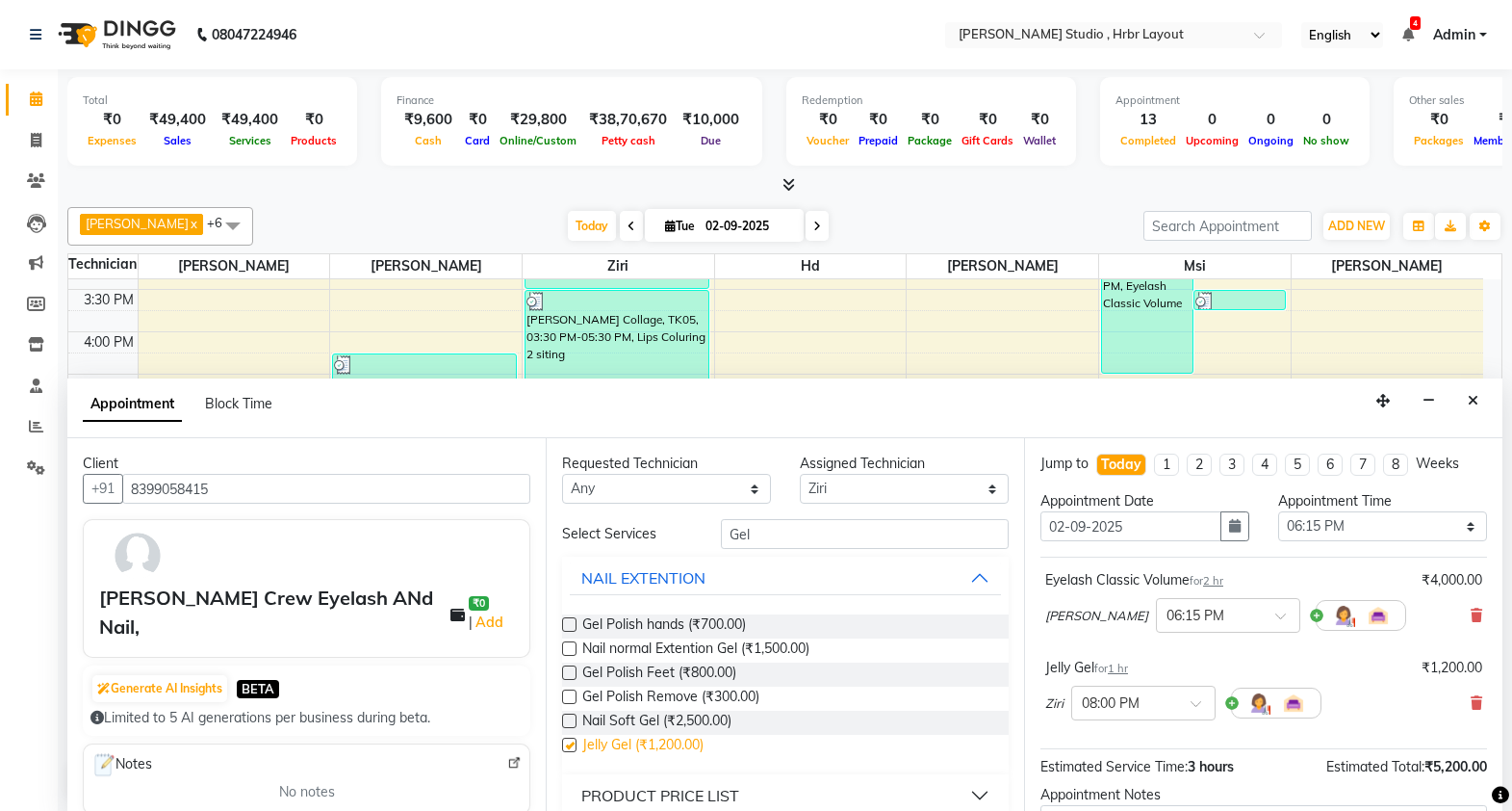
checkbox input "false"
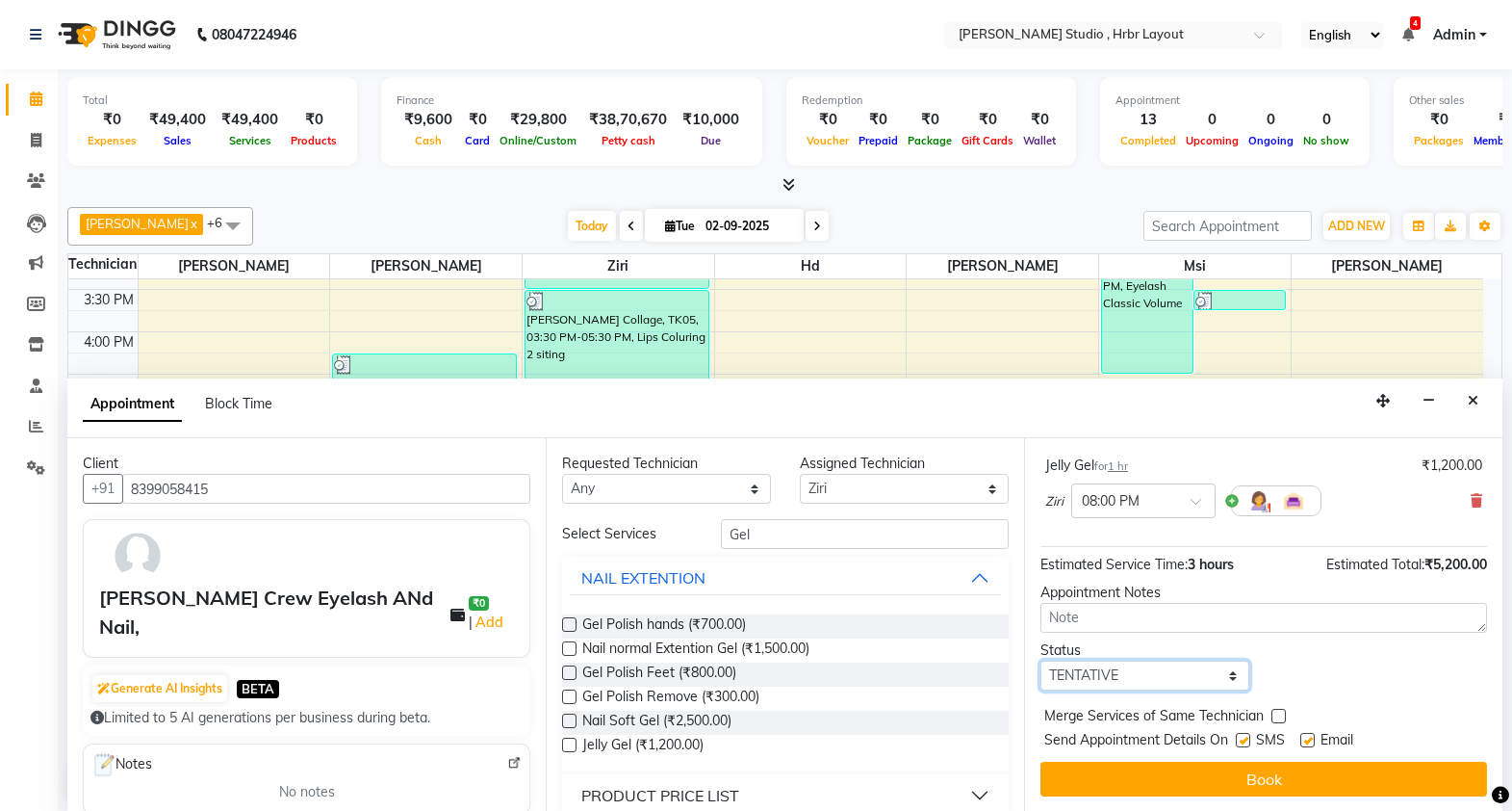
click at [1209, 674] on select "Select TENTATIVE CONFIRM CHECK-IN UPCOMING" at bounding box center [1145, 676] width 209 height 30
select select "check-in"
click at [1041, 661] on select "Select TENTATIVE CONFIRM CHECK-IN UPCOMING" at bounding box center [1145, 676] width 209 height 30
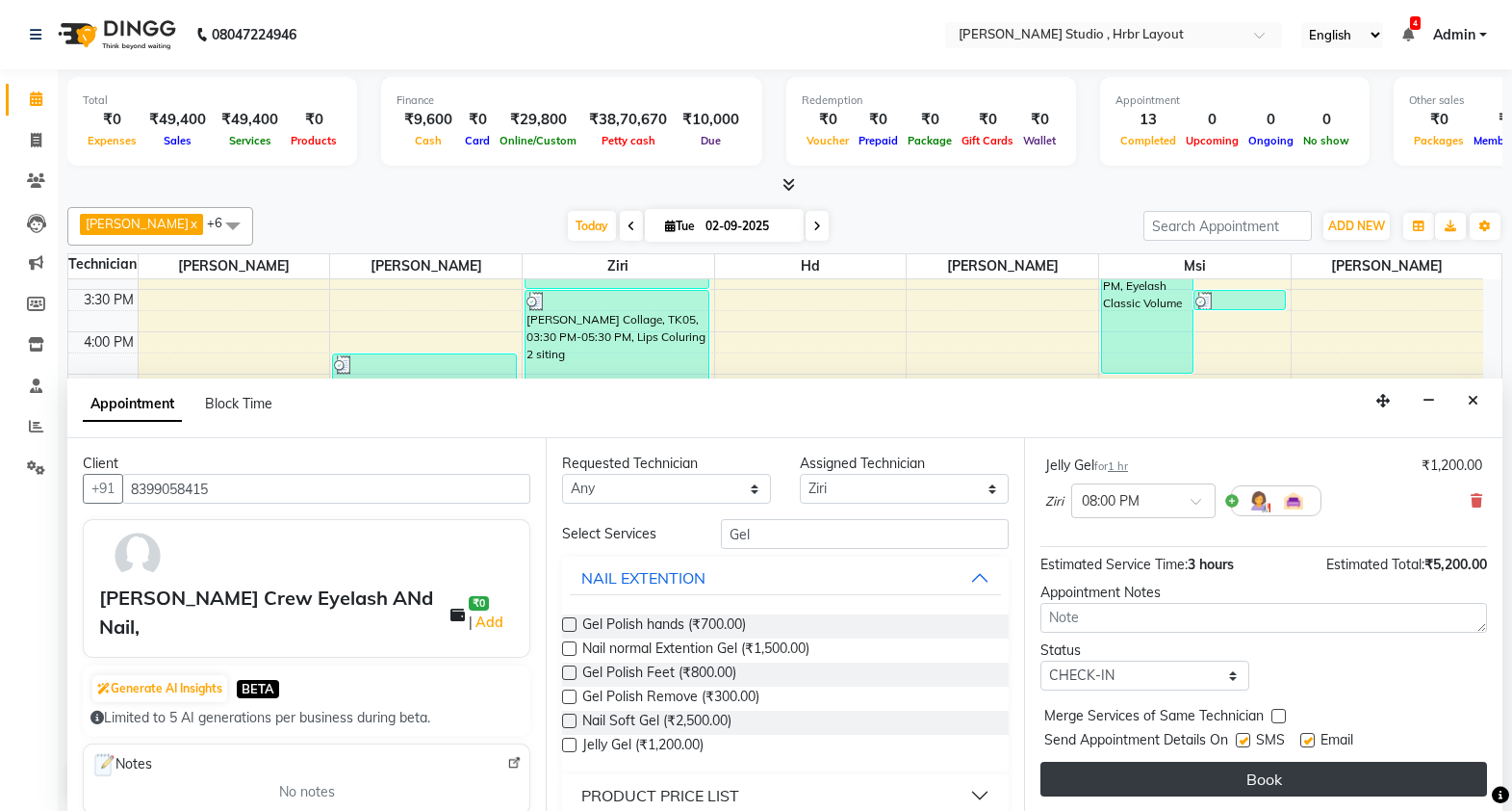
click at [1190, 777] on button "Book" at bounding box center [1263, 778] width 447 height 35
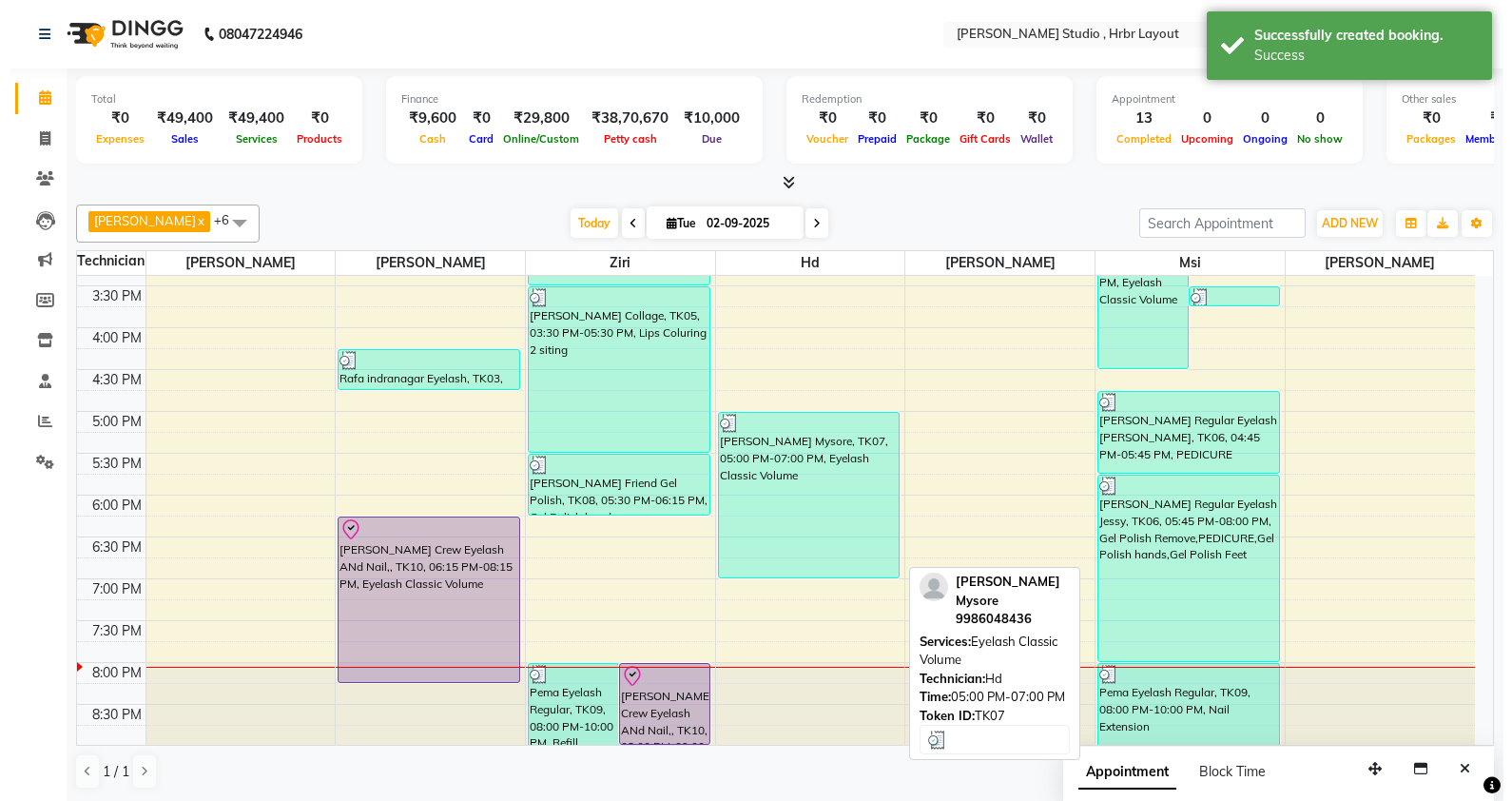
scroll to position [0, 0]
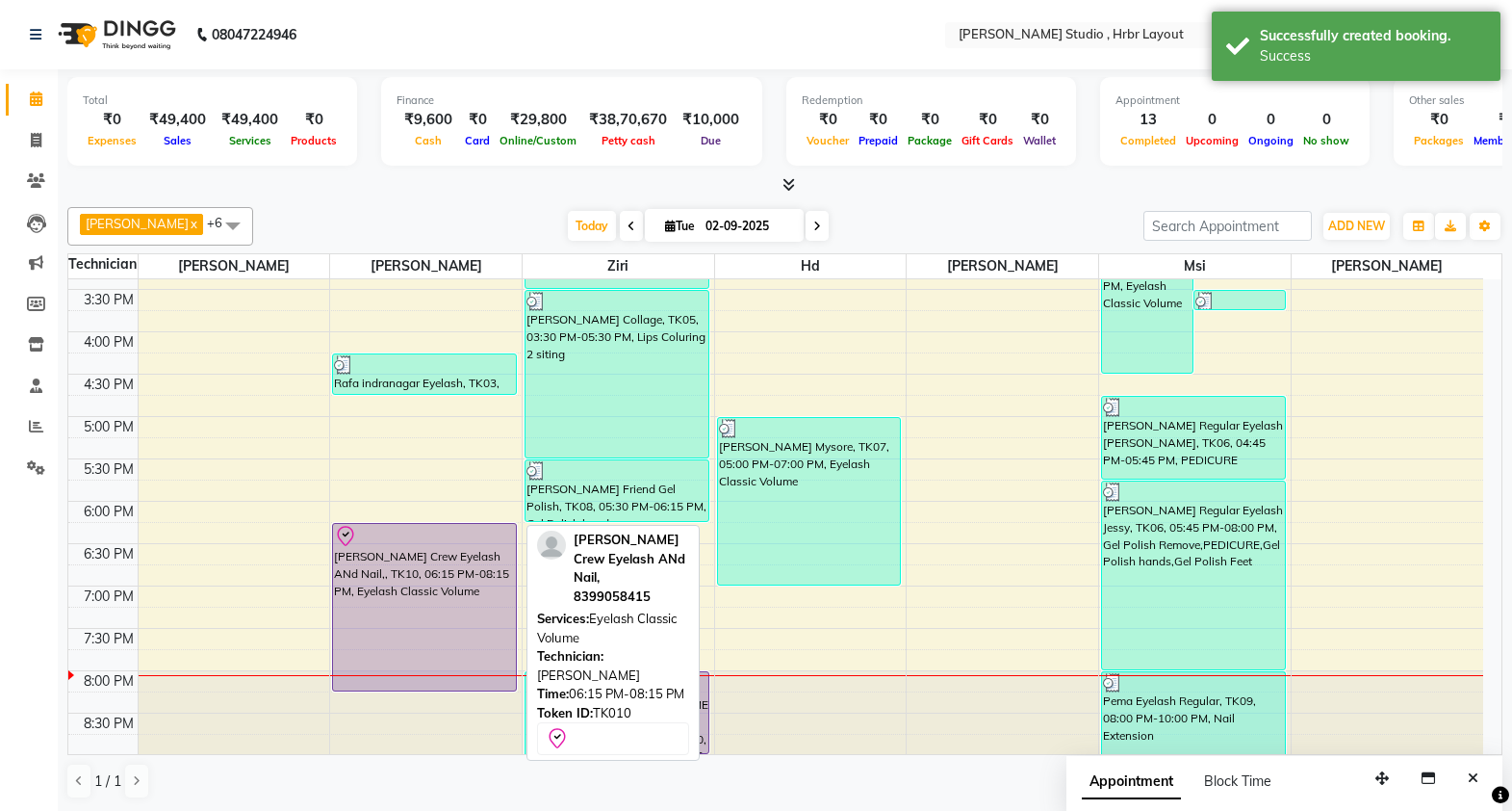
click at [350, 580] on div "[PERSON_NAME] Crew Eyelash ANd Nail,, TK10, 06:15 PM-08:15 PM, Eyelash Classic …" at bounding box center [424, 607] width 182 height 167
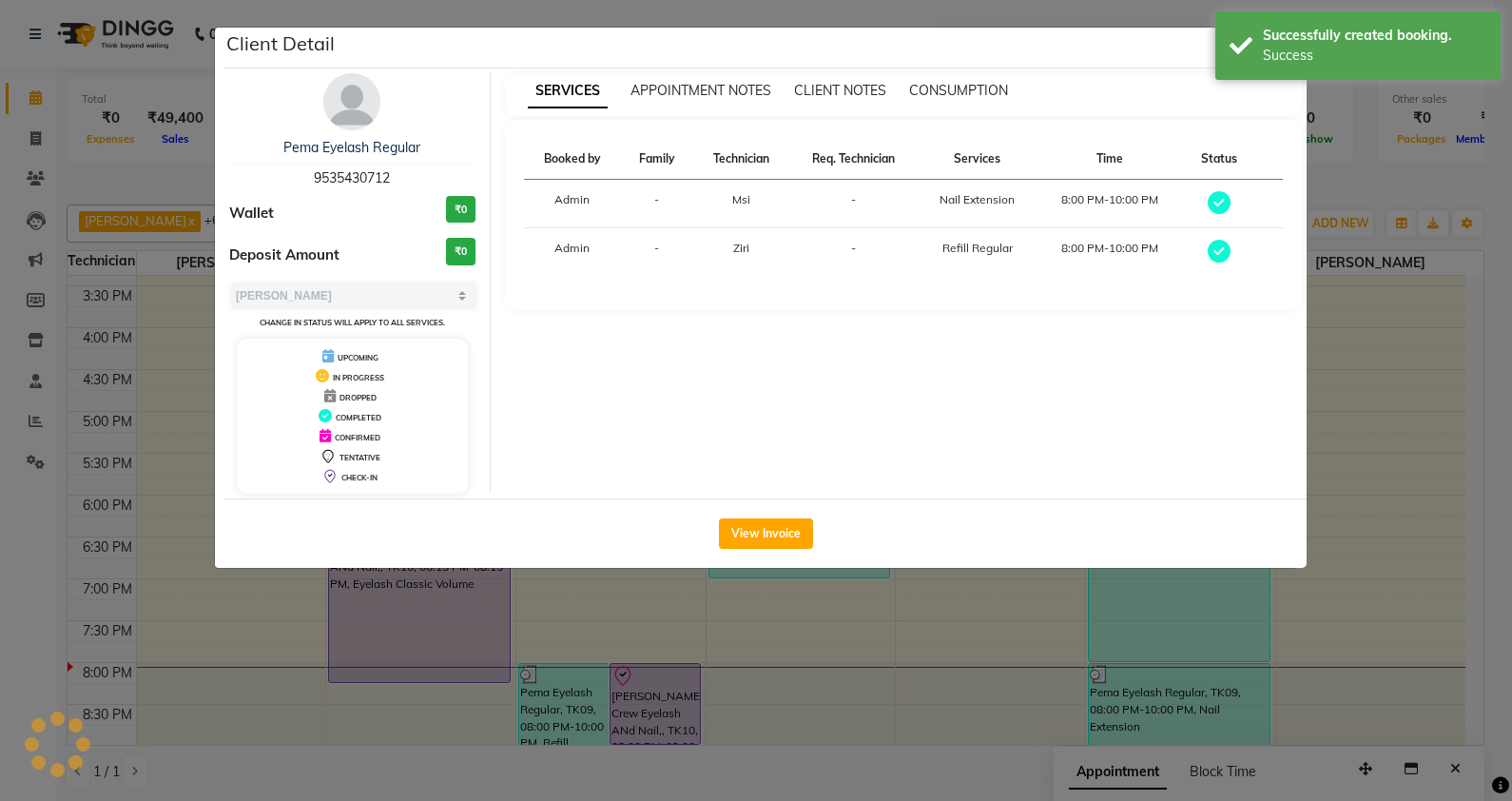
select select "8"
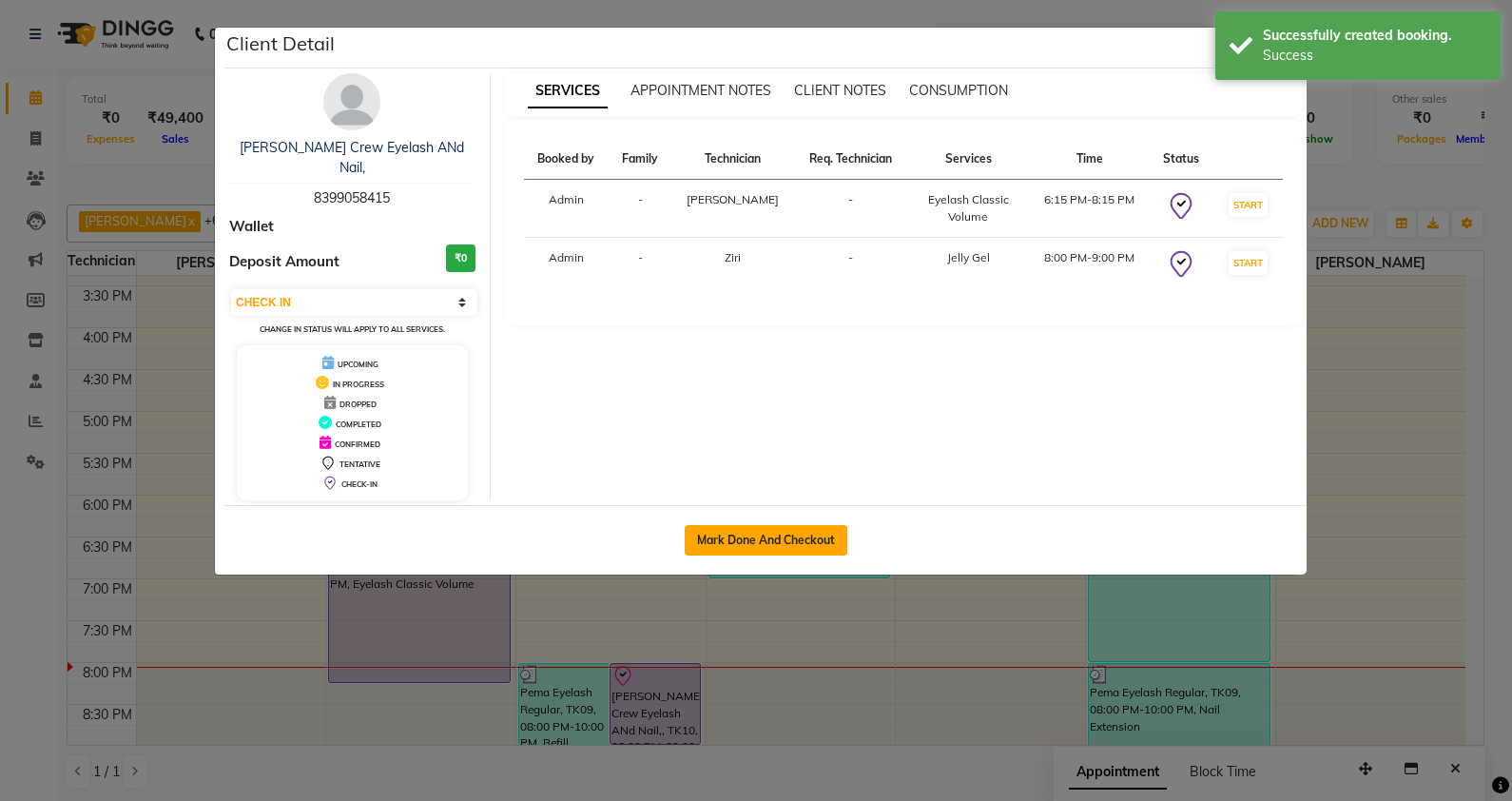
click at [810, 525] on button "Mark Done And Checkout" at bounding box center [766, 540] width 163 height 30
select select "service"
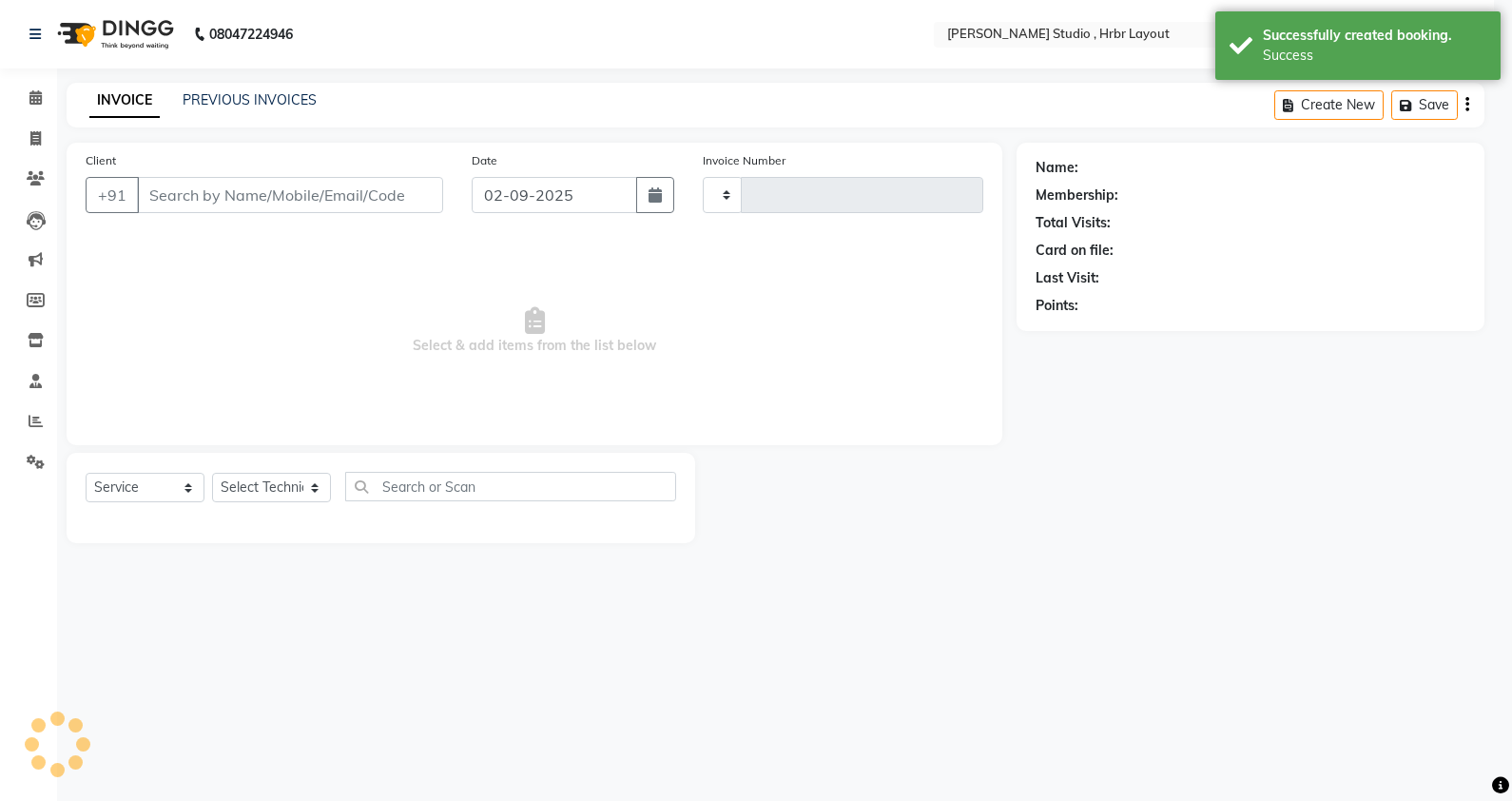
type input "1051"
select select "5084"
type input "8399058415"
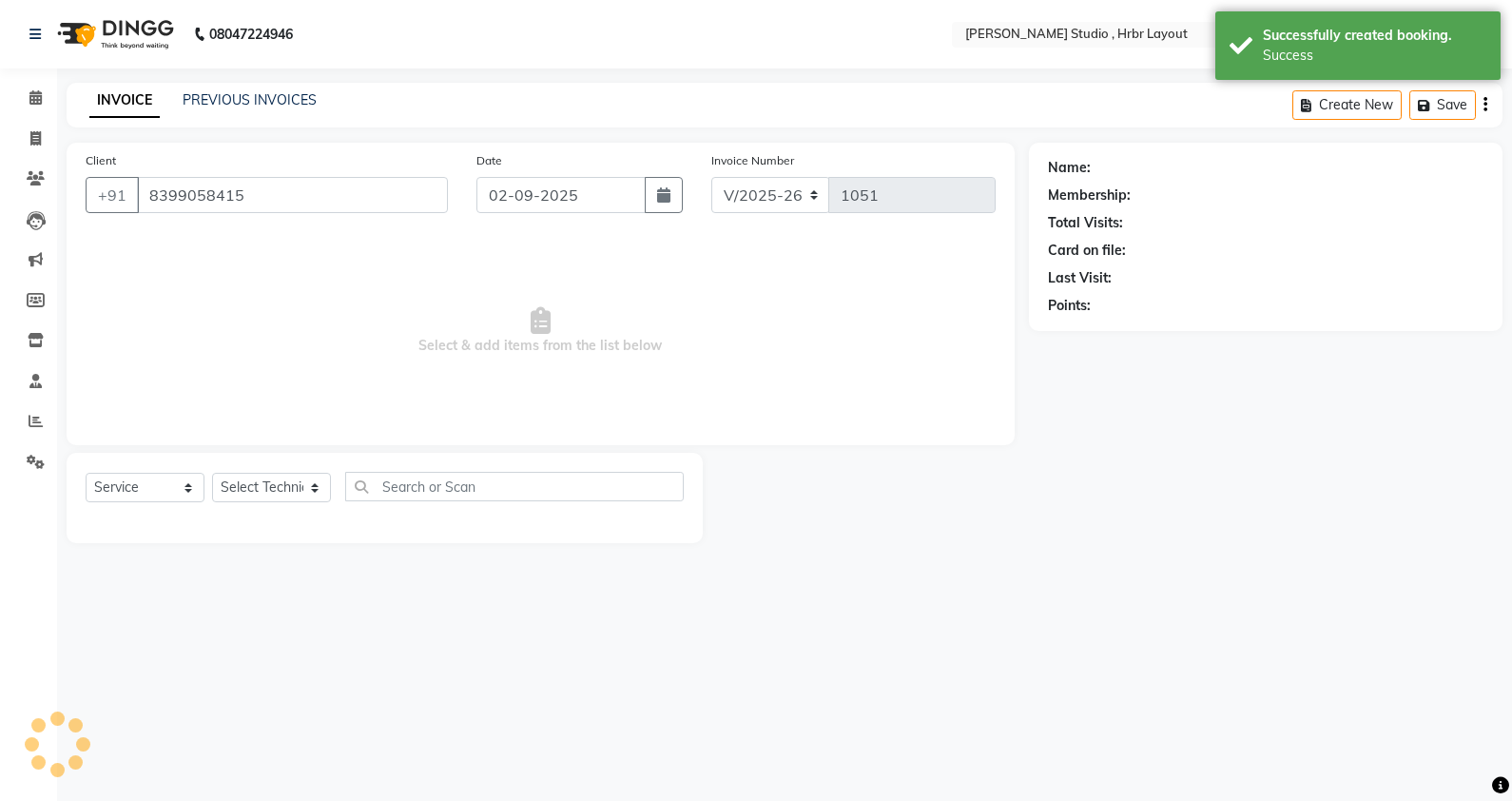
select select "32531"
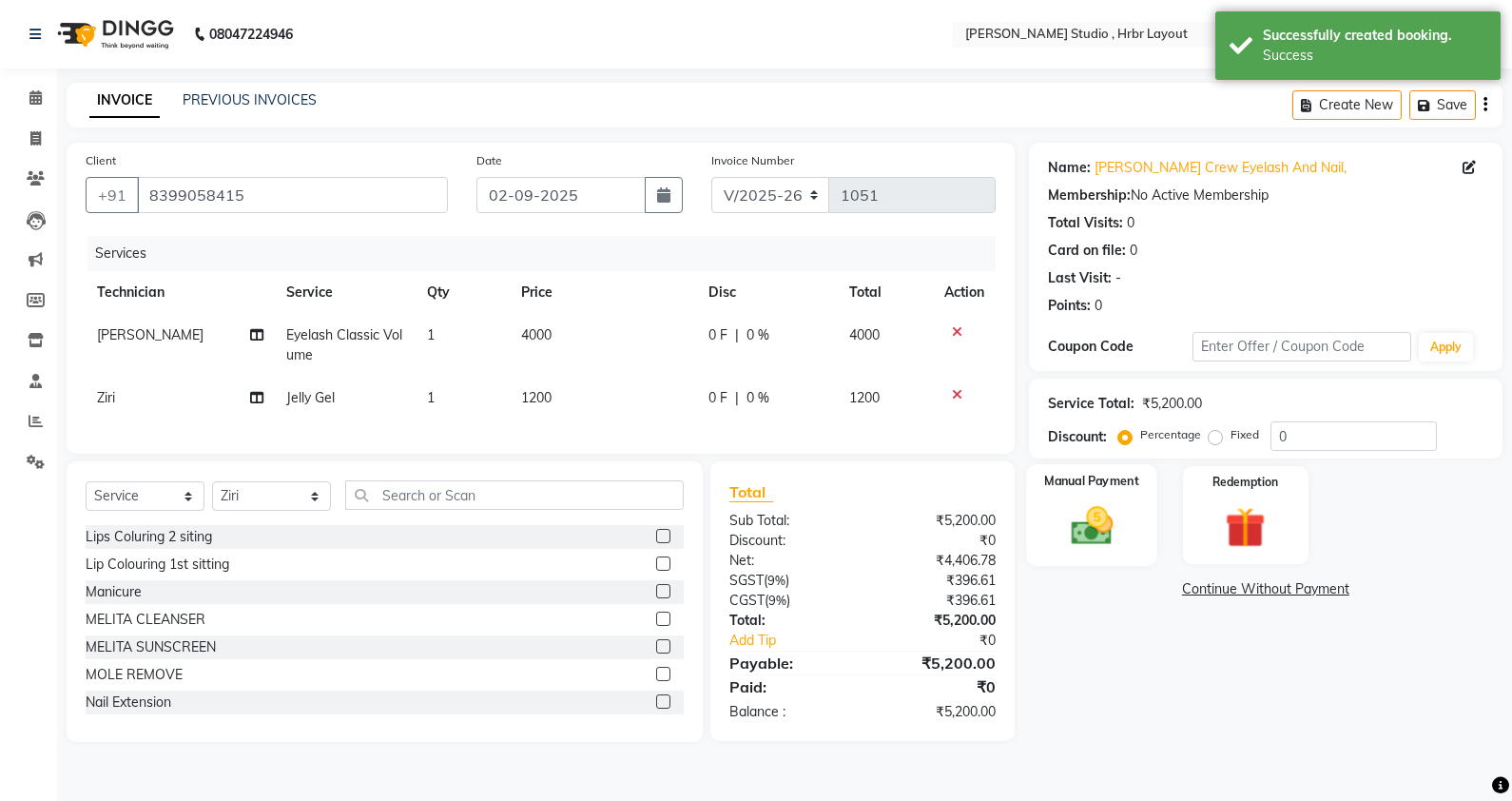
click at [1106, 526] on img at bounding box center [1091, 525] width 68 height 49
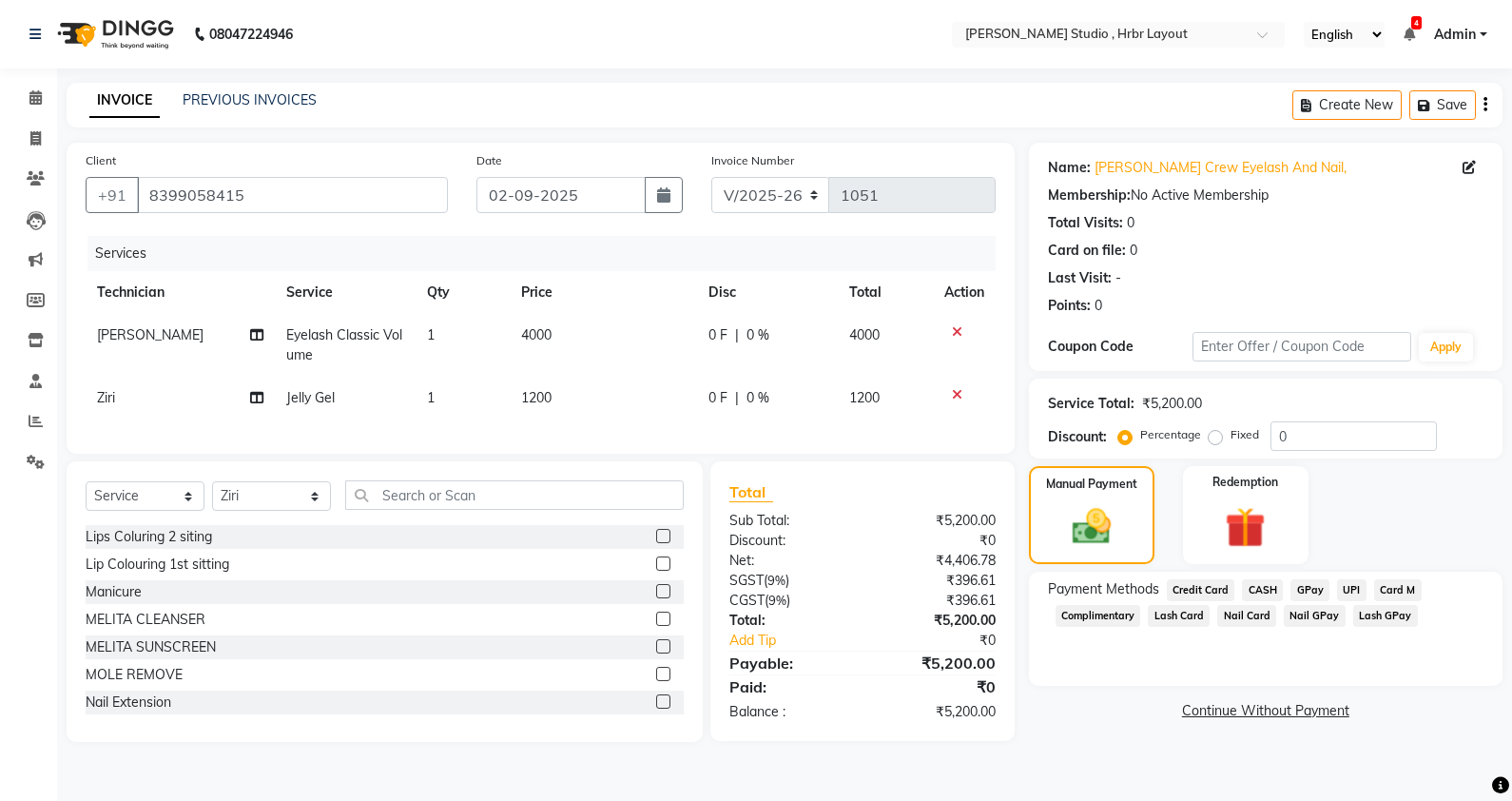
click at [1369, 610] on span "Lash GPay" at bounding box center [1385, 616] width 64 height 21
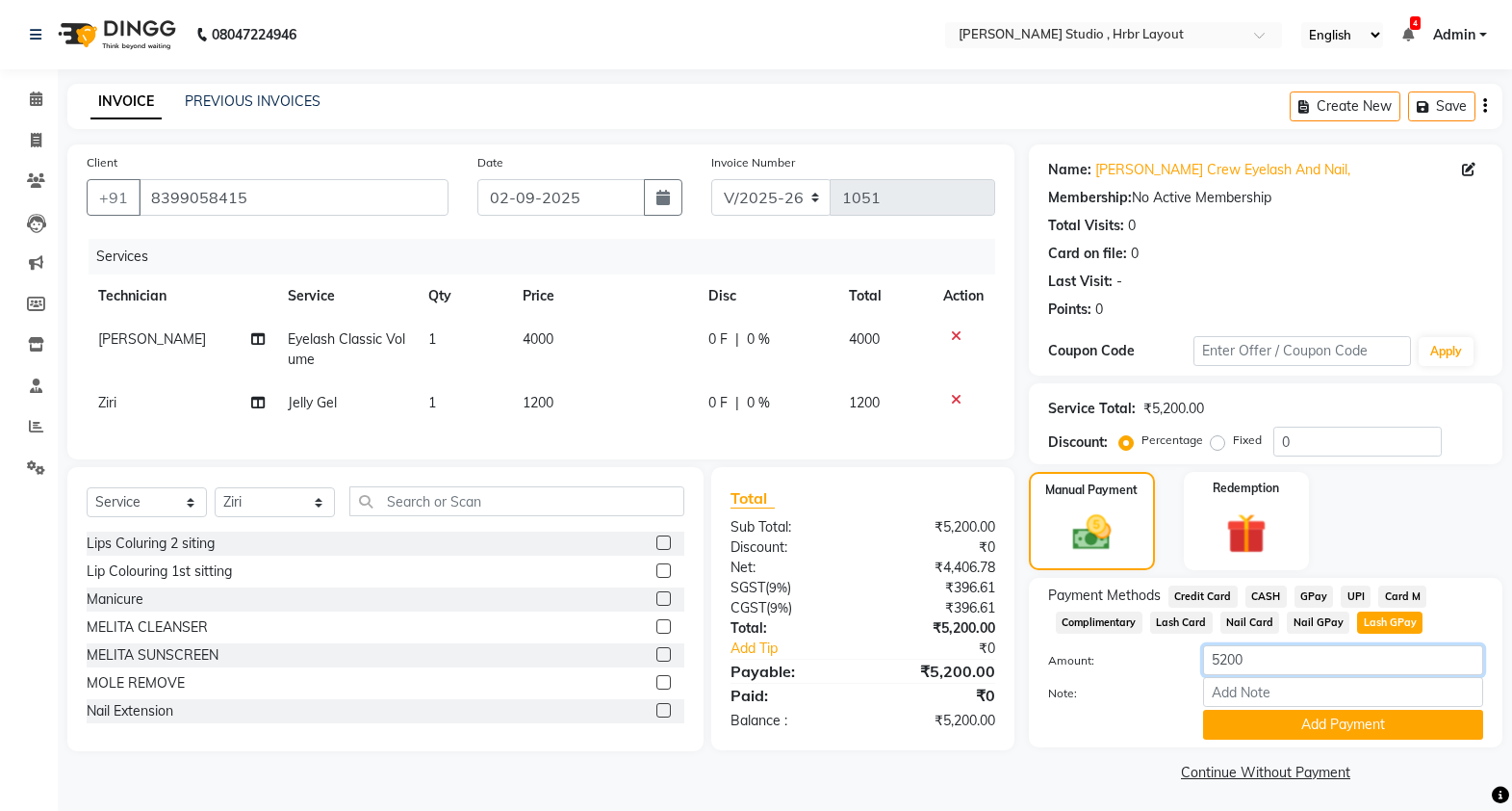
click at [1259, 658] on input "5200" at bounding box center [1343, 660] width 280 height 30
type input "5"
type input "4000"
click at [1298, 727] on button "Add Payment" at bounding box center [1343, 724] width 280 height 30
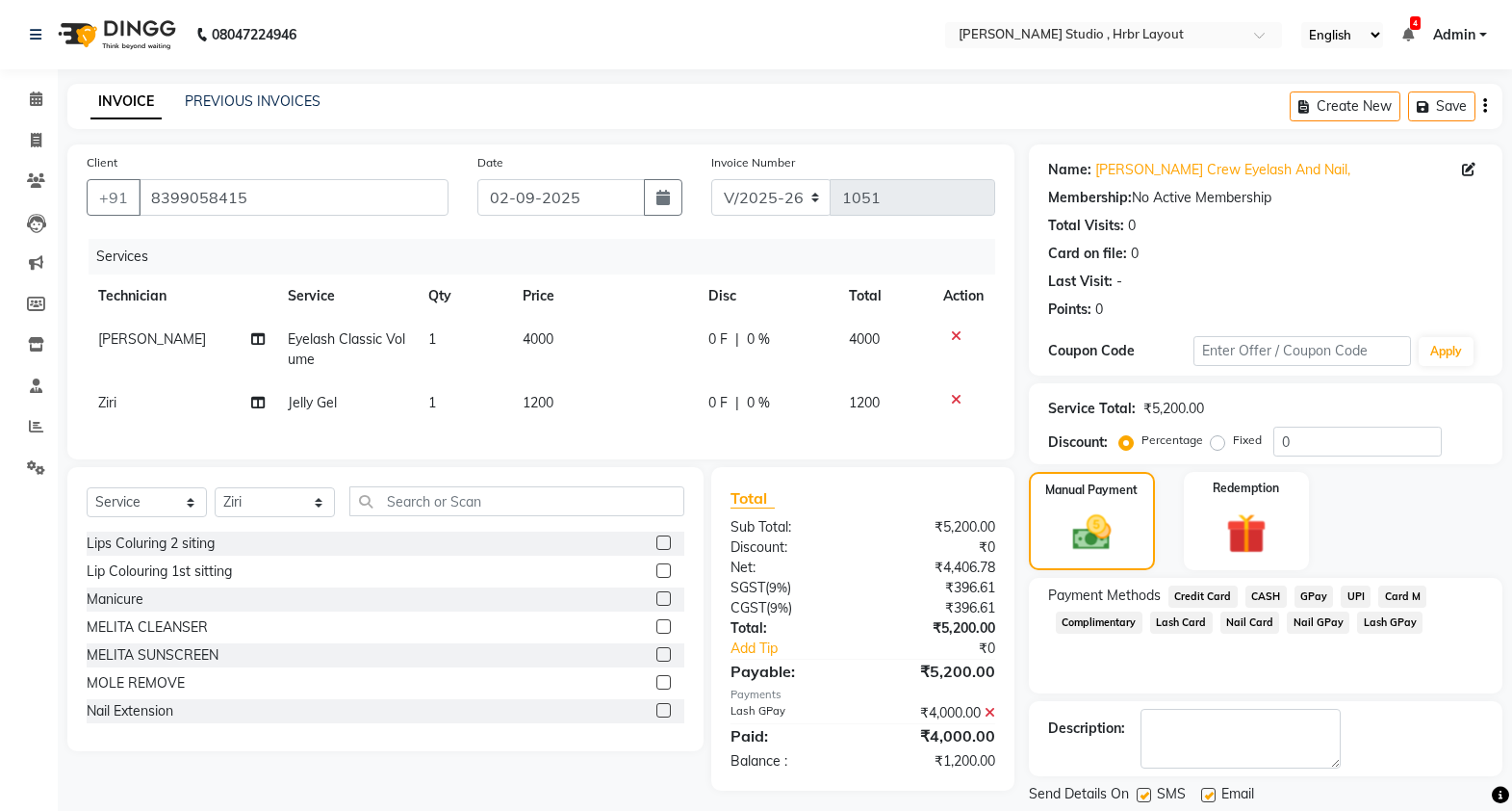
scroll to position [59, 0]
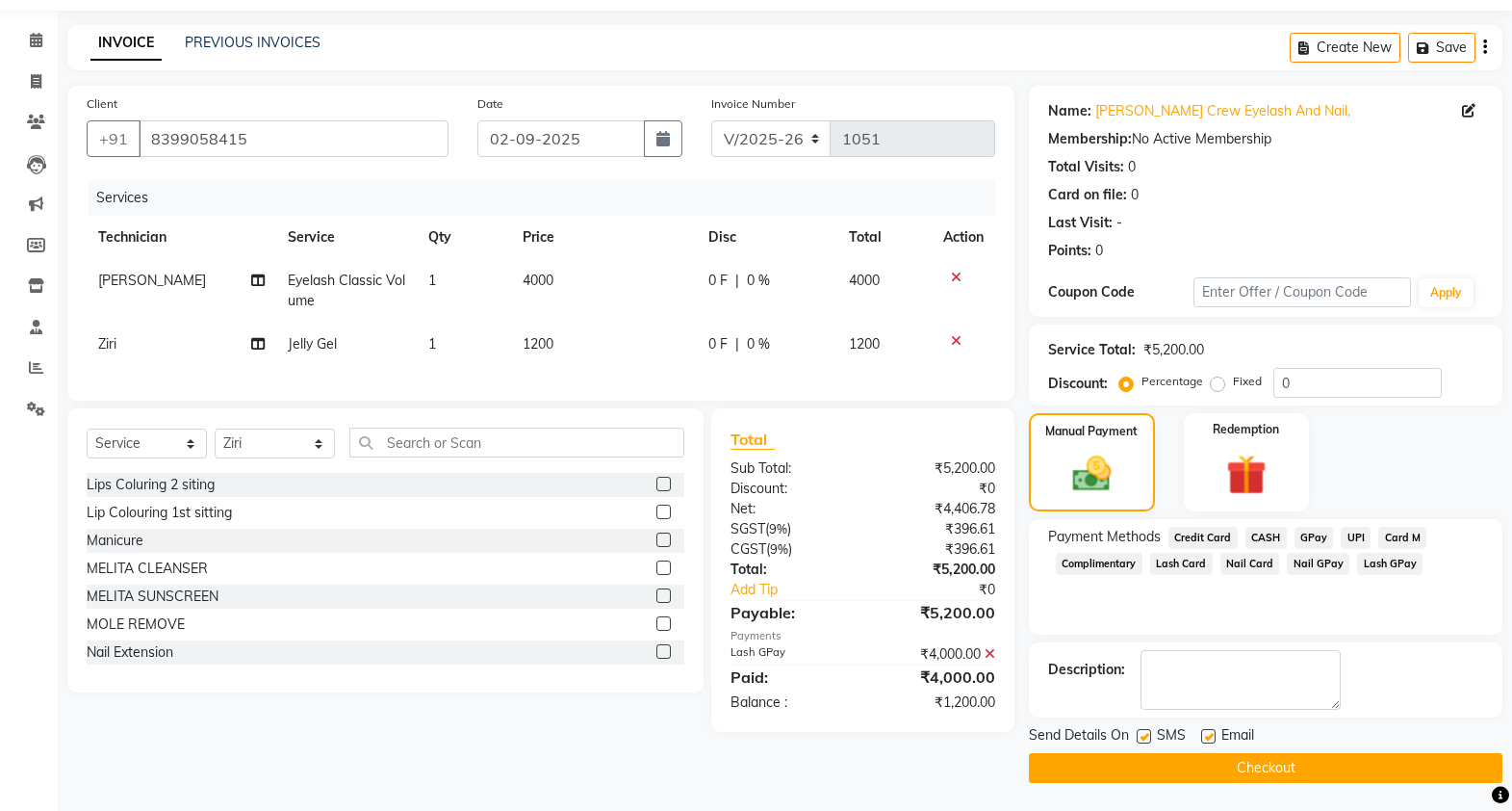
click at [1319, 566] on span "Nail GPay" at bounding box center [1318, 563] width 62 height 22
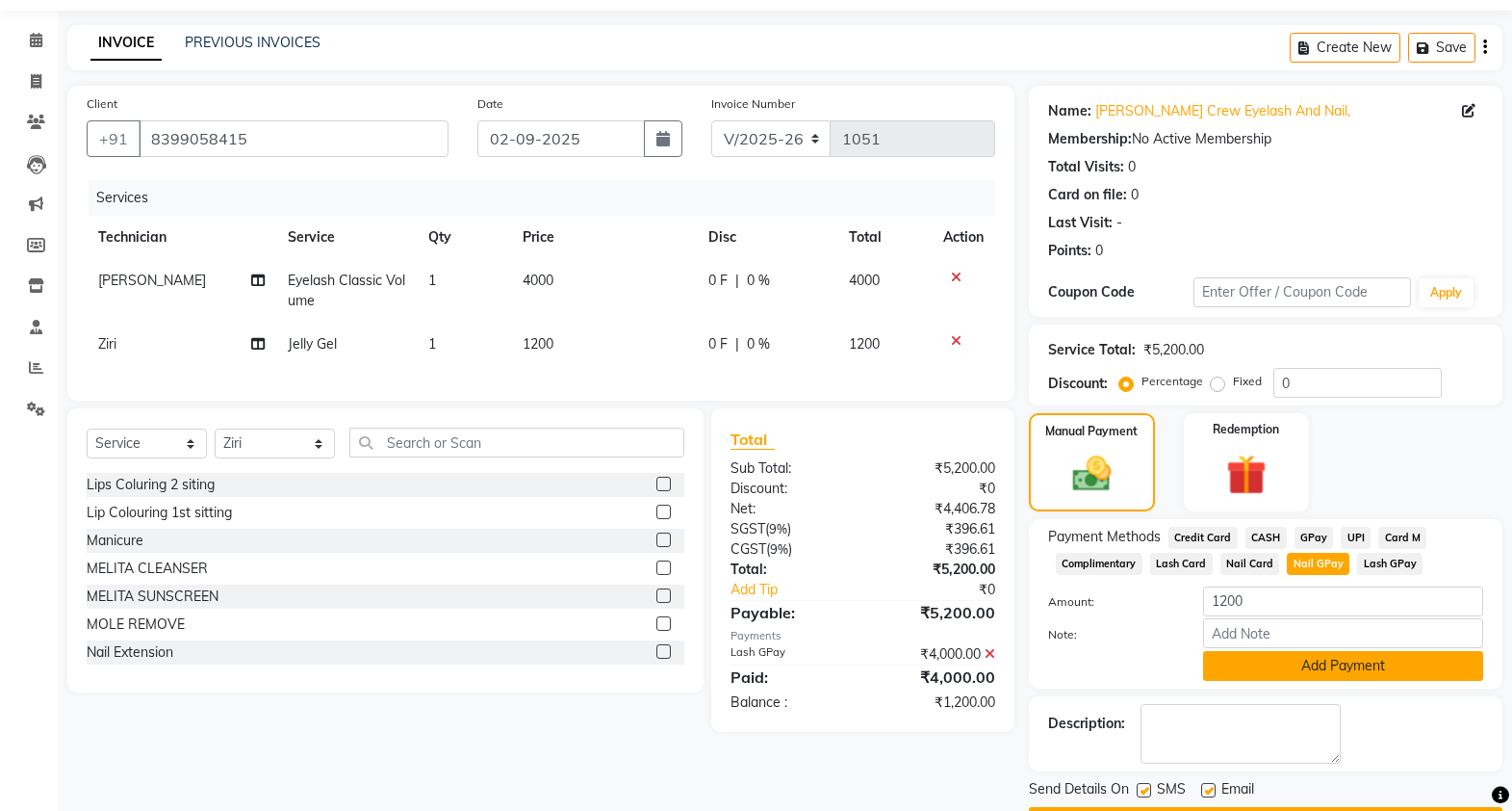
click at [1270, 664] on button "Add Payment" at bounding box center [1343, 666] width 280 height 30
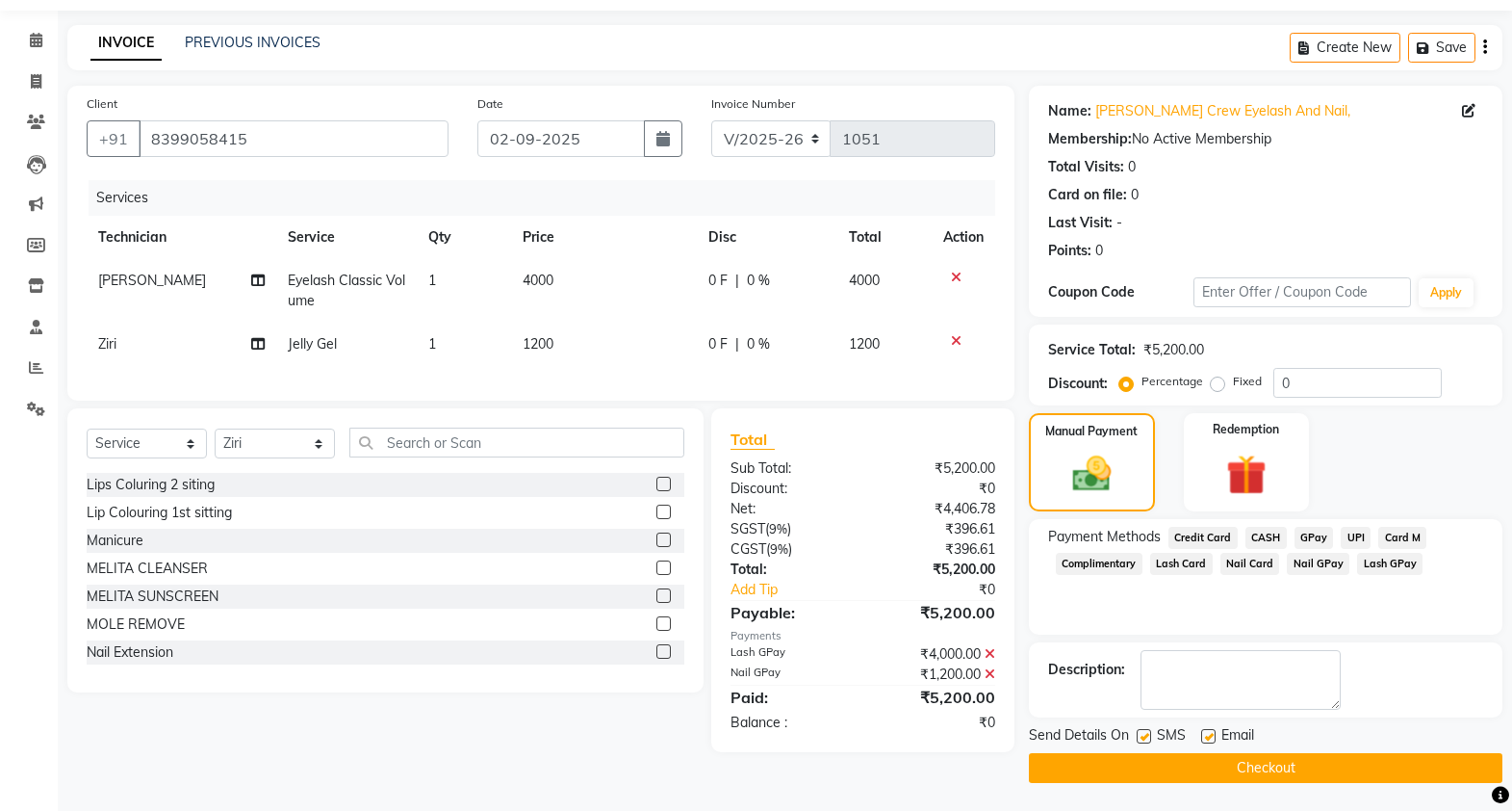
click at [1217, 763] on button "Checkout" at bounding box center [1265, 768] width 473 height 30
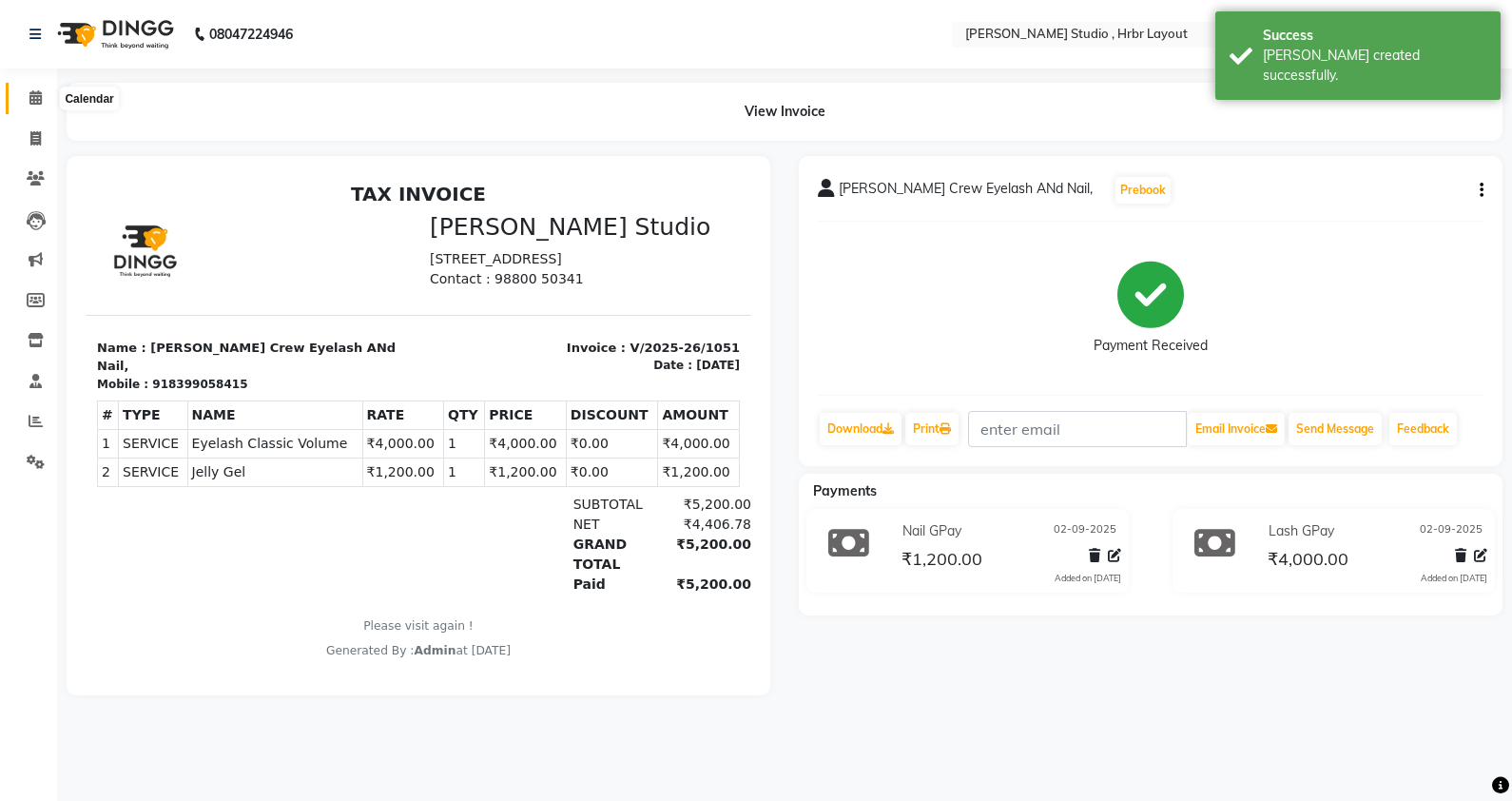
click at [30, 93] on icon at bounding box center [35, 97] width 13 height 15
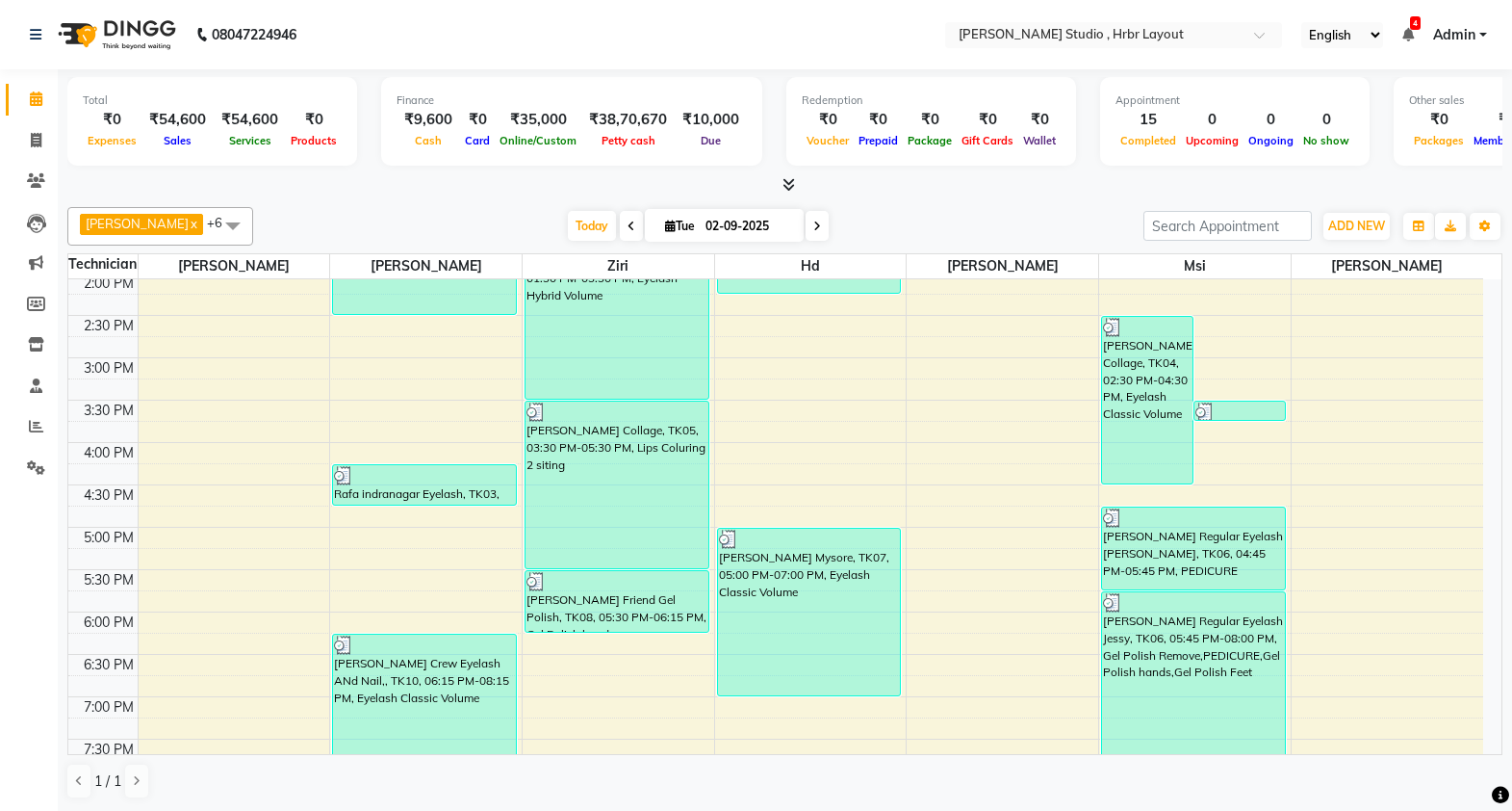
scroll to position [577, 0]
